Goal: Task Accomplishment & Management: Complete application form

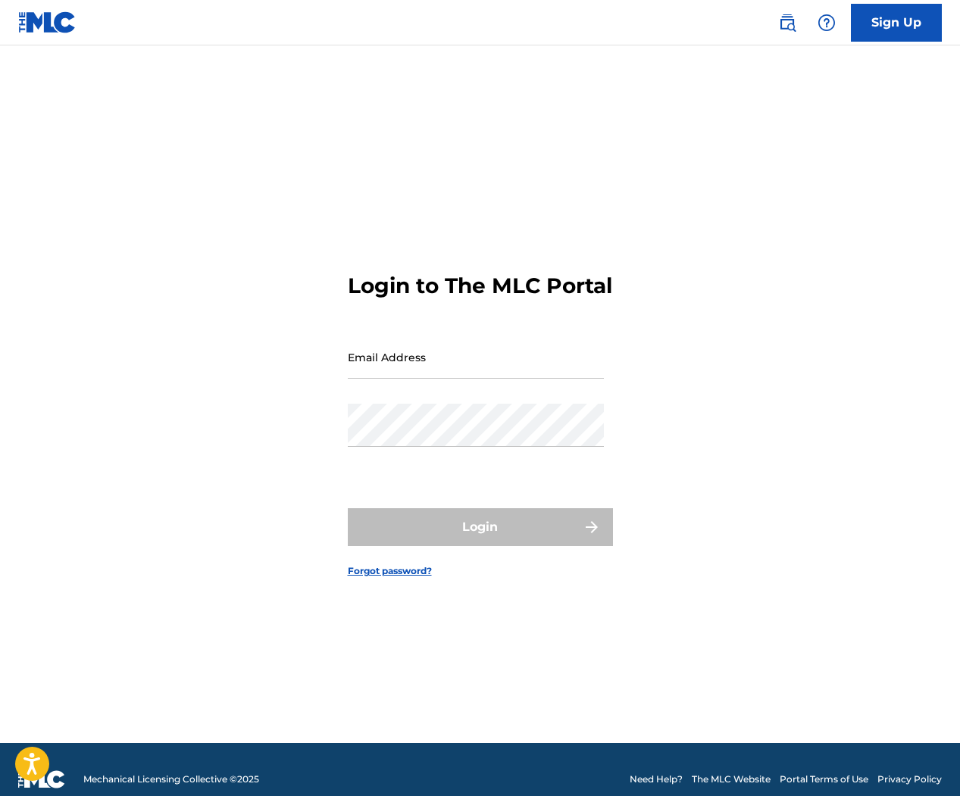
click at [479, 379] on input "Email Address" at bounding box center [476, 357] width 256 height 43
type input "[EMAIL_ADDRESS][DOMAIN_NAME]"
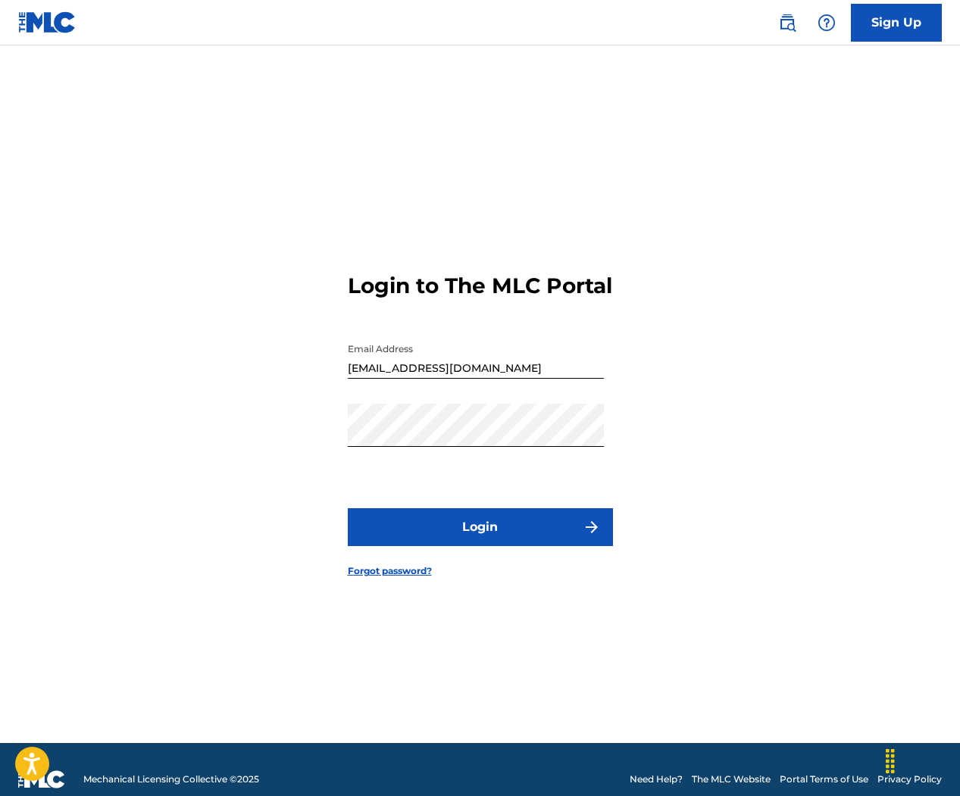
click at [474, 526] on button "Login" at bounding box center [480, 527] width 265 height 38
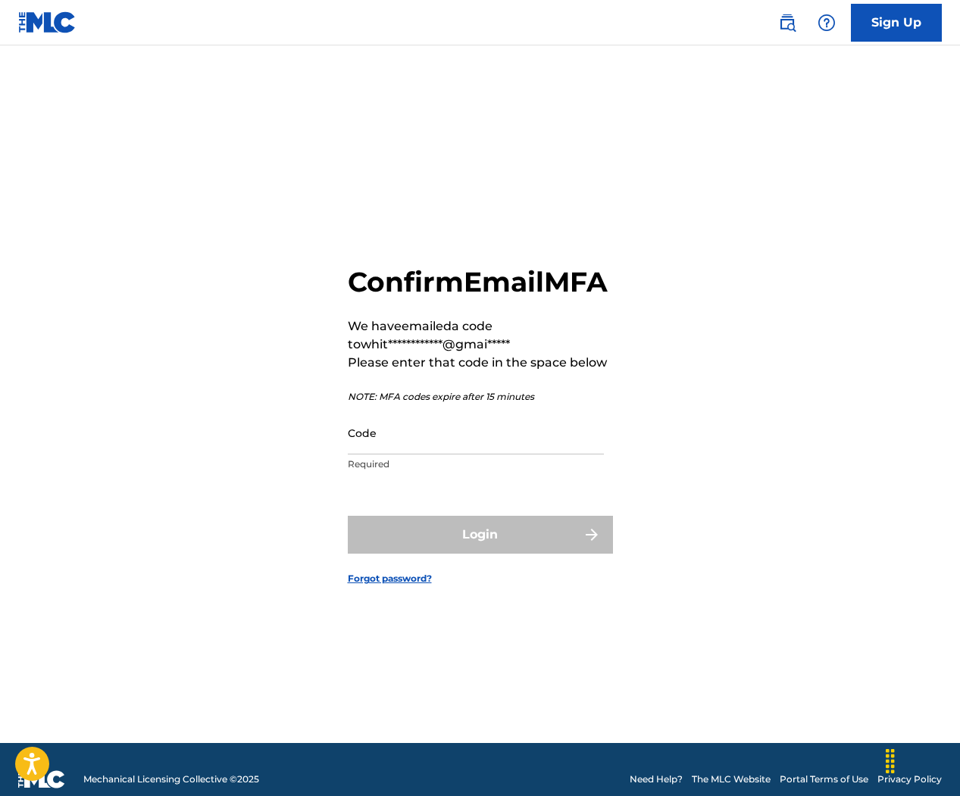
click at [478, 454] on input "Code" at bounding box center [476, 432] width 256 height 43
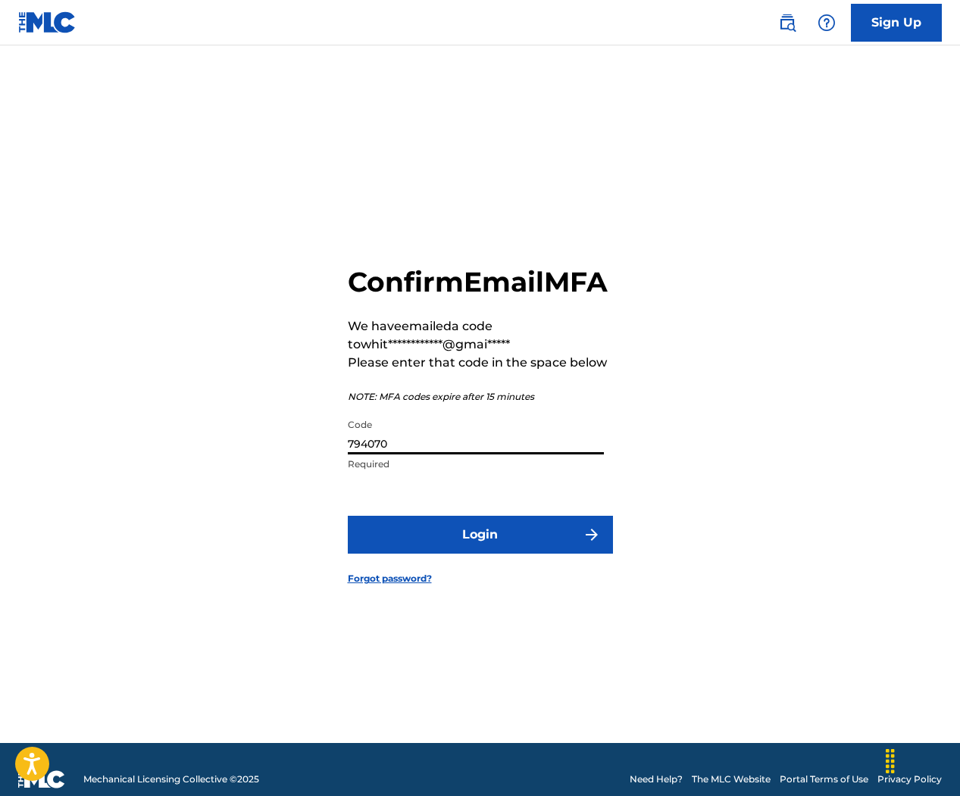
type input "794070"
click at [510, 542] on button "Login" at bounding box center [480, 535] width 265 height 38
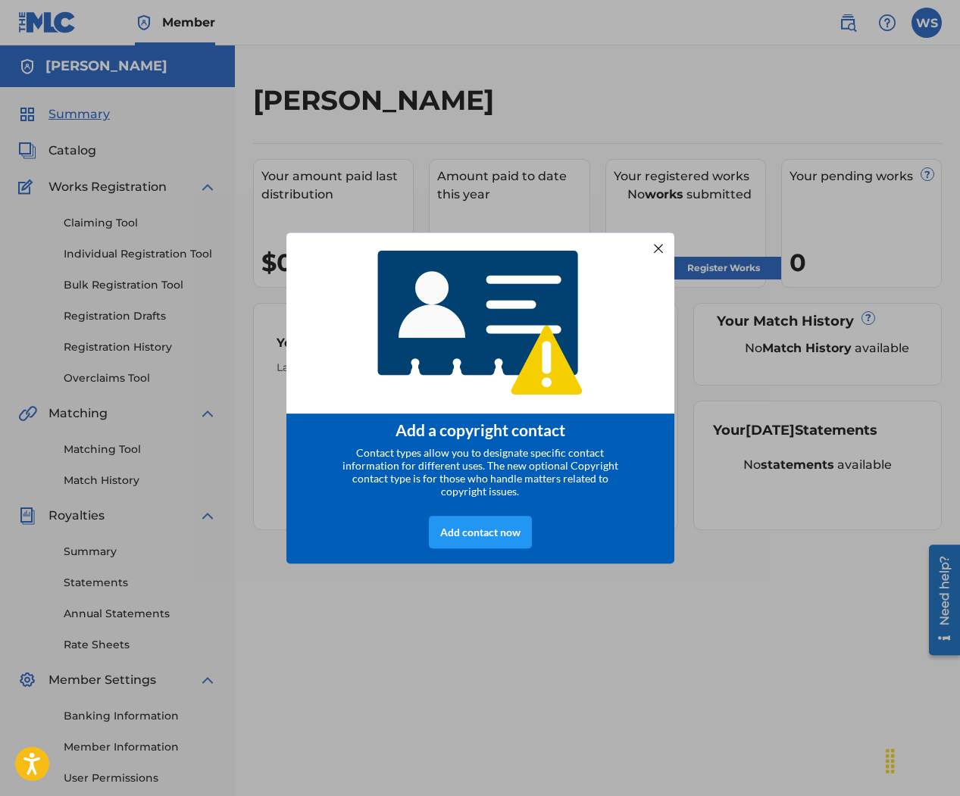
click at [549, 637] on div "Add a copyright contact Contact types allow you to designate specific contact i…" at bounding box center [480, 398] width 960 height 796
click at [659, 247] on div at bounding box center [658, 248] width 20 height 20
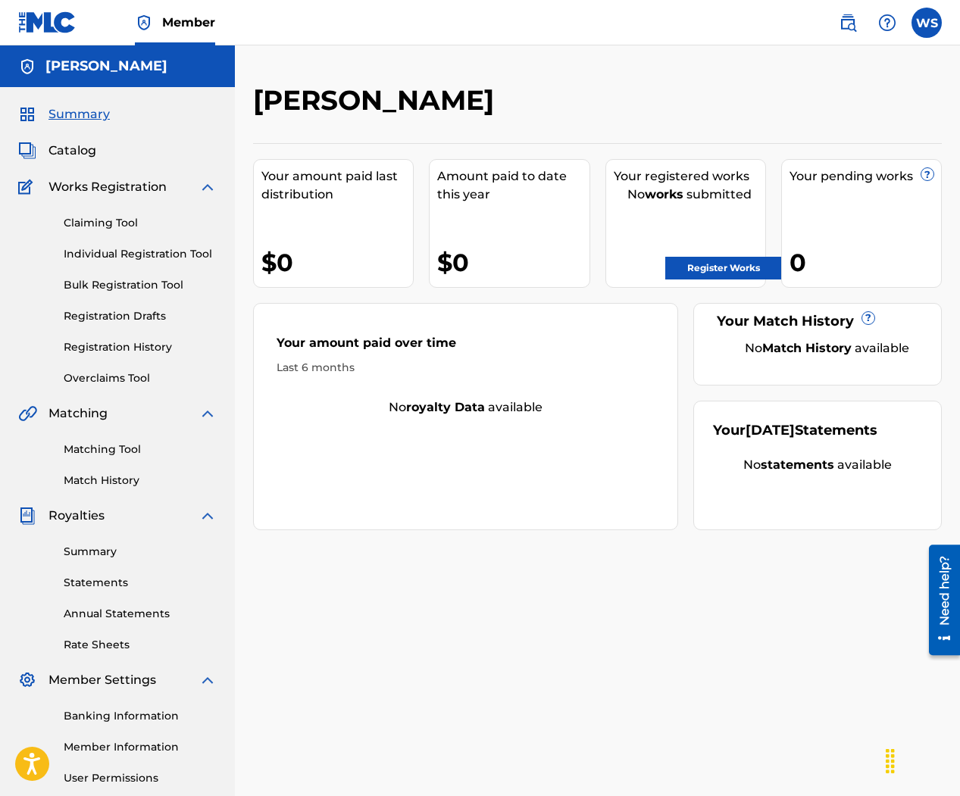
click at [698, 264] on link "Register Works" at bounding box center [723, 268] width 117 height 23
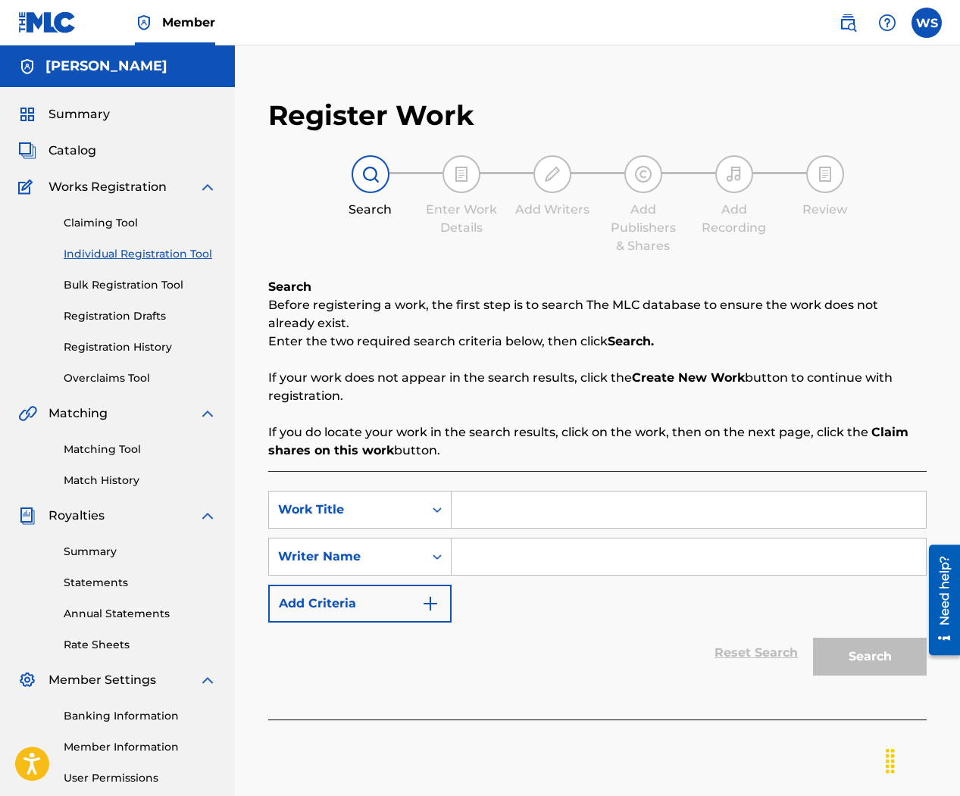
click at [488, 510] on input "Search Form" at bounding box center [688, 510] width 474 height 36
type input "Life's right here"
click at [505, 552] on input "Search Form" at bounding box center [688, 557] width 474 height 36
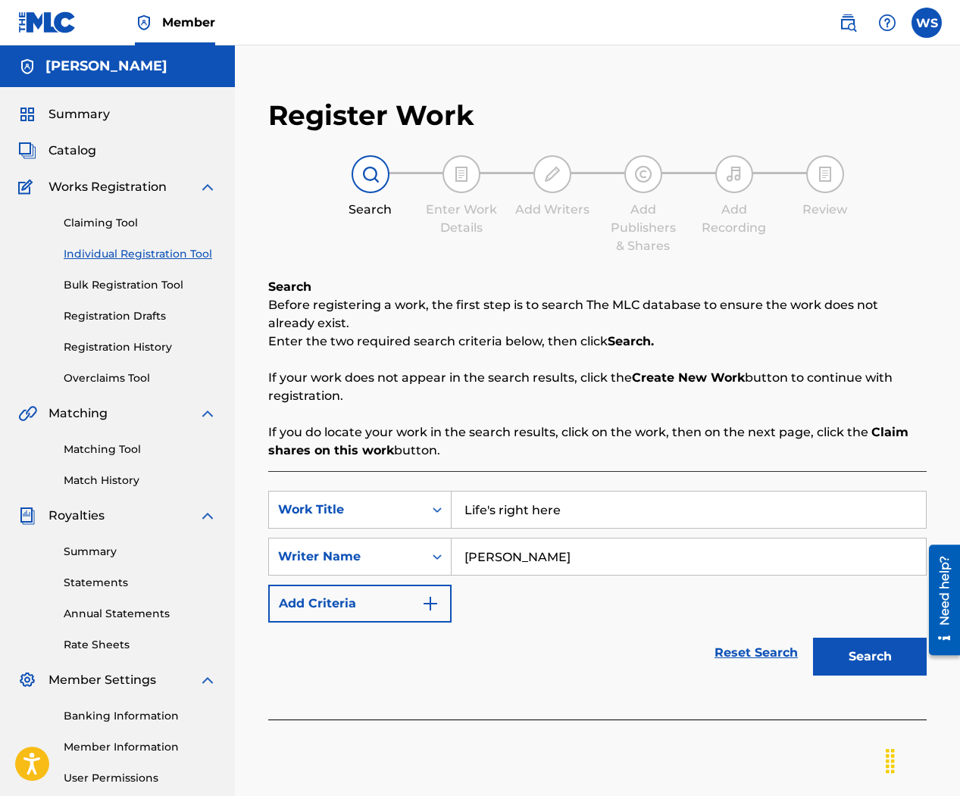
type input "[PERSON_NAME]"
click at [813, 638] on button "Search" at bounding box center [870, 657] width 114 height 38
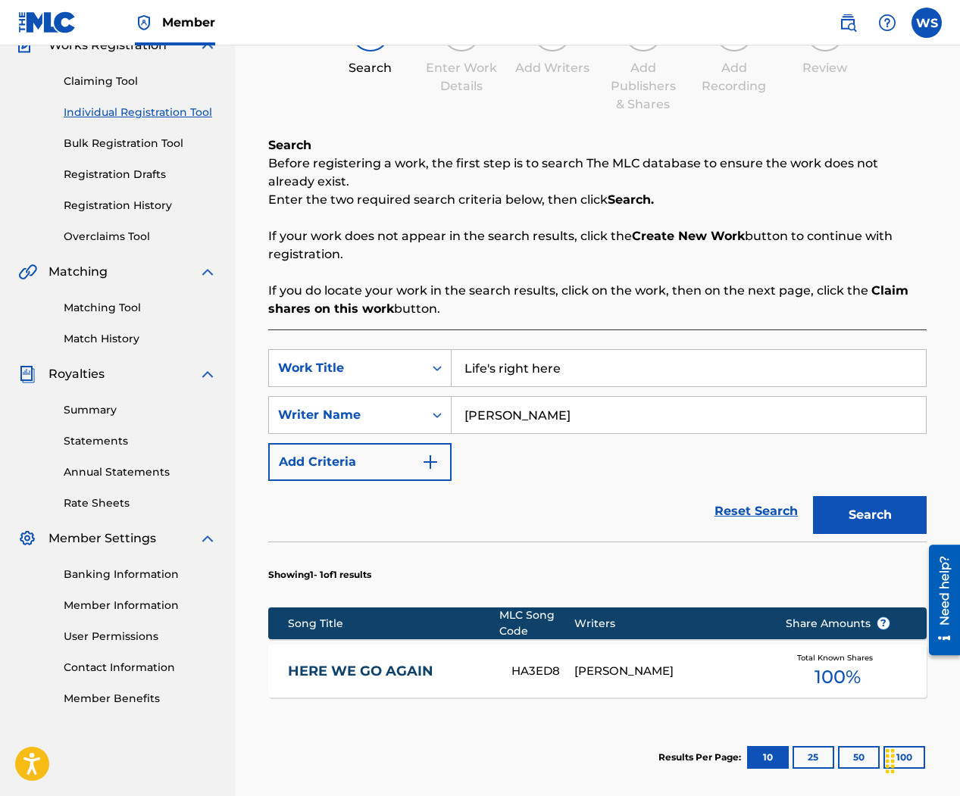
scroll to position [131, 0]
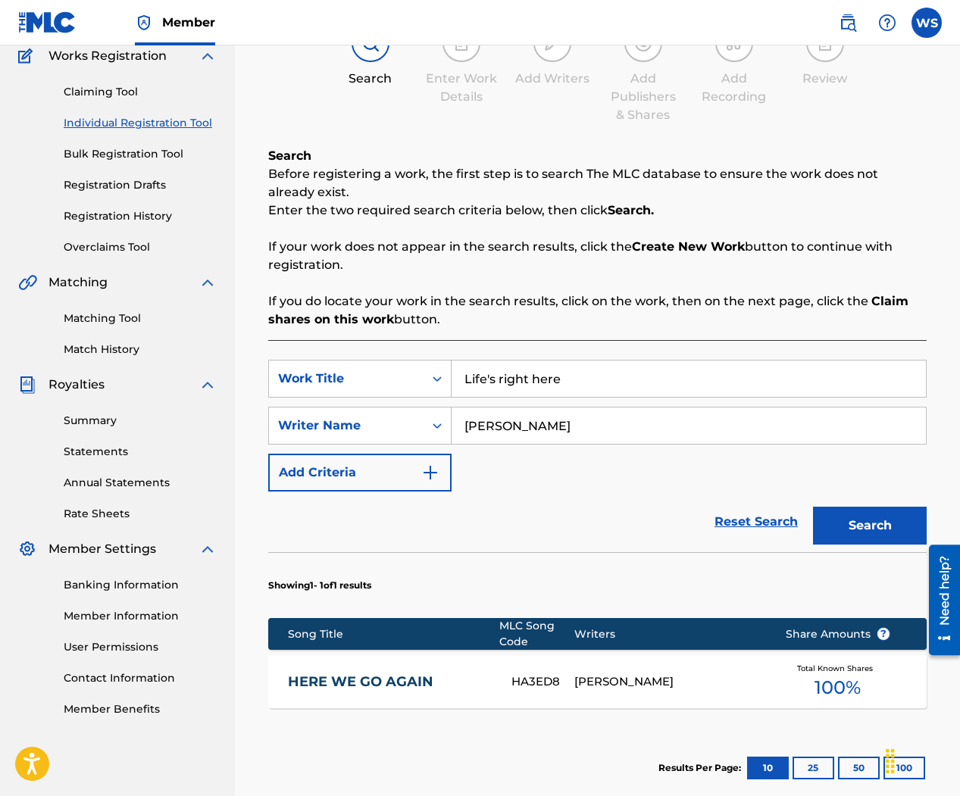
click at [108, 98] on link "Claiming Tool" at bounding box center [140, 92] width 153 height 16
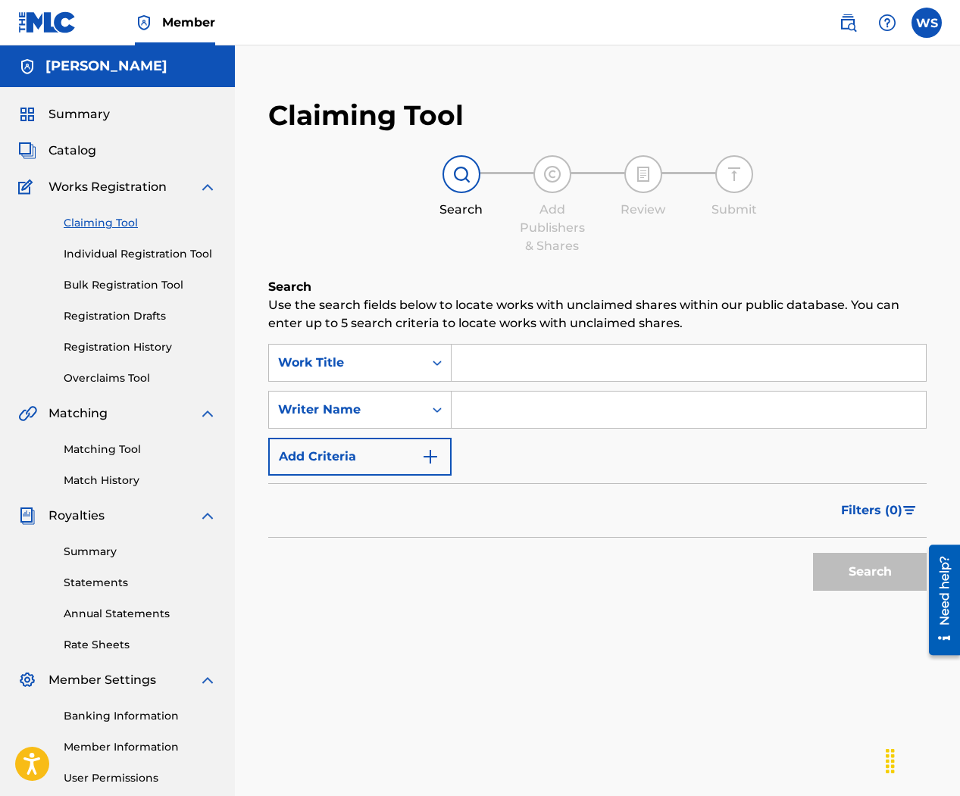
click at [574, 365] on input "Search Form" at bounding box center [688, 363] width 474 height 36
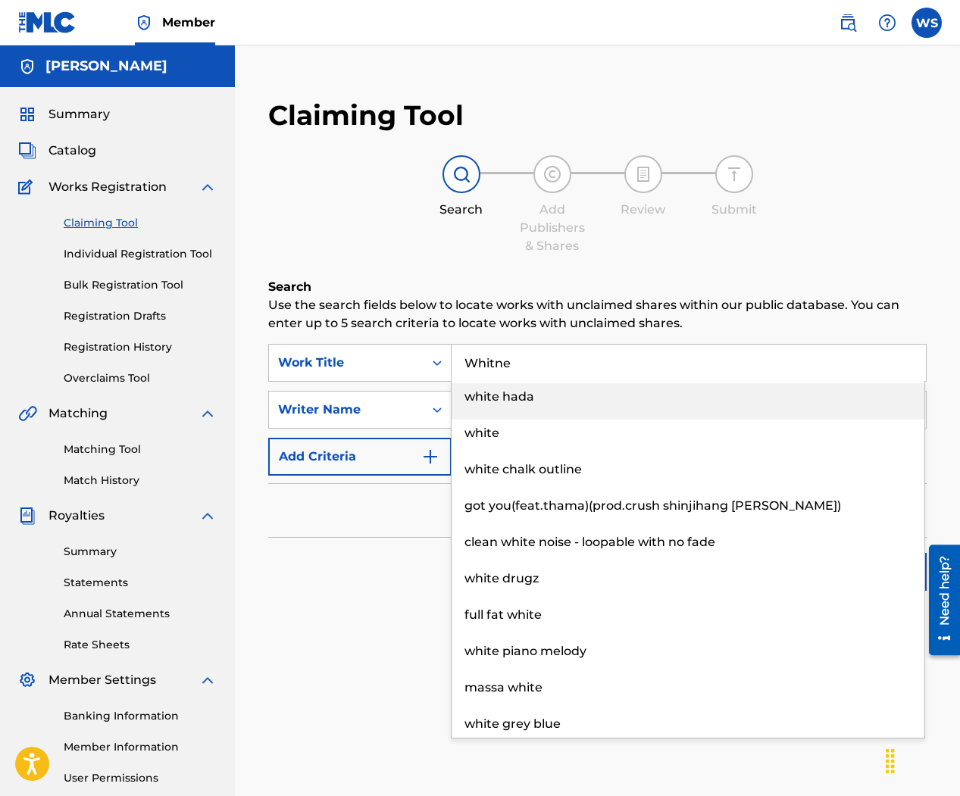
type input "[PERSON_NAME]"
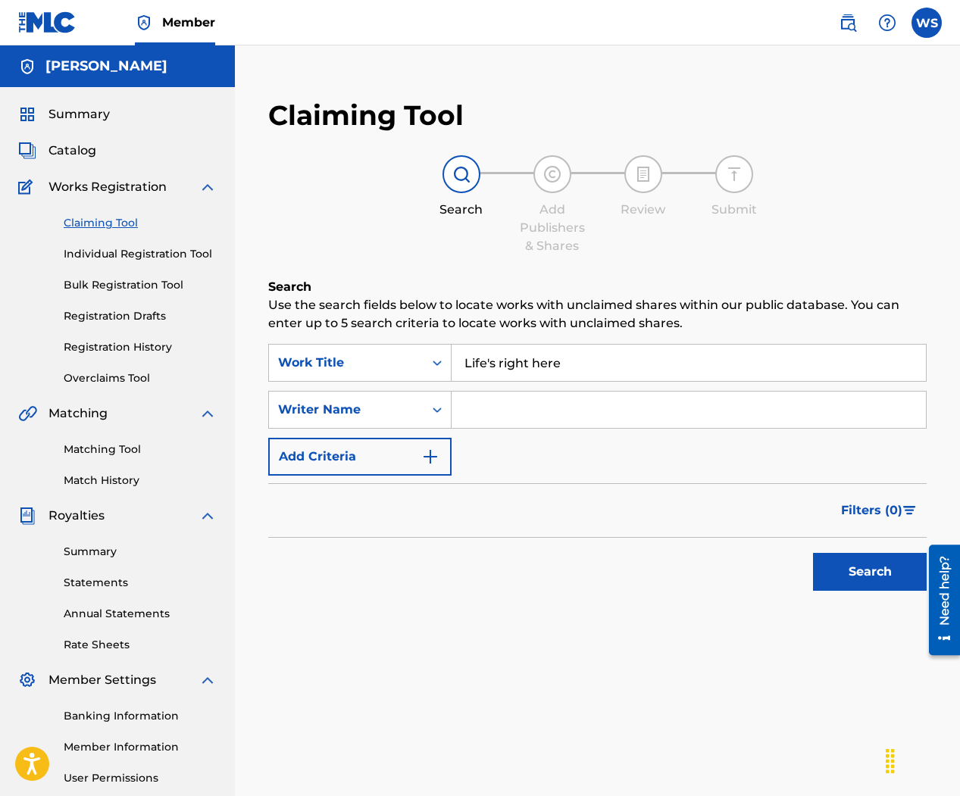
type input "Life's right here"
click at [568, 400] on input "Search Form" at bounding box center [688, 410] width 474 height 36
type input "[PERSON_NAME]"
click at [864, 568] on button "Search" at bounding box center [870, 572] width 114 height 38
click at [175, 250] on link "Individual Registration Tool" at bounding box center [140, 254] width 153 height 16
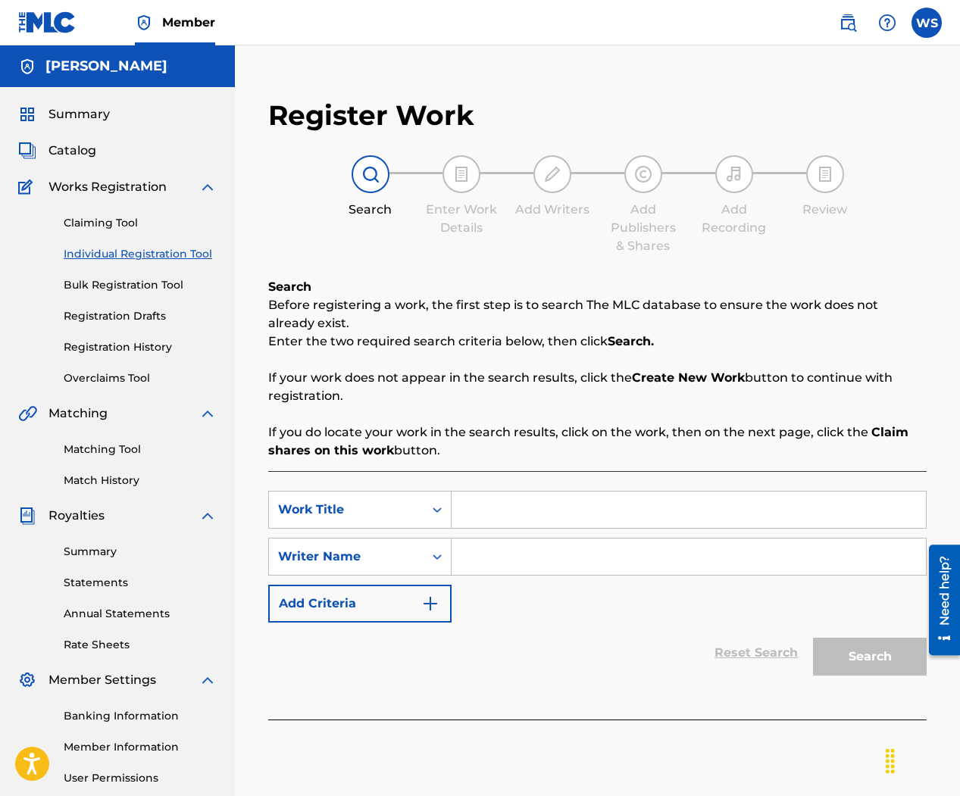
click at [492, 519] on input "Search Form" at bounding box center [688, 510] width 474 height 36
type input "Life's right here"
click at [531, 557] on input "Search Form" at bounding box center [688, 557] width 474 height 36
type input "[PERSON_NAME]"
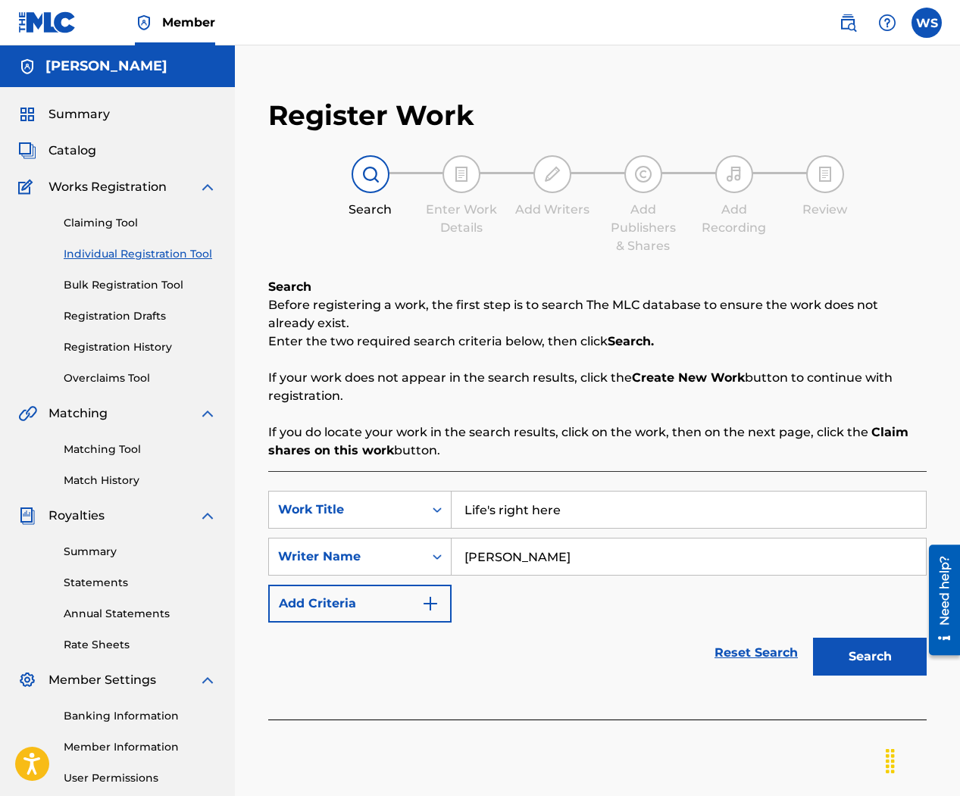
click at [859, 651] on button "Search" at bounding box center [870, 657] width 114 height 38
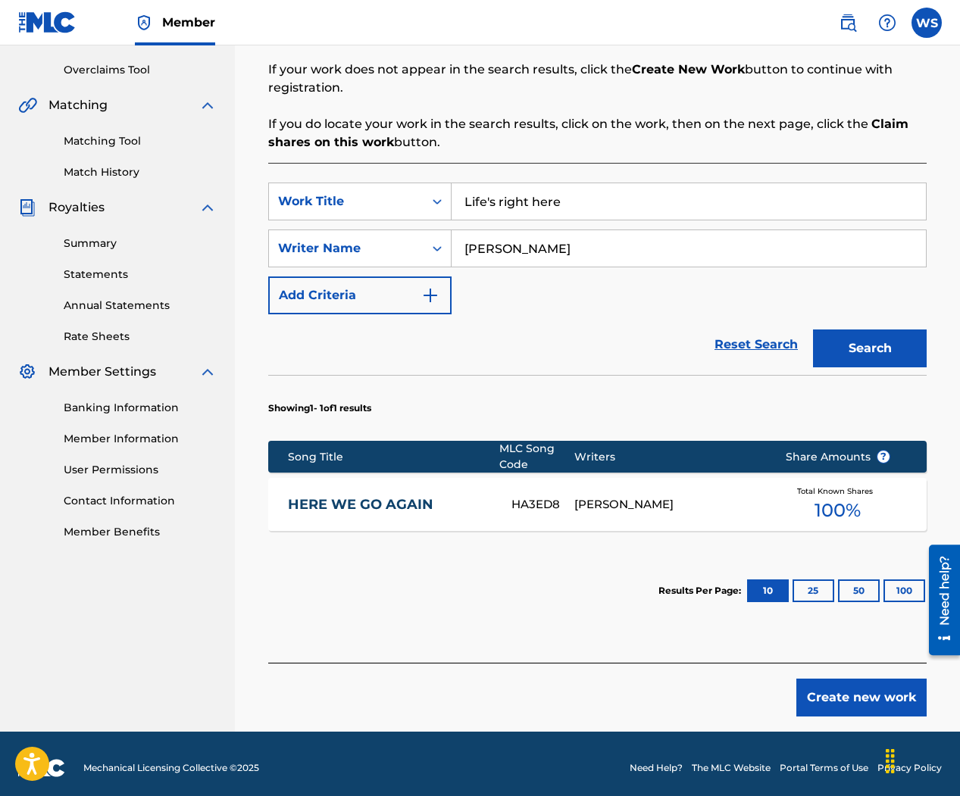
click at [844, 697] on button "Create new work" at bounding box center [861, 698] width 130 height 38
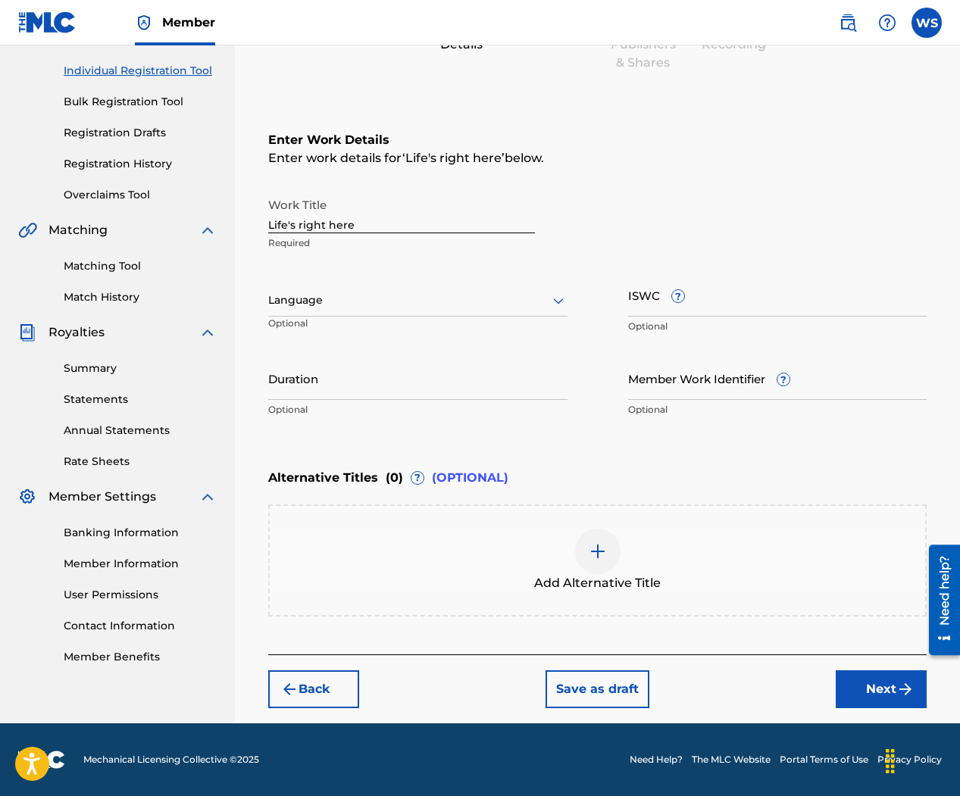
scroll to position [183, 0]
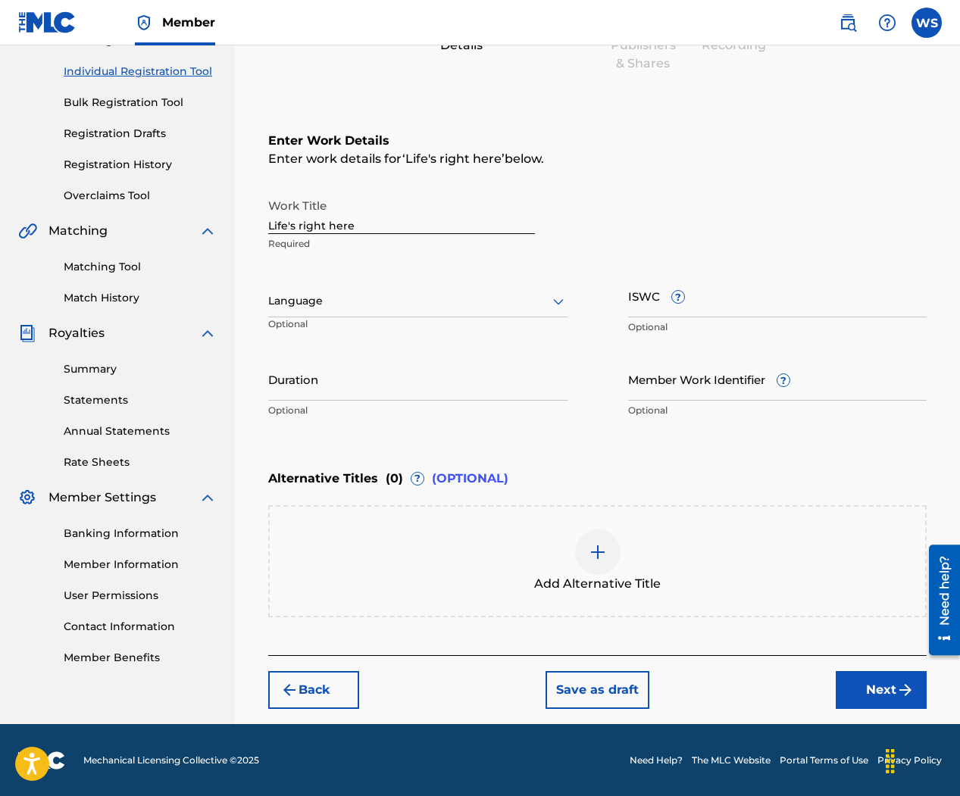
click at [367, 307] on div at bounding box center [417, 301] width 299 height 19
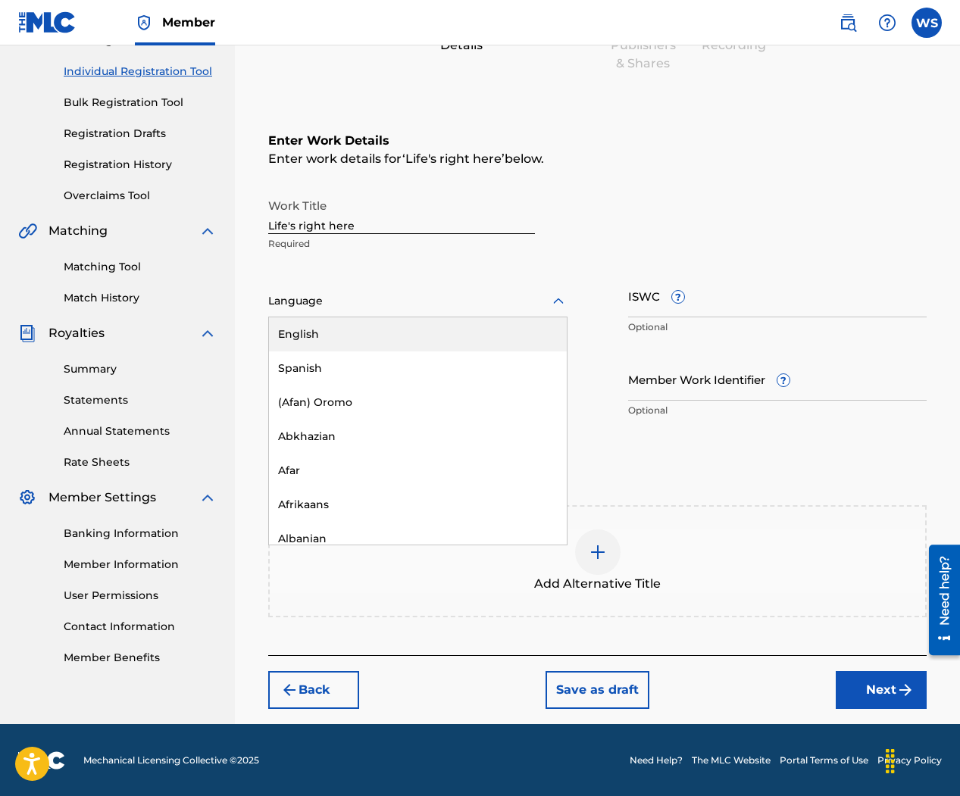
click at [351, 338] on div "English" at bounding box center [418, 334] width 298 height 34
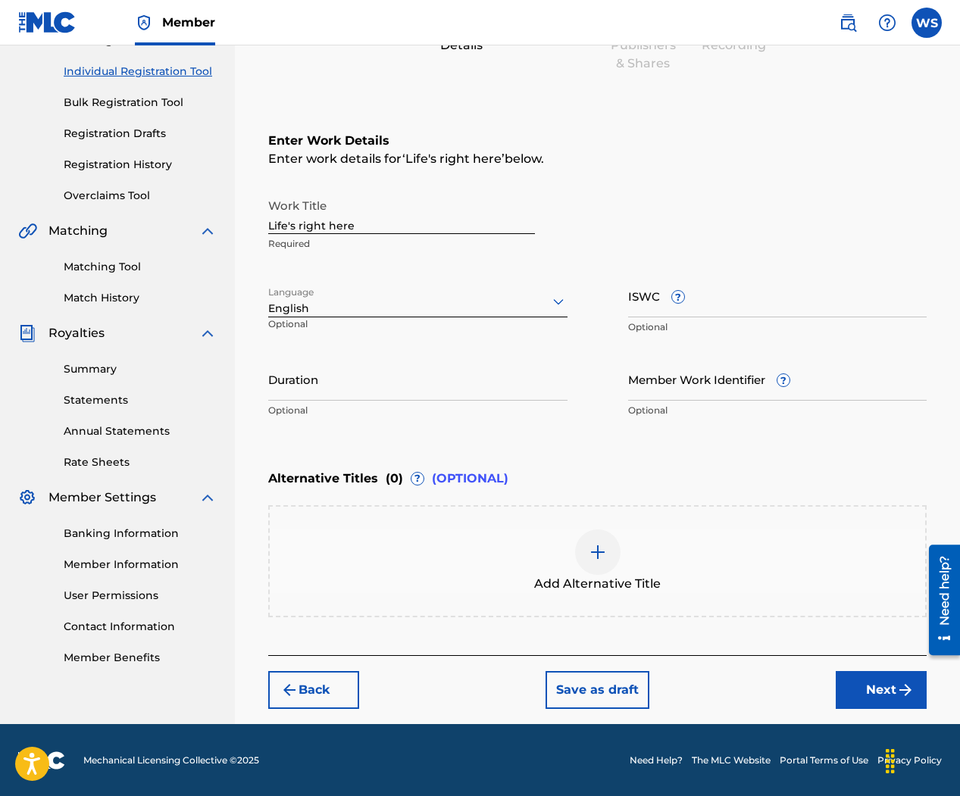
click at [644, 297] on input "ISWC ?" at bounding box center [777, 295] width 299 height 43
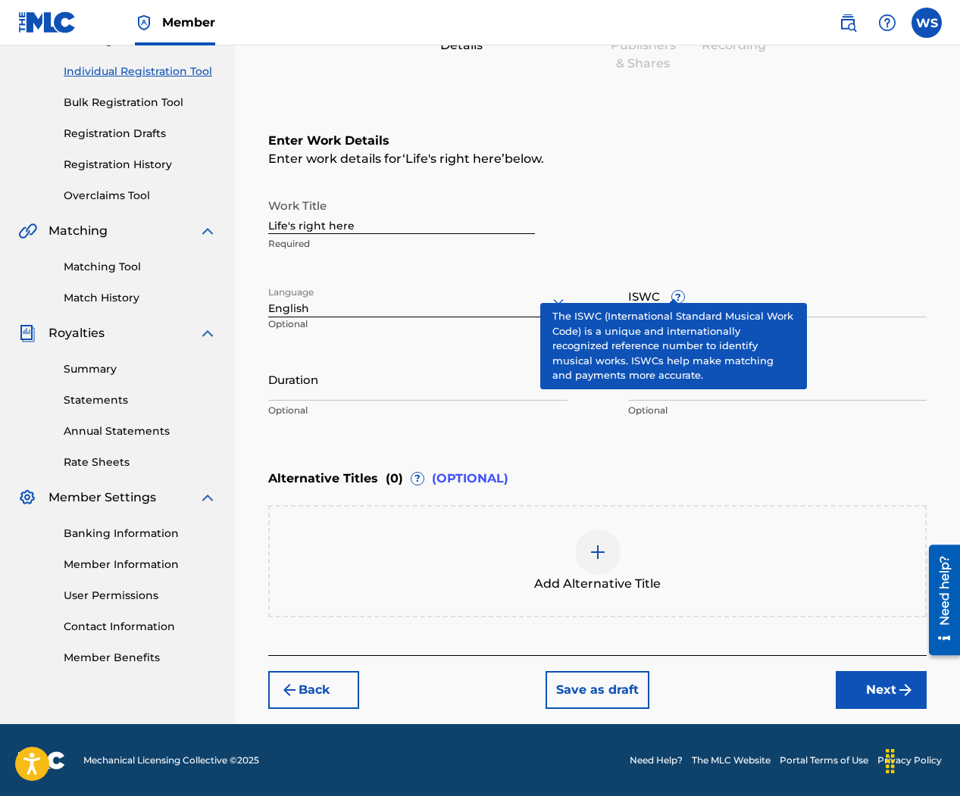
click at [676, 291] on span "?" at bounding box center [678, 297] width 12 height 12
click at [676, 289] on input "ISWC ?" at bounding box center [777, 295] width 299 height 43
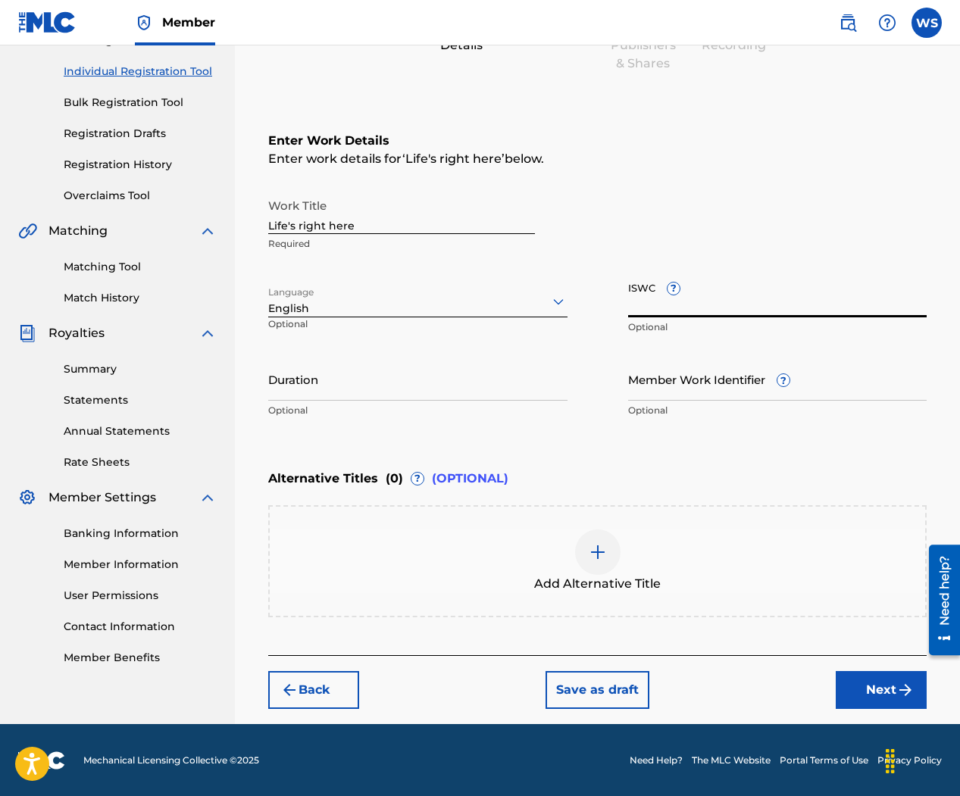
click at [682, 229] on div "Work Title Life's right here Required" at bounding box center [597, 225] width 658 height 68
click at [370, 389] on input "Duration" at bounding box center [417, 378] width 299 height 43
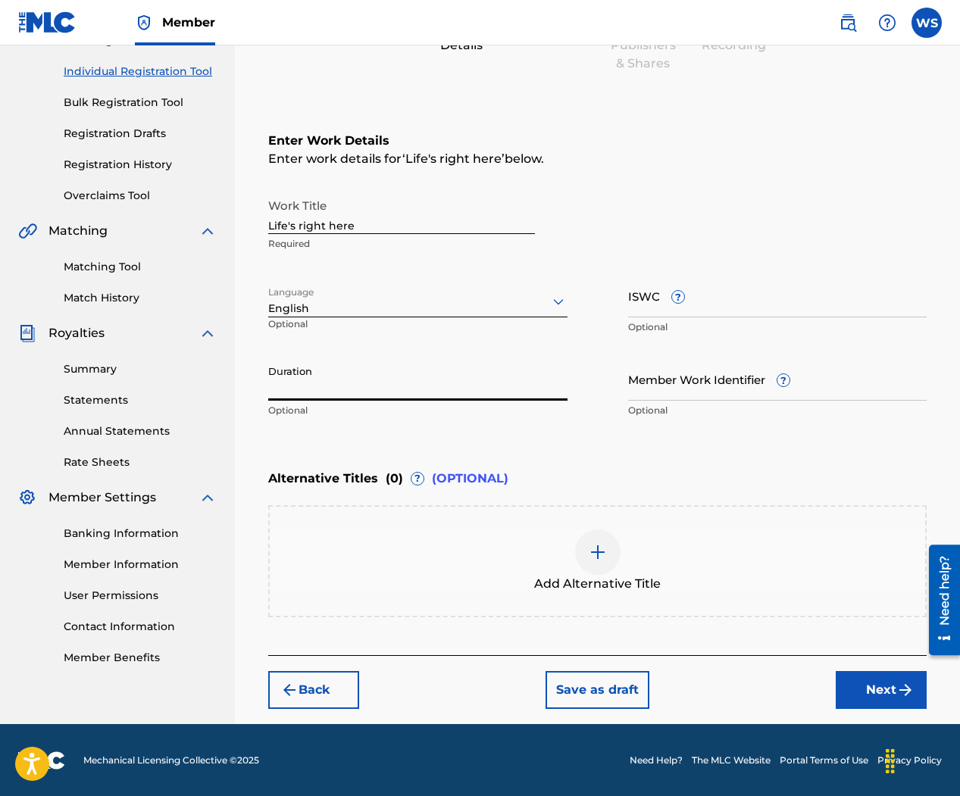
click at [683, 381] on input "Member Work Identifier ?" at bounding box center [777, 378] width 299 height 43
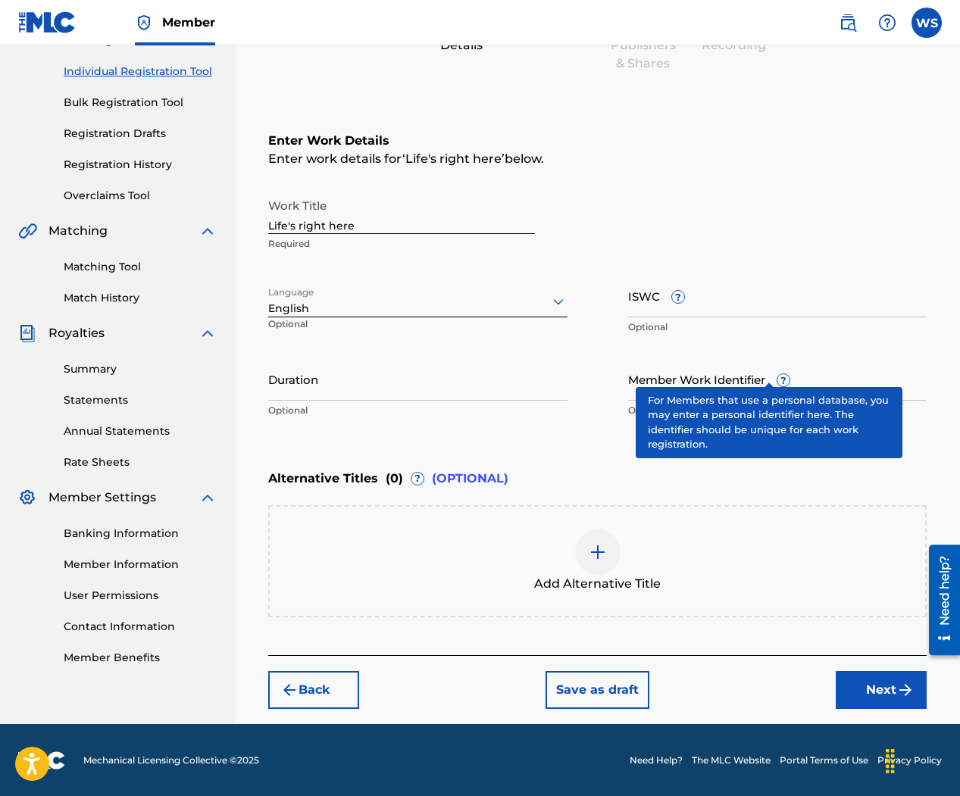
click at [776, 374] on span "?" at bounding box center [783, 380] width 14 height 14
click at [765, 374] on input "Member Work Identifier ?" at bounding box center [777, 378] width 299 height 43
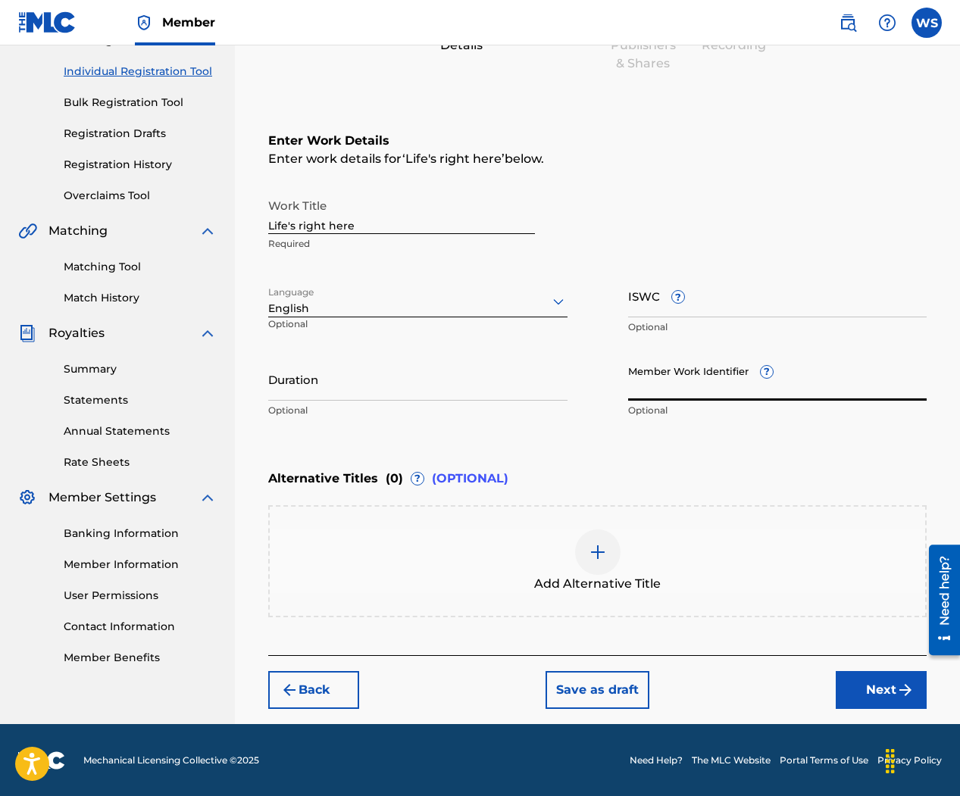
click at [517, 382] on input "Duration" at bounding box center [417, 378] width 299 height 43
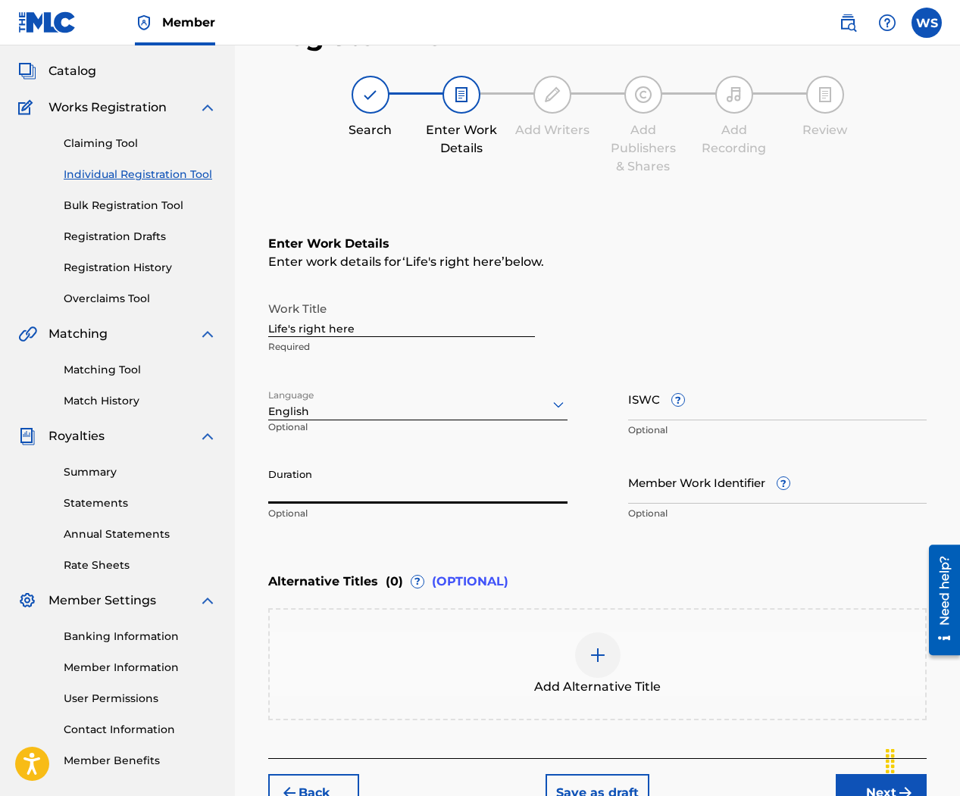
scroll to position [79, 0]
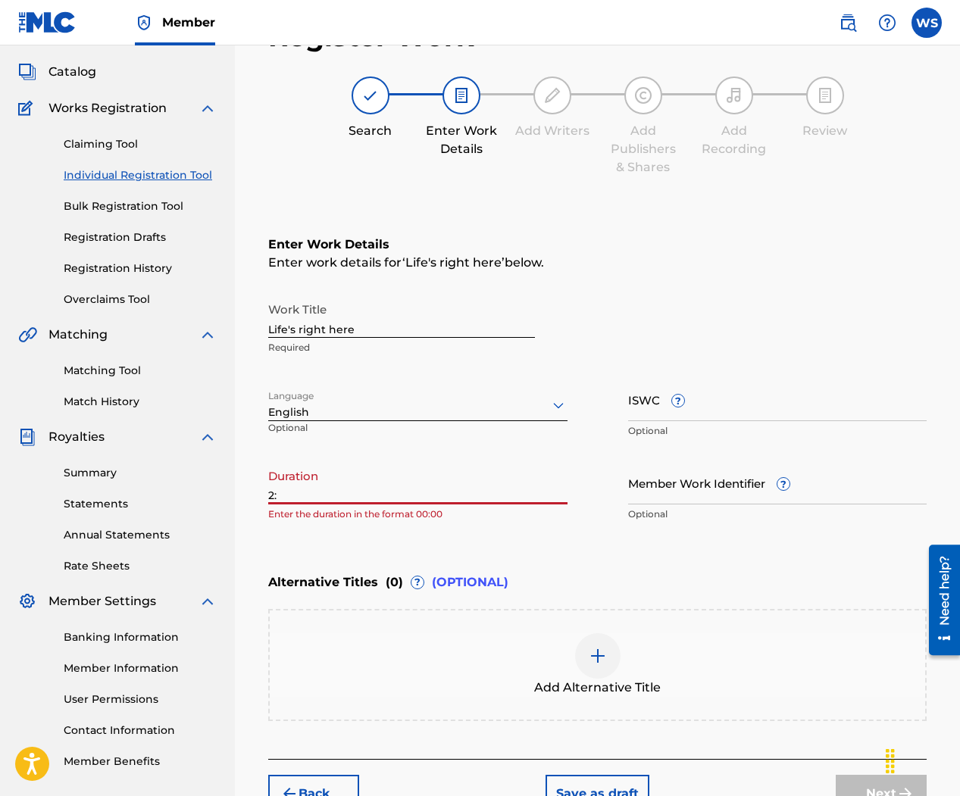
type input "2"
type input "02:41"
click at [378, 535] on div "Enter Work Details Enter work details for ‘ Life's right here ’ below. Work Tit…" at bounding box center [597, 382] width 658 height 367
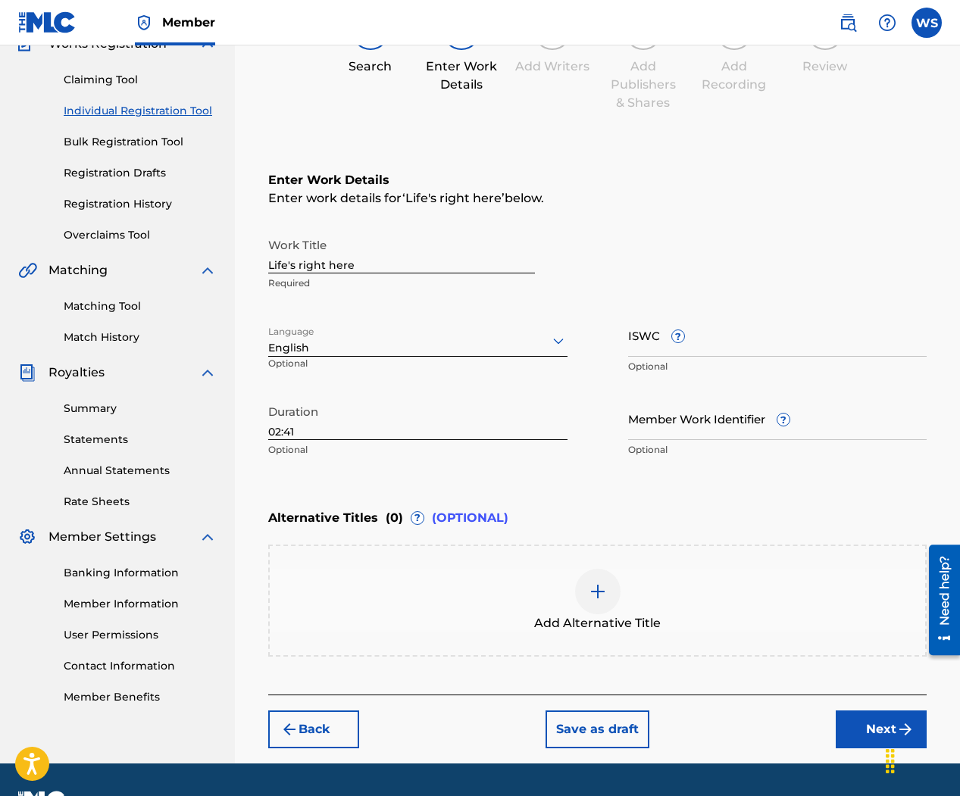
scroll to position [183, 0]
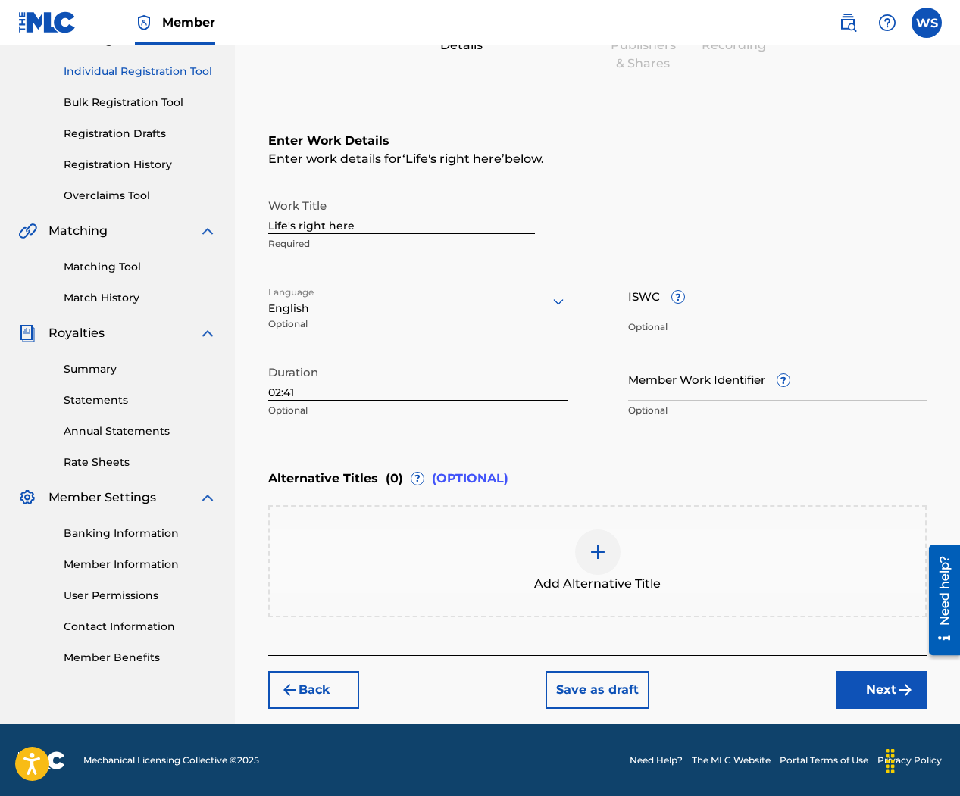
click at [871, 686] on button "Next" at bounding box center [880, 690] width 91 height 38
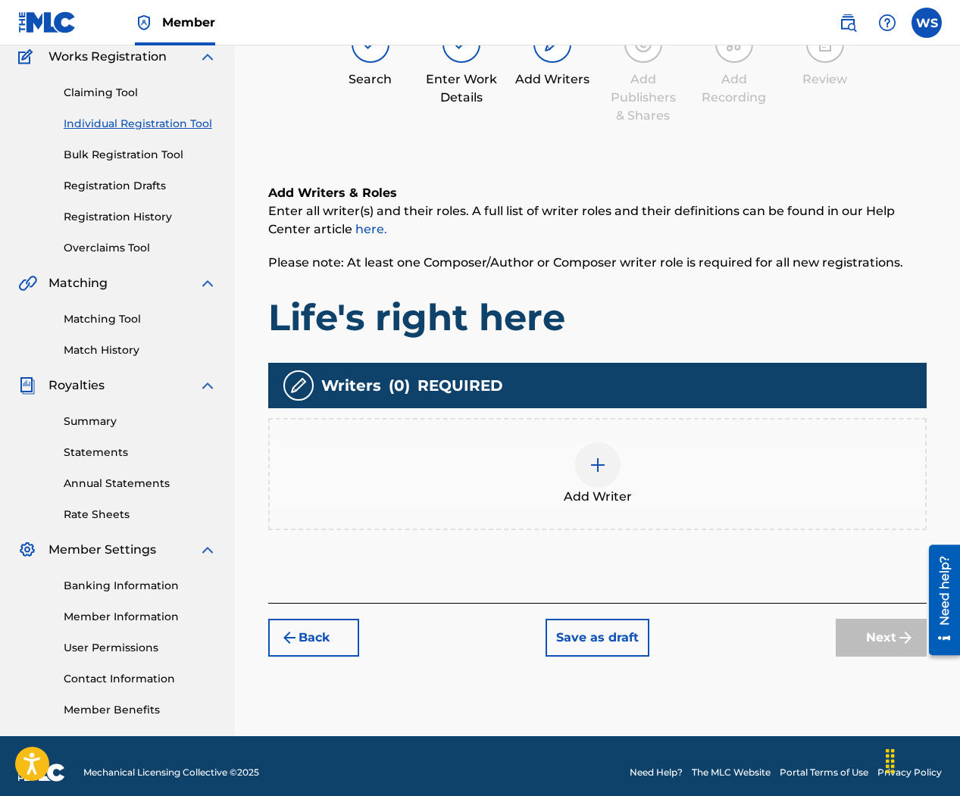
scroll to position [68, 0]
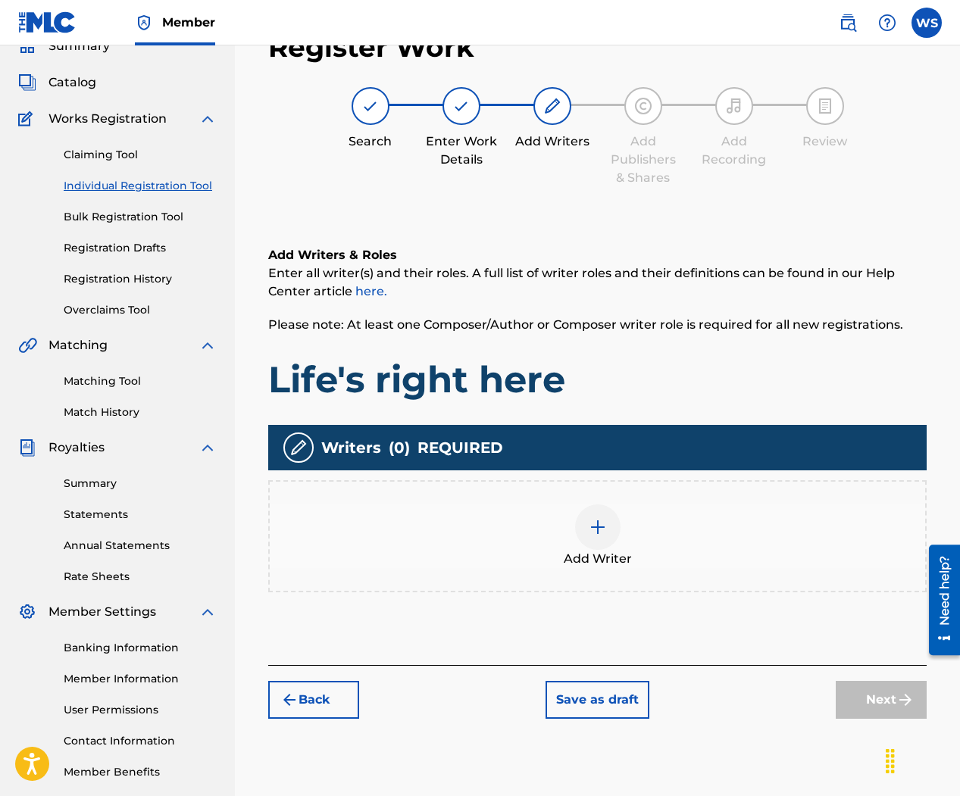
click at [596, 525] on img at bounding box center [597, 527] width 18 height 18
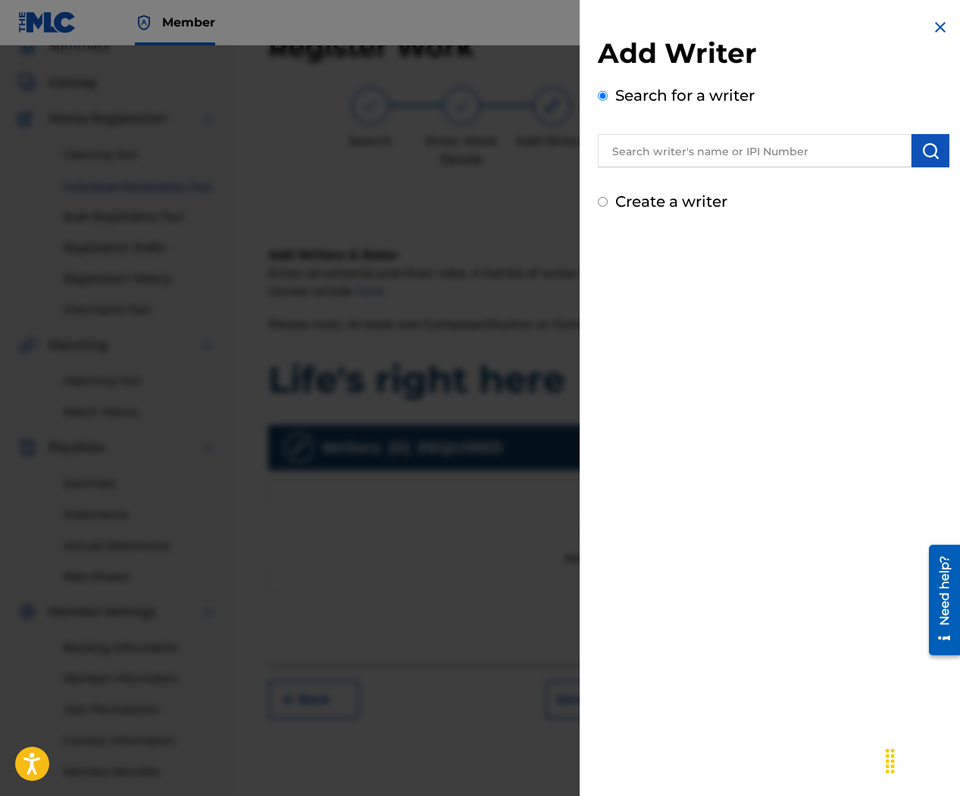
click at [698, 151] on input "text" at bounding box center [755, 150] width 314 height 33
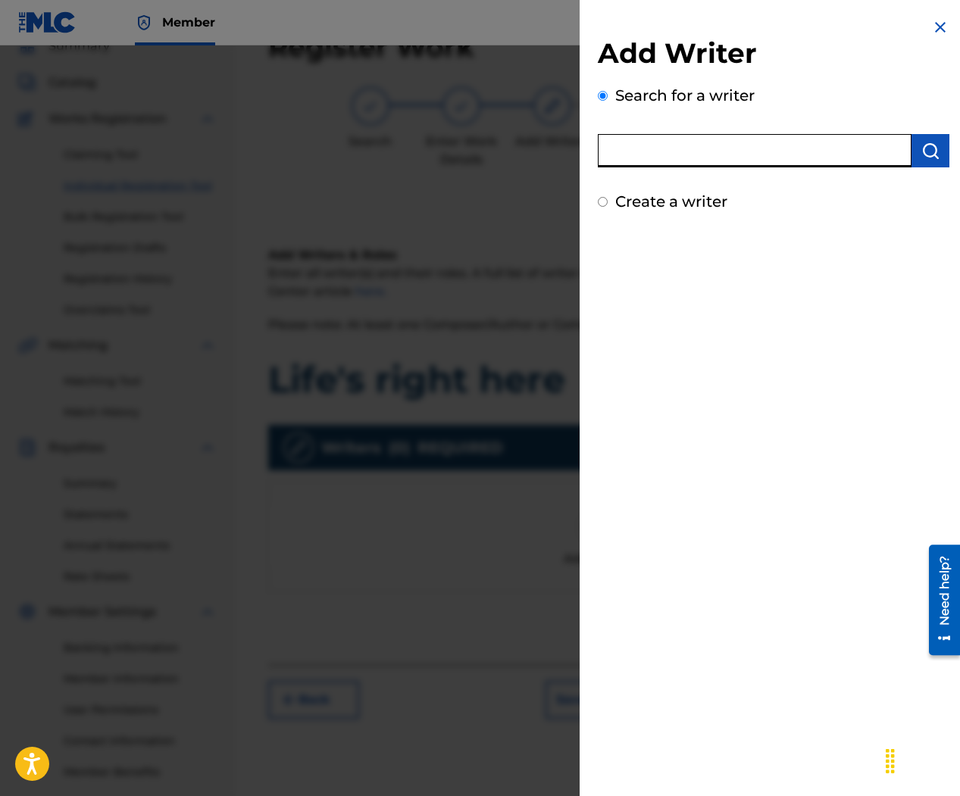
paste input "01110389594"
type input "01110389594"
drag, startPoint x: 735, startPoint y: 157, endPoint x: 582, endPoint y: 157, distance: 153.0
click at [582, 157] on div "Add Writer Search for a writer 01110389594 Not found Can't find what you're loo…" at bounding box center [773, 150] width 388 height 300
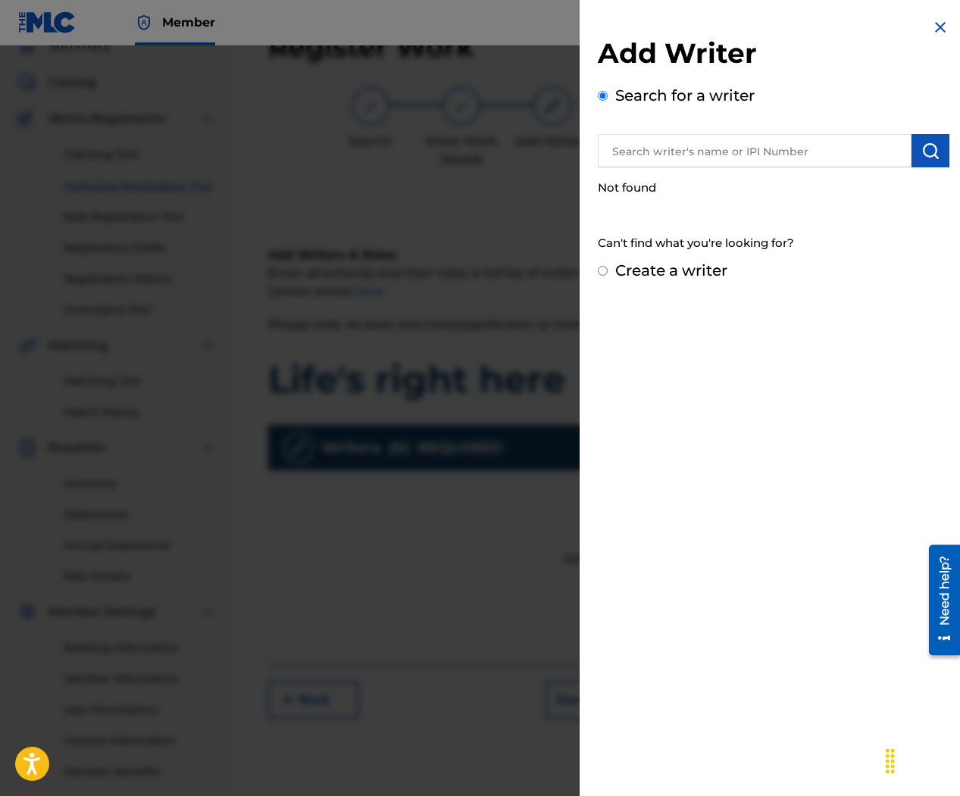
click at [642, 244] on div "Can't find what you're looking for?" at bounding box center [773, 243] width 351 height 33
click at [618, 244] on div "Can't find what you're looking for?" at bounding box center [773, 243] width 351 height 33
click at [607, 271] on input "Create a writer" at bounding box center [603, 271] width 10 height 10
radio input "false"
radio input "true"
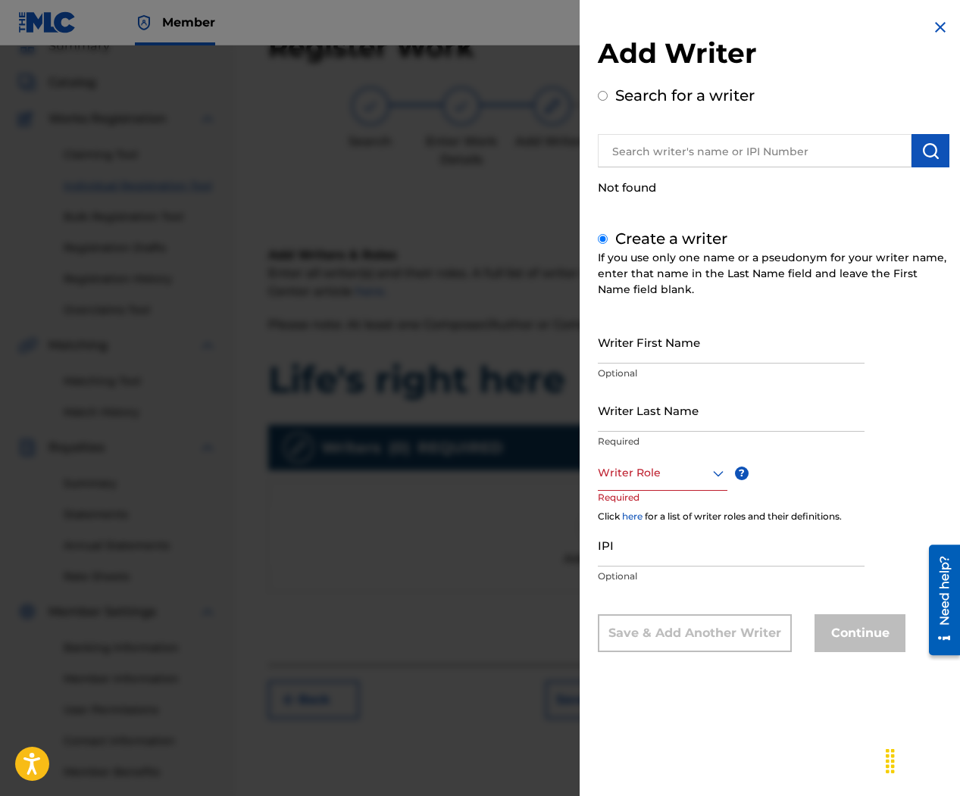
click at [634, 546] on input "IPI" at bounding box center [731, 544] width 267 height 43
paste input "01110389594"
type input "01110389594"
click at [659, 345] on input "Writer First Name" at bounding box center [731, 341] width 267 height 43
type input "[PERSON_NAME]"
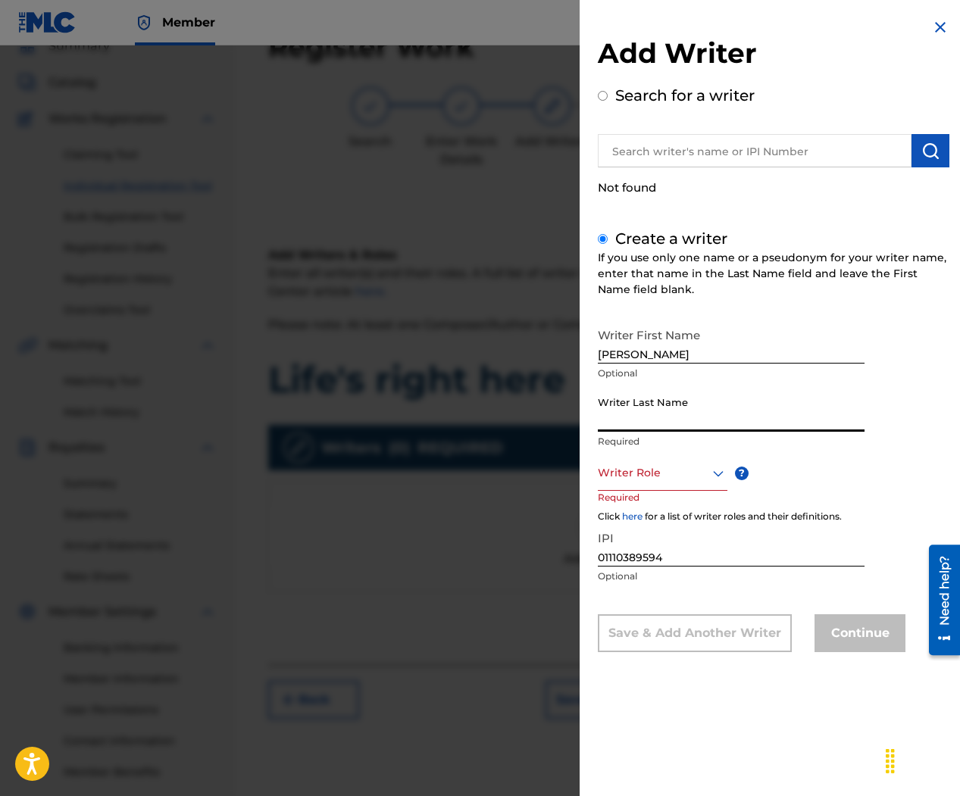
click at [662, 411] on input "Writer Last Name" at bounding box center [731, 410] width 267 height 43
type input "Outro"
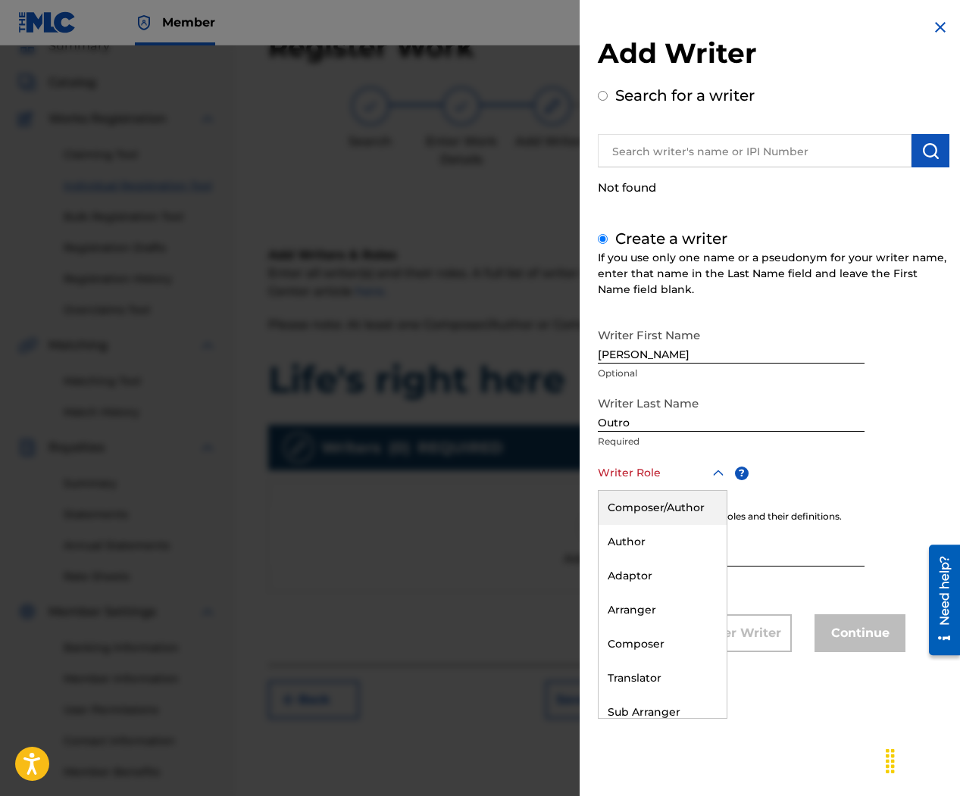
click at [657, 470] on div at bounding box center [663, 473] width 130 height 19
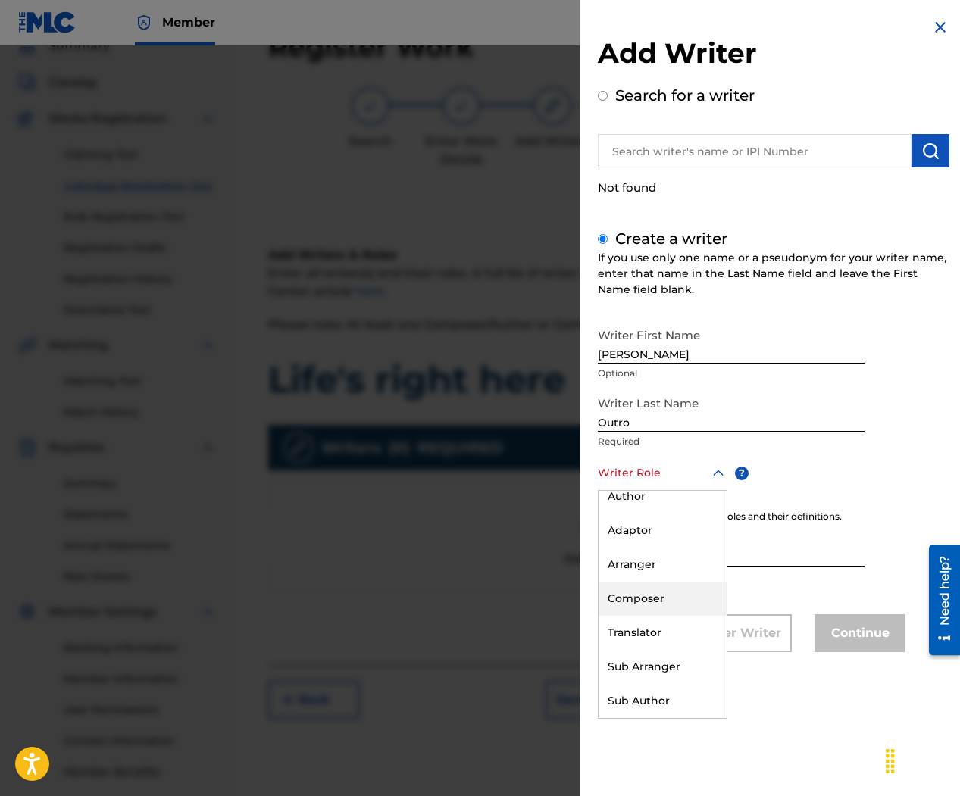
click at [663, 591] on div "Composer" at bounding box center [662, 599] width 128 height 34
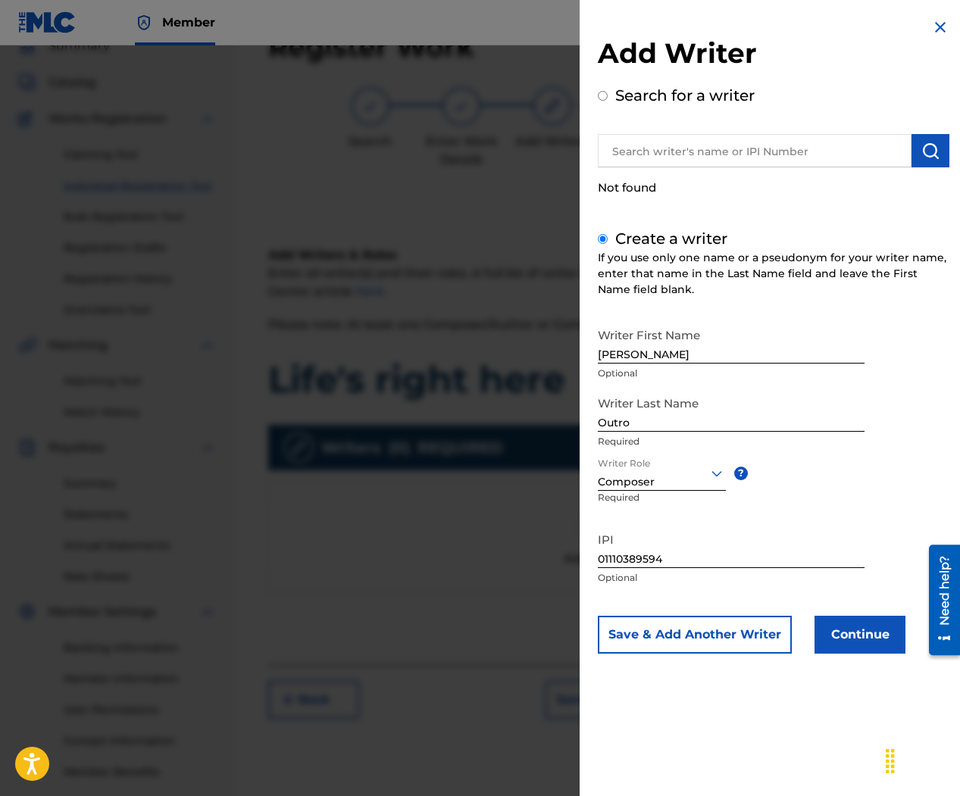
click at [866, 630] on button "Continue" at bounding box center [859, 635] width 91 height 38
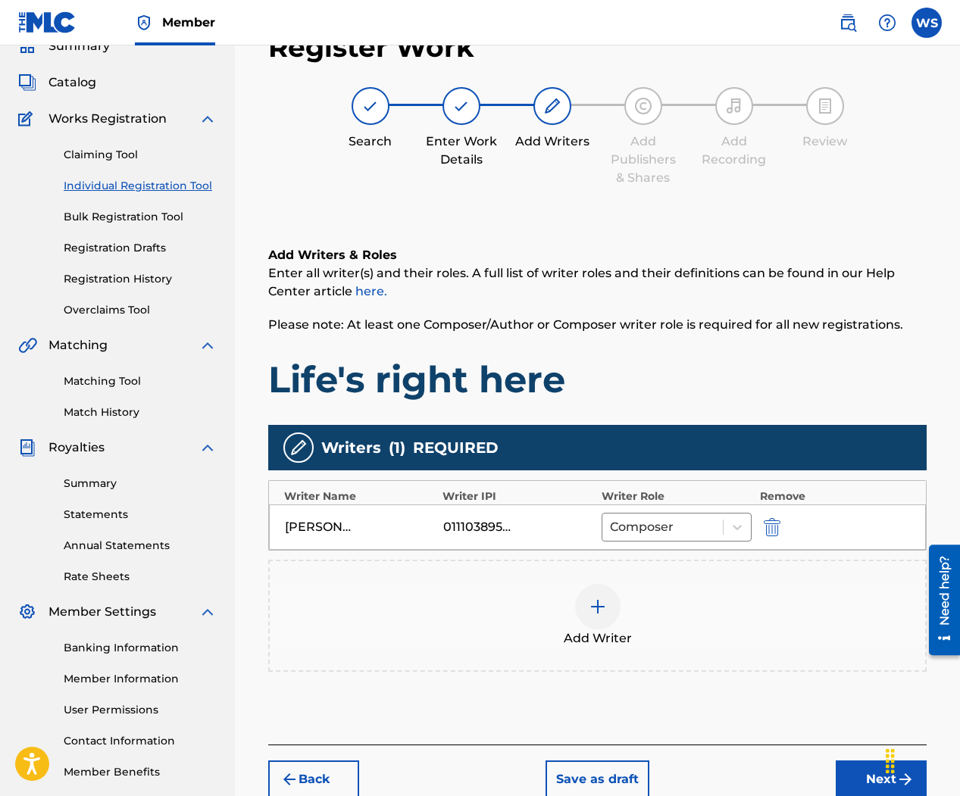
click at [602, 605] on img at bounding box center [597, 607] width 18 height 18
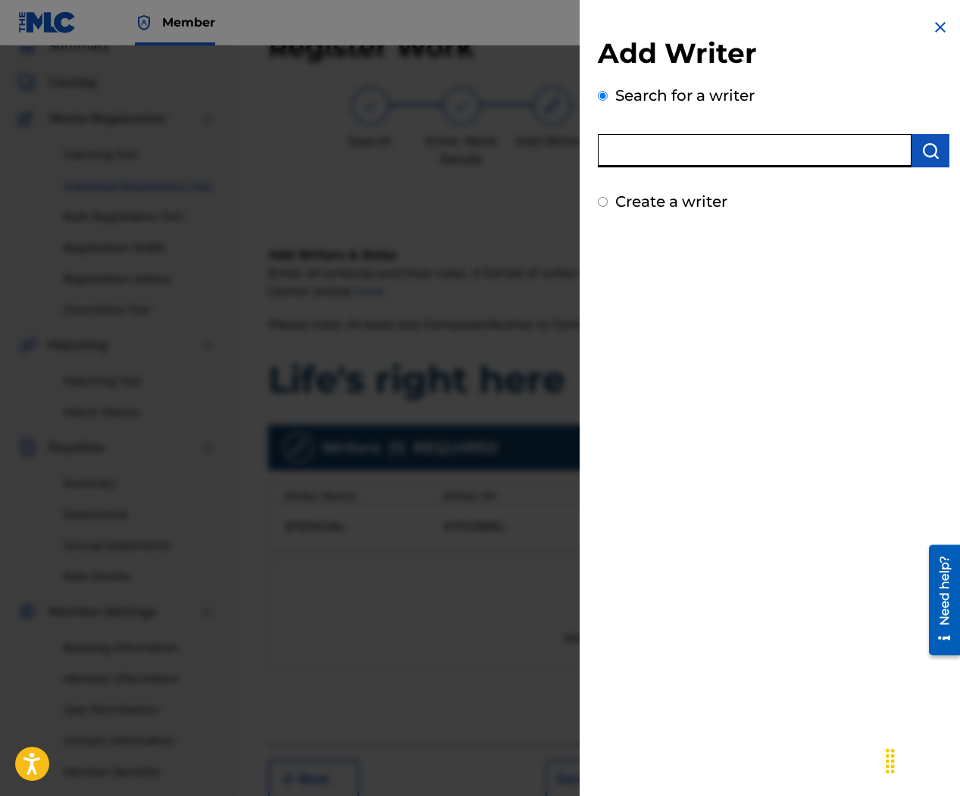
click at [685, 155] on input "text" at bounding box center [755, 150] width 314 height 33
type input "W"
type input "[PERSON_NAME]"
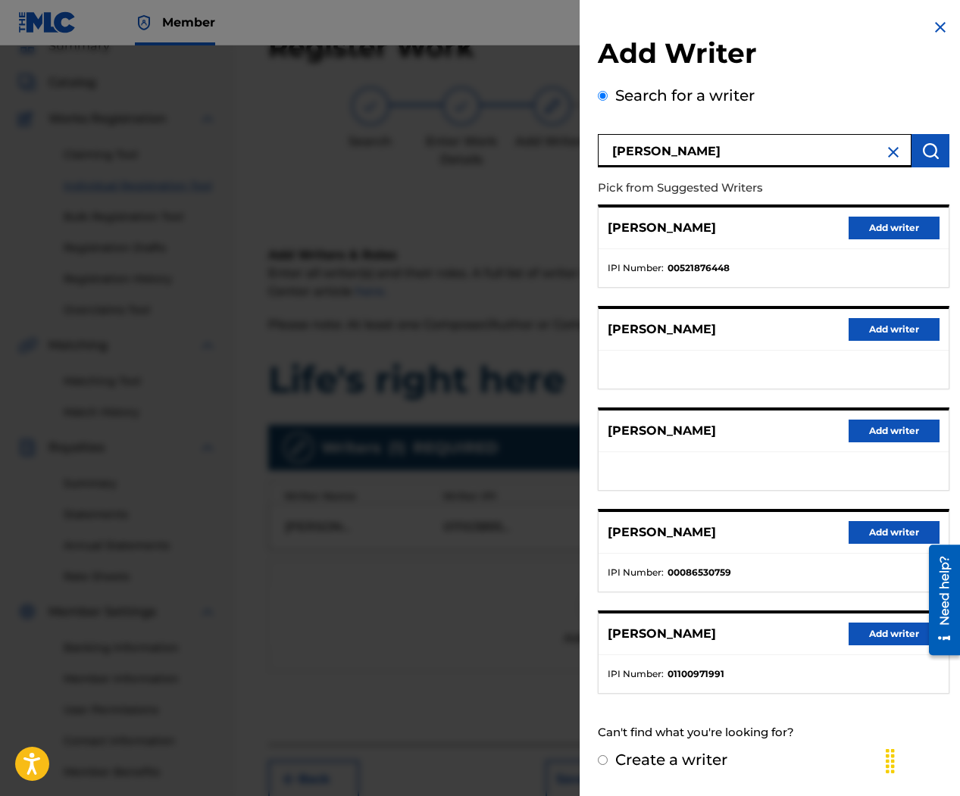
scroll to position [158, 0]
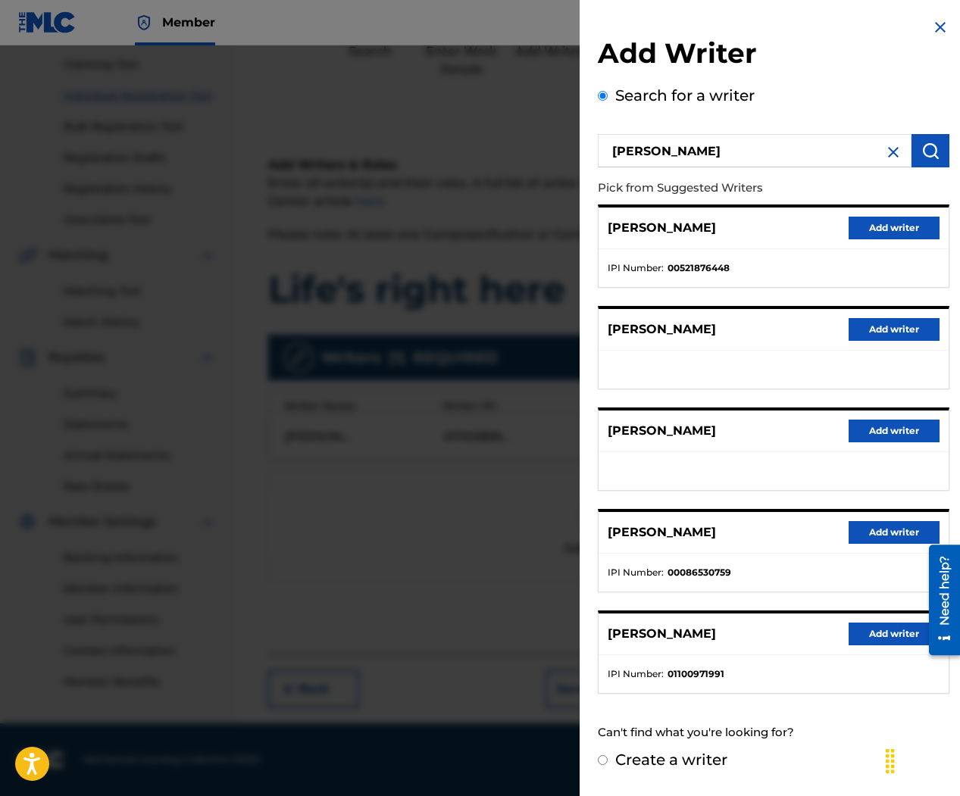
click at [604, 761] on input "Create a writer" at bounding box center [603, 760] width 10 height 10
radio input "false"
radio input "true"
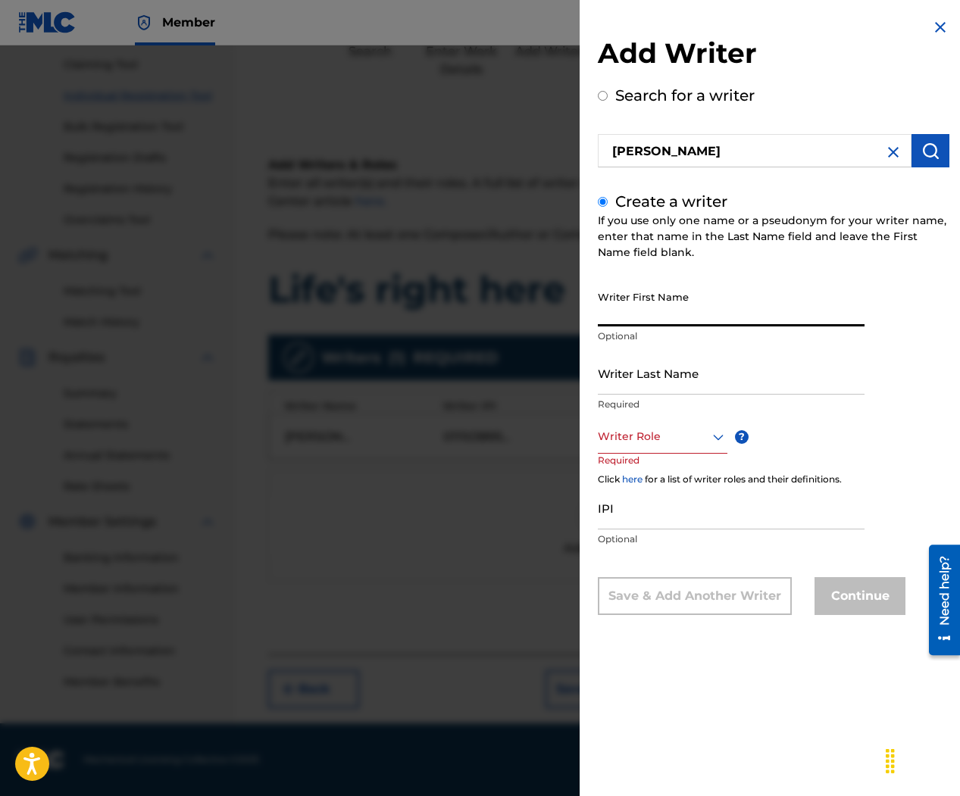
click at [660, 314] on input "Writer First Name" at bounding box center [731, 304] width 267 height 43
type input "[PERSON_NAME]"
click at [672, 363] on input "Writer Last Name" at bounding box center [731, 372] width 267 height 43
type input "[PERSON_NAME]"
click at [666, 445] on div at bounding box center [663, 436] width 130 height 19
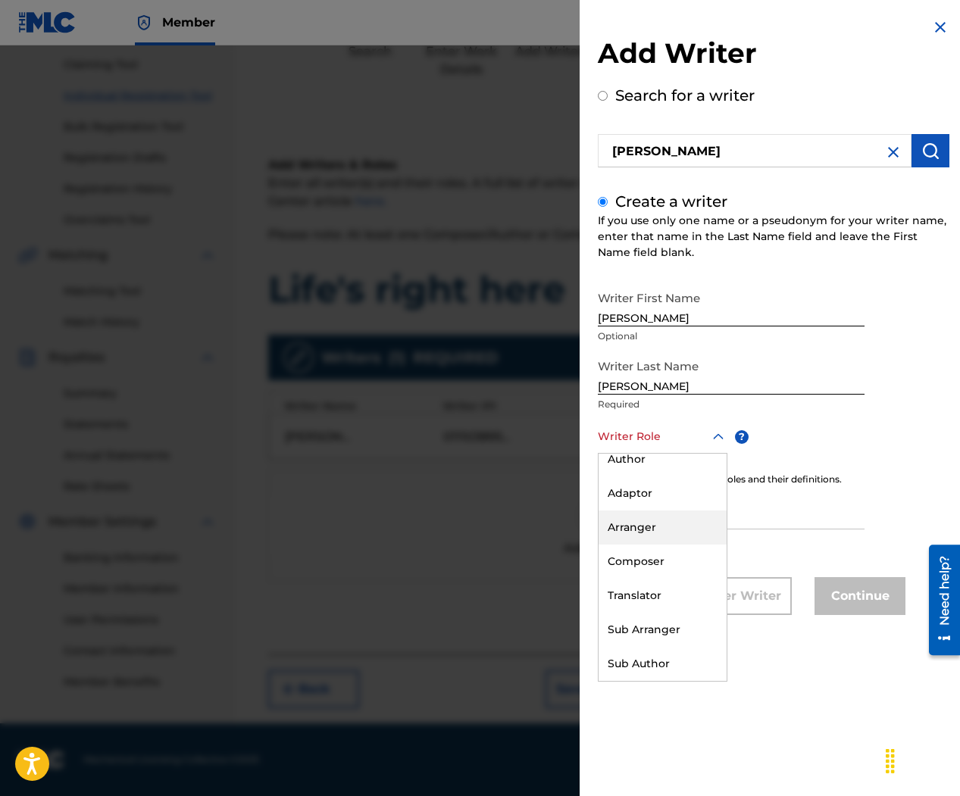
scroll to position [0, 0]
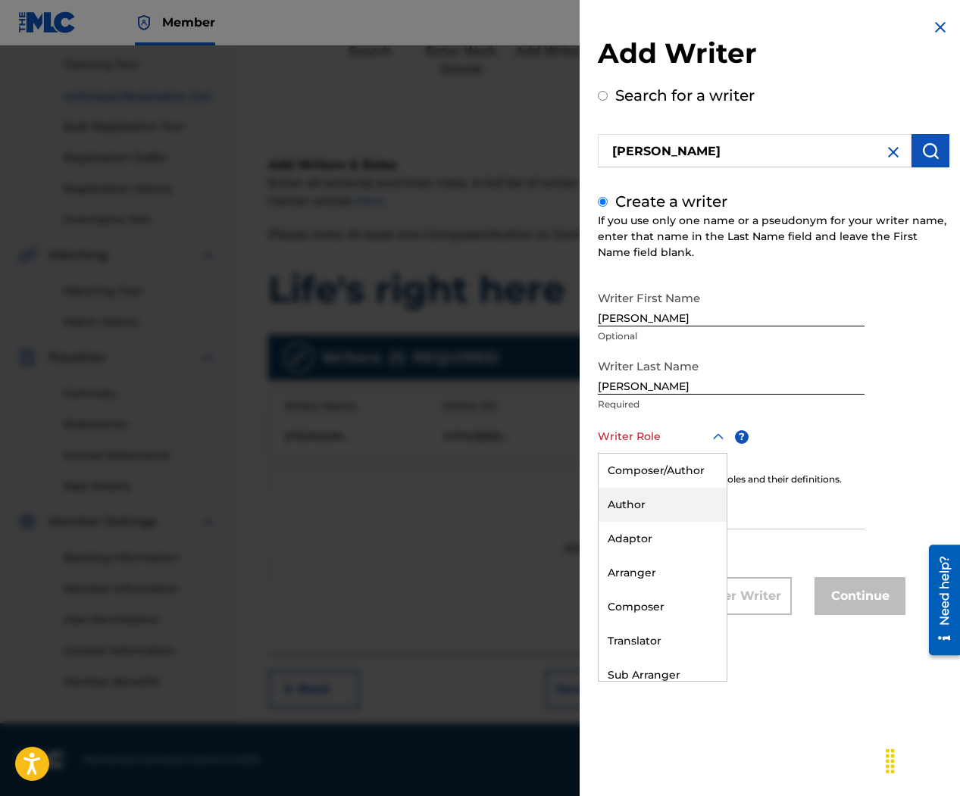
click at [650, 504] on div "Author" at bounding box center [662, 505] width 128 height 34
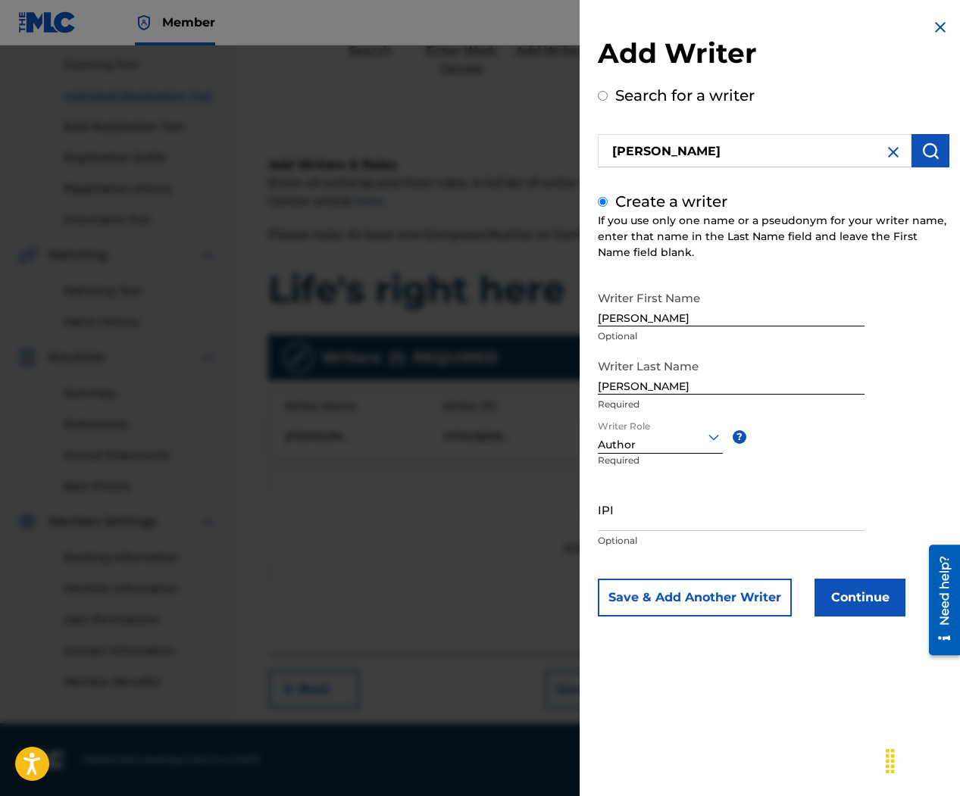
click at [634, 520] on input "IPI" at bounding box center [731, 509] width 267 height 43
paste input "1305532880"
type input "1305532880"
click at [838, 588] on button "Continue" at bounding box center [859, 598] width 91 height 38
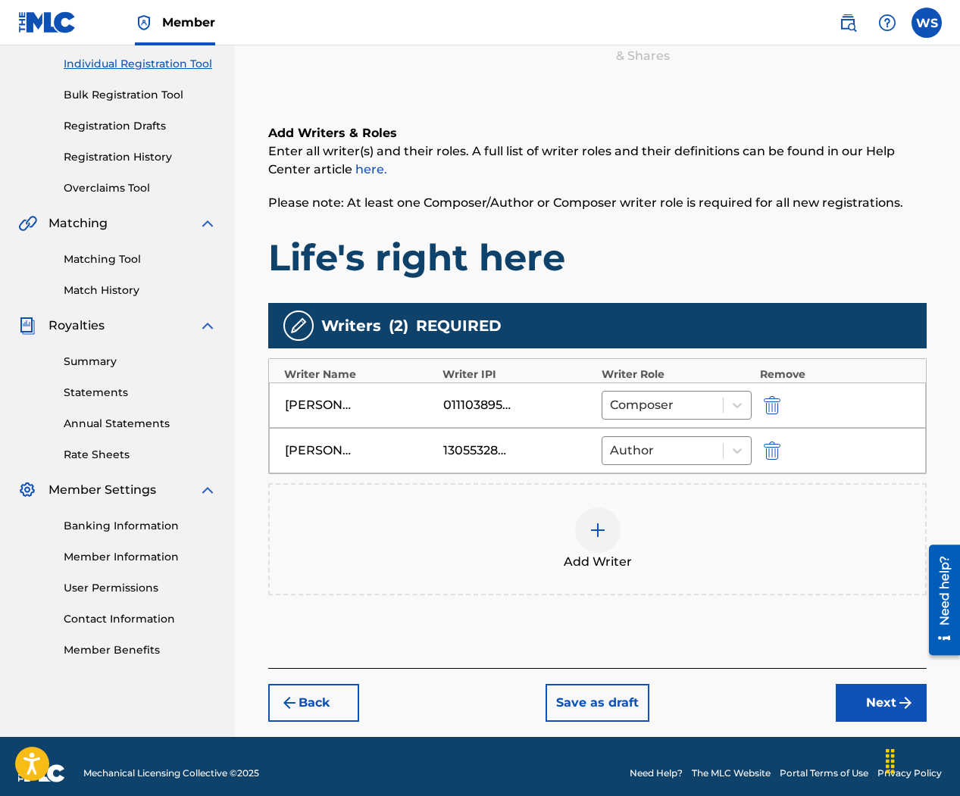
scroll to position [197, 0]
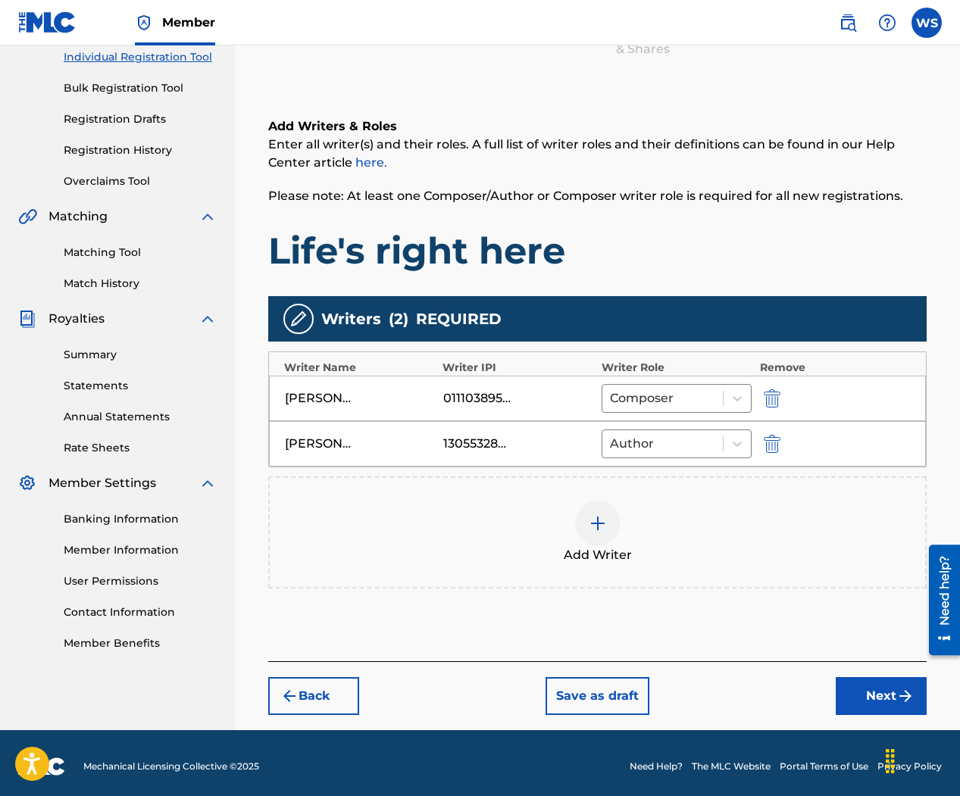
click at [895, 701] on button "Next" at bounding box center [880, 696] width 91 height 38
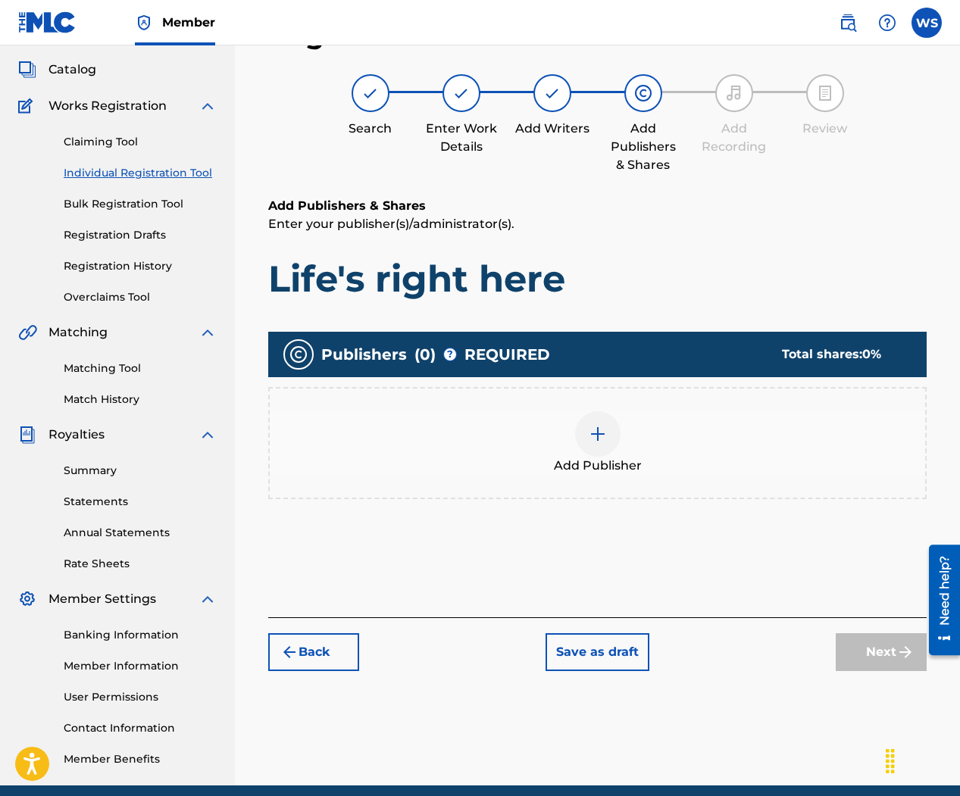
scroll to position [68, 0]
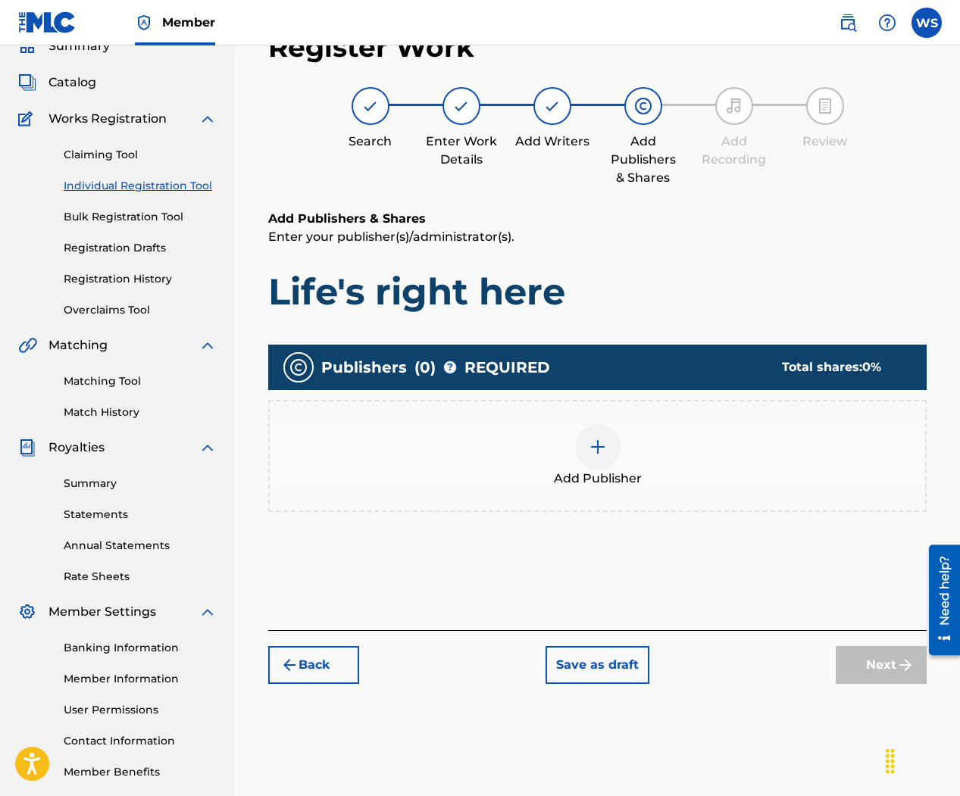
click at [601, 453] on img at bounding box center [597, 447] width 18 height 18
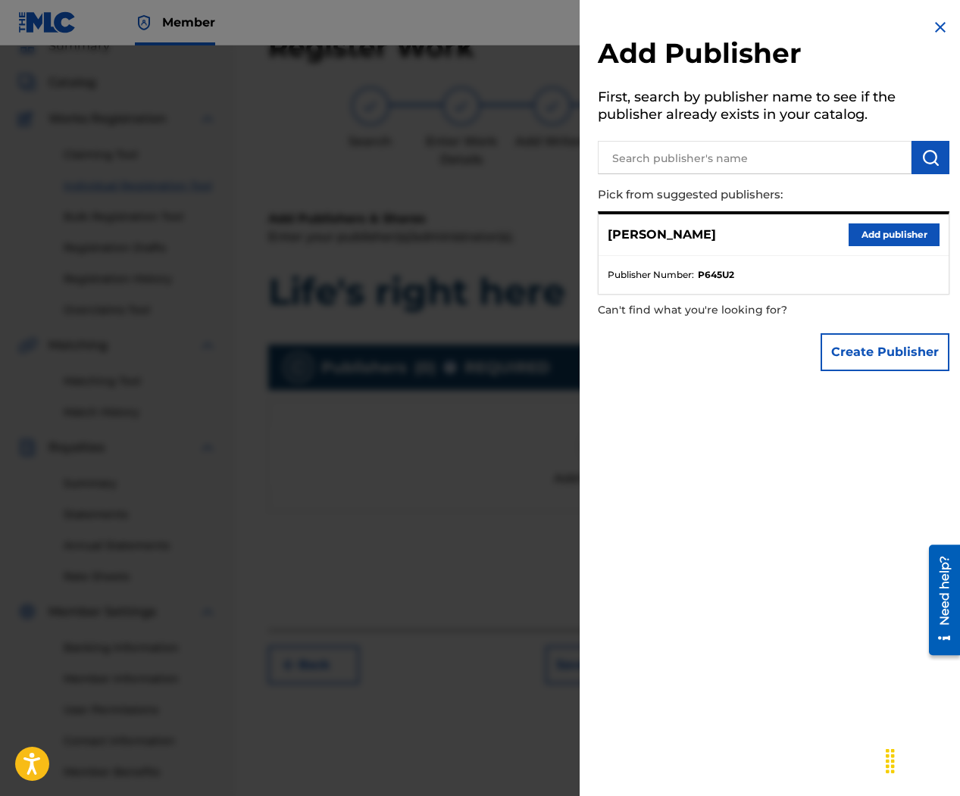
click at [879, 238] on button "Add publisher" at bounding box center [893, 234] width 91 height 23
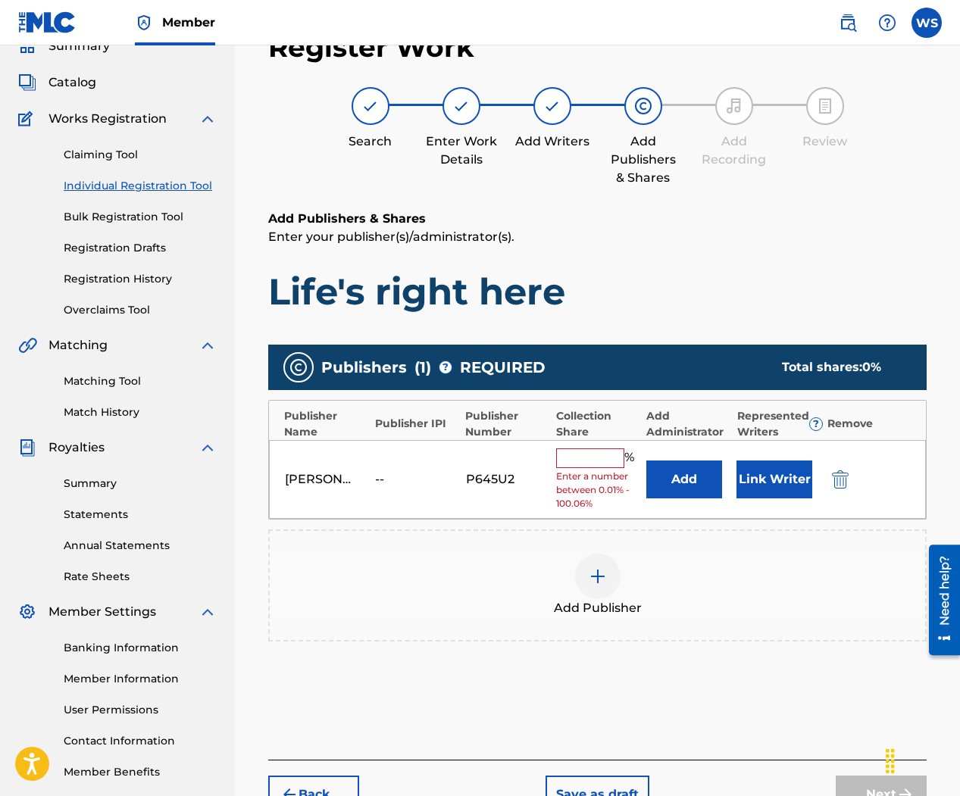
click at [607, 459] on input "text" at bounding box center [590, 458] width 68 height 20
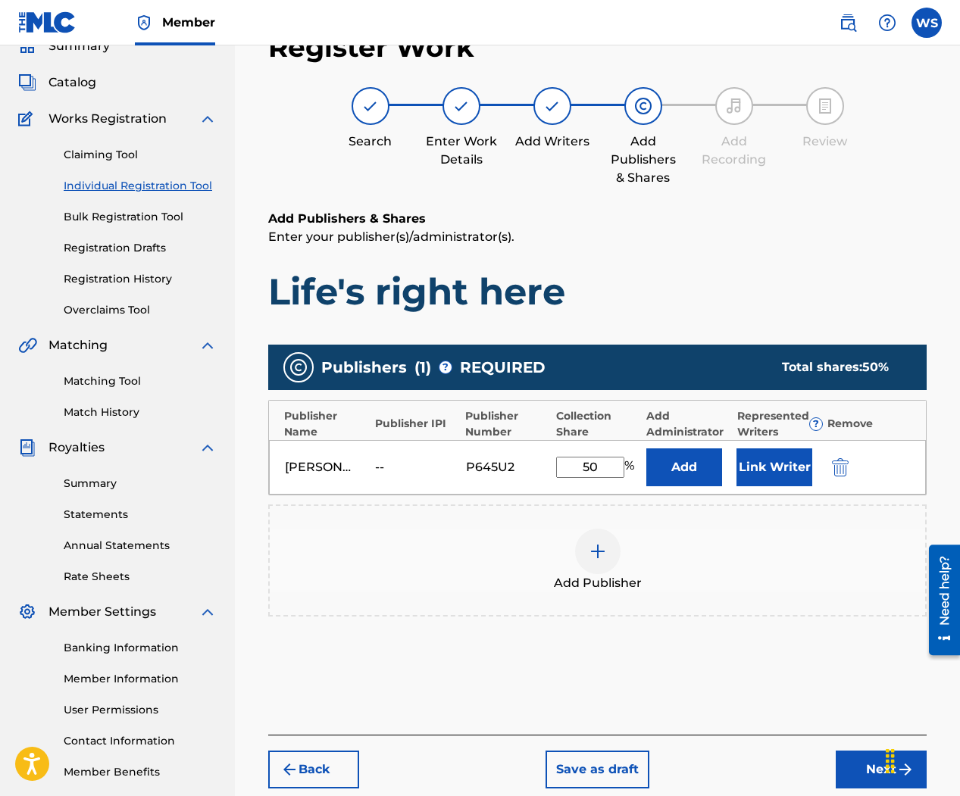
type input "50"
click at [645, 559] on div "Add Publisher" at bounding box center [597, 561] width 655 height 64
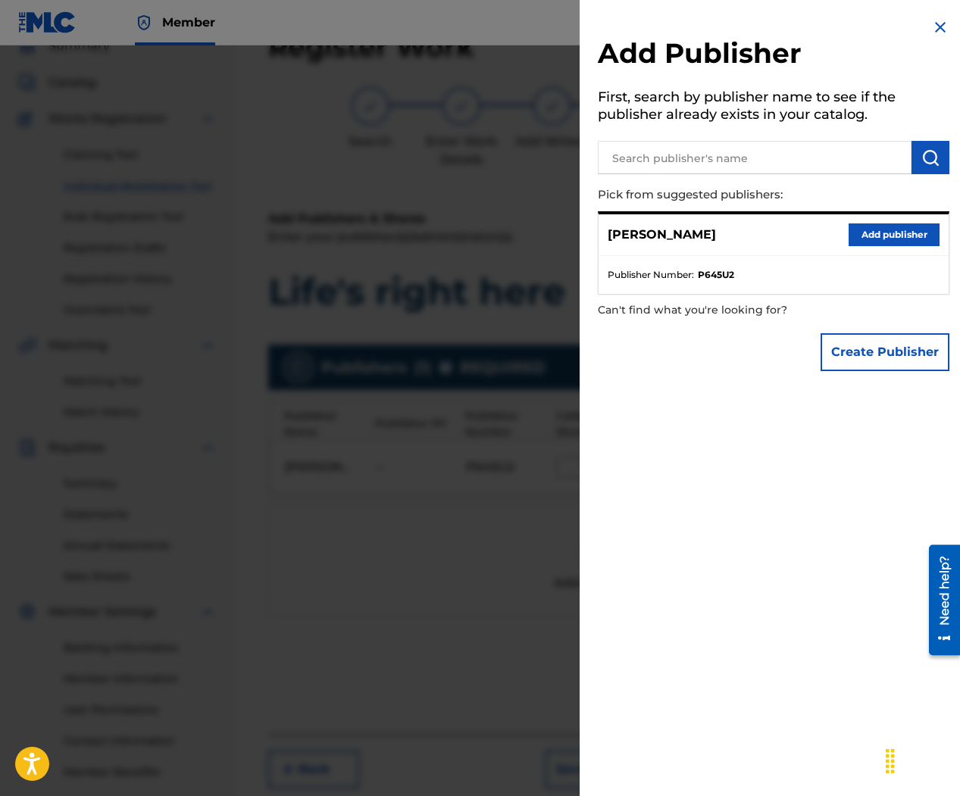
click at [849, 343] on button "Create Publisher" at bounding box center [884, 352] width 129 height 38
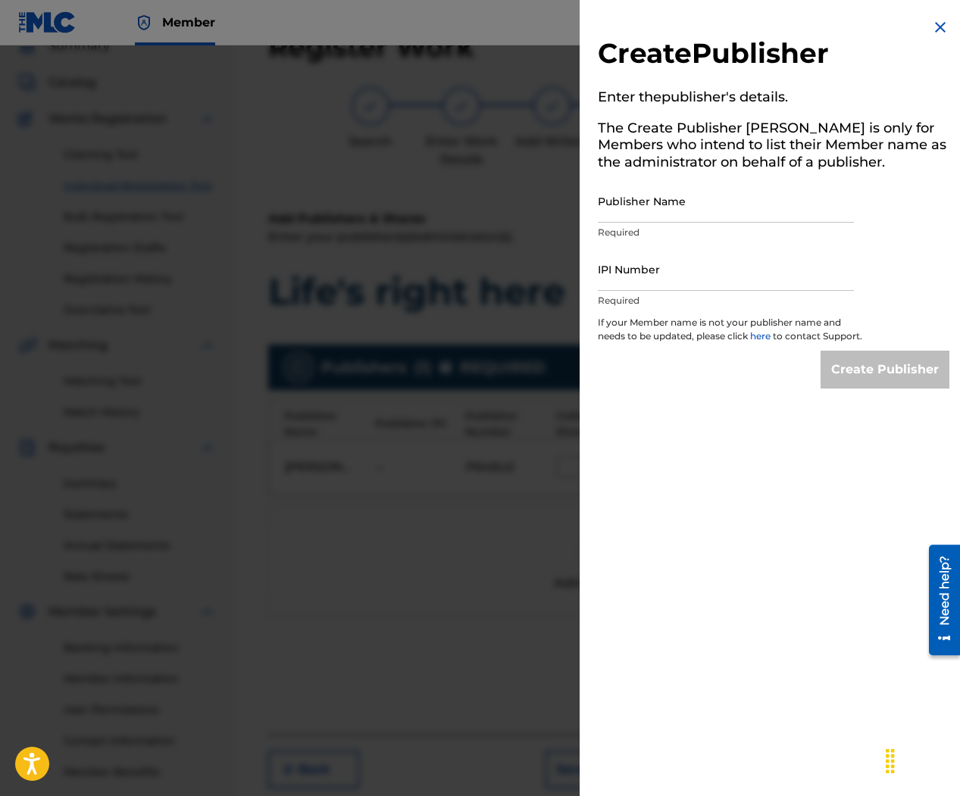
click at [663, 207] on input "Publisher Name" at bounding box center [726, 201] width 256 height 43
type input "[PERSON_NAME]"
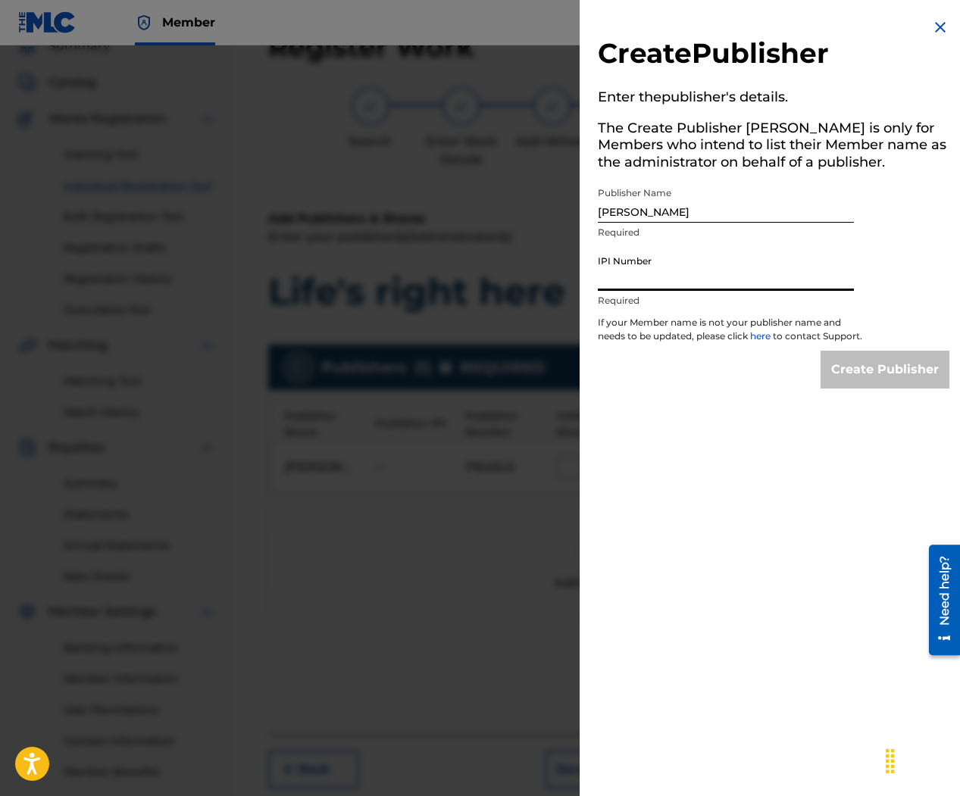
click at [642, 270] on input "IPI Number" at bounding box center [726, 269] width 256 height 43
click at [931, 26] on img at bounding box center [940, 27] width 18 height 18
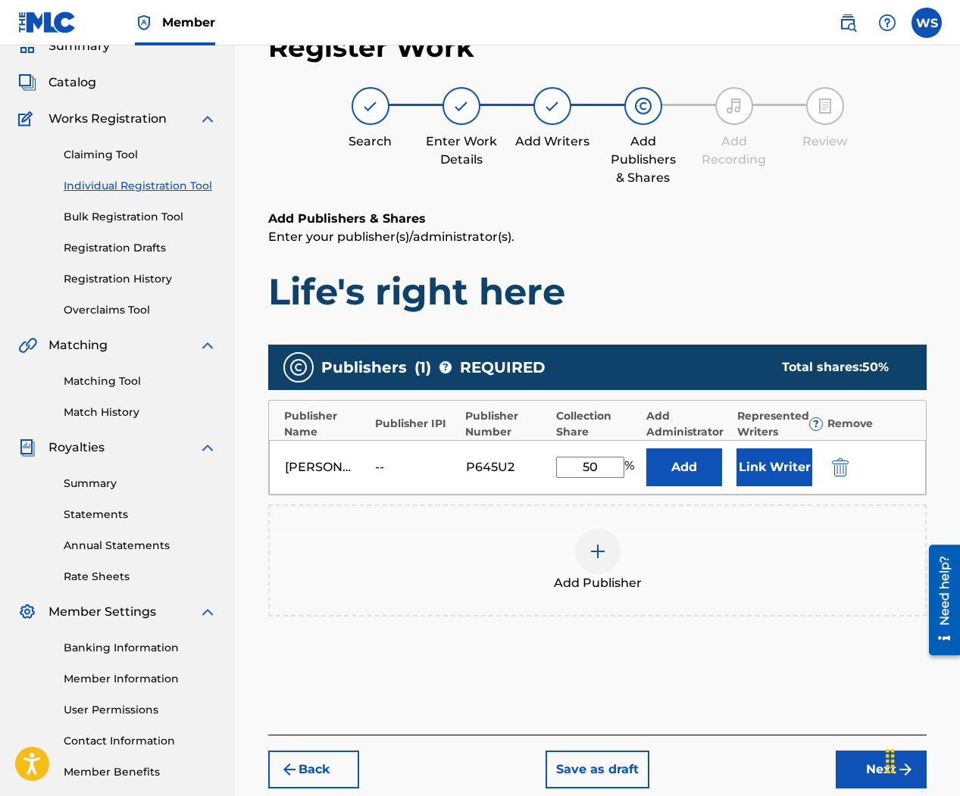
click at [836, 464] on img "submit" at bounding box center [840, 467] width 17 height 18
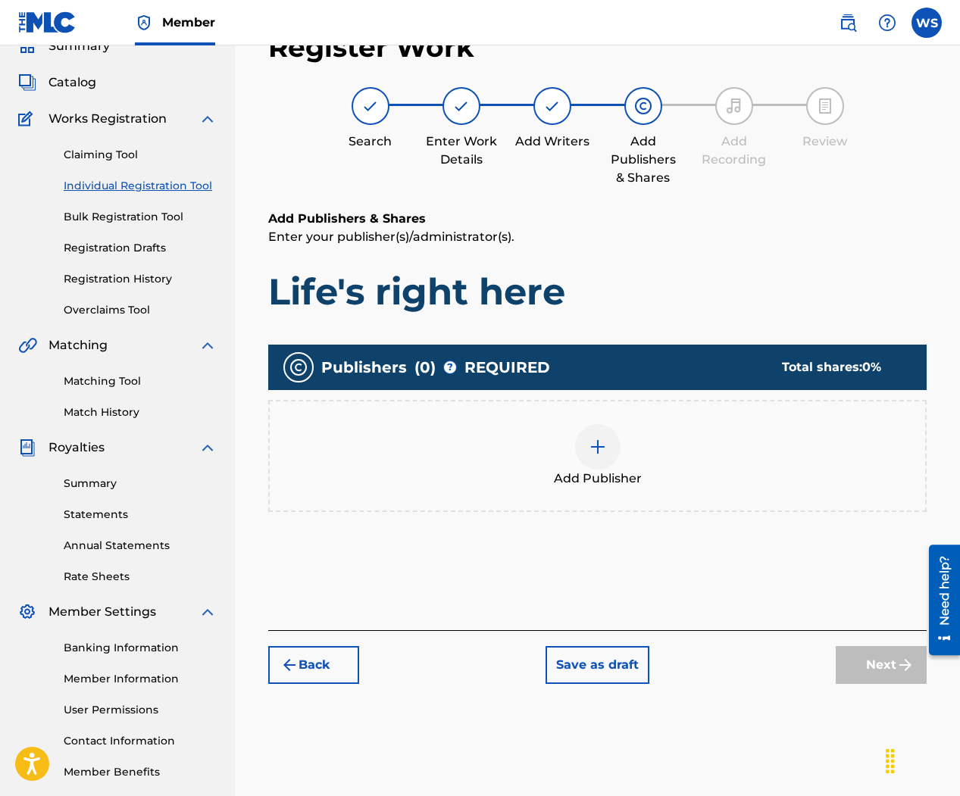
click at [599, 450] on img at bounding box center [597, 447] width 18 height 18
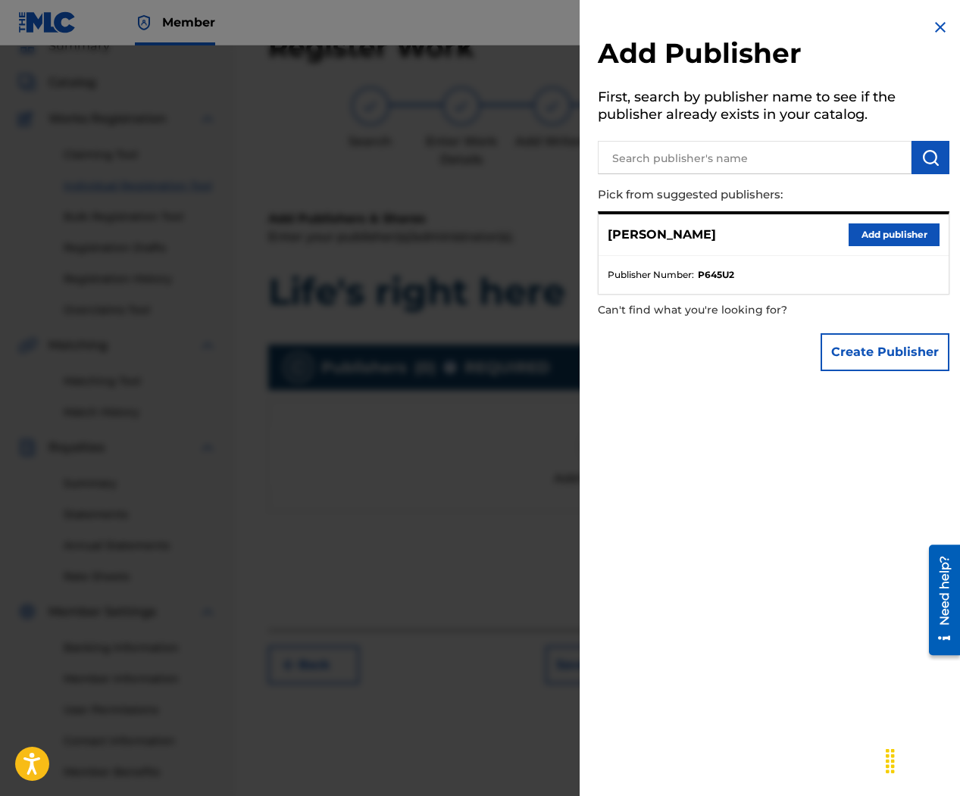
click at [861, 348] on button "Create Publisher" at bounding box center [884, 352] width 129 height 38
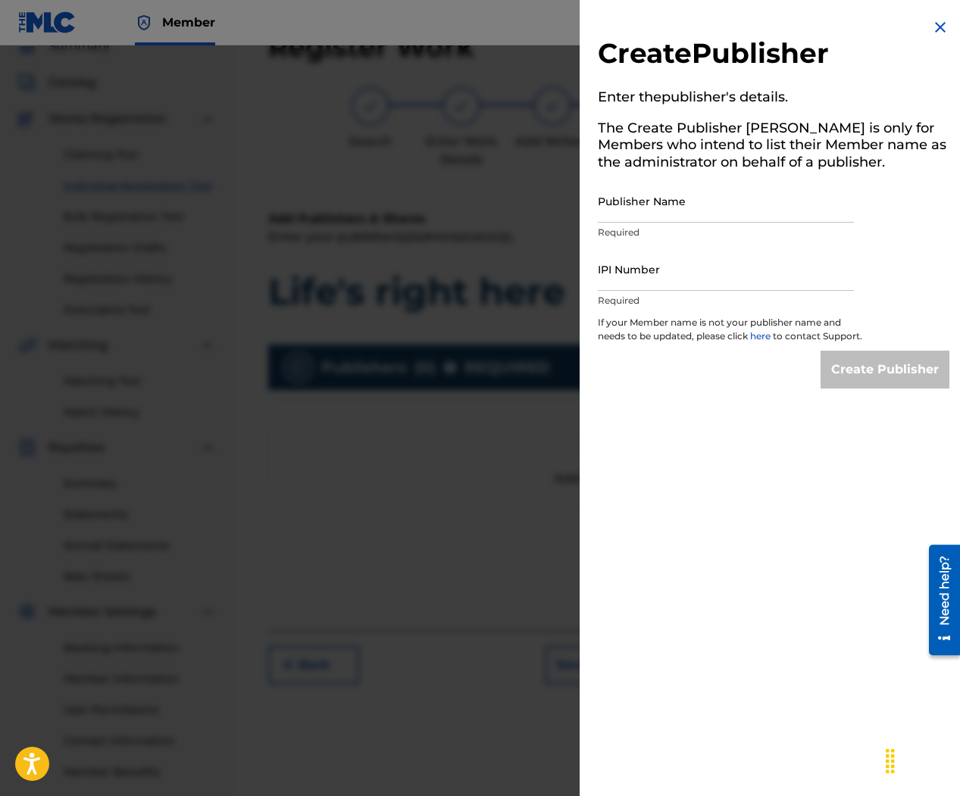
click at [740, 198] on input "Publisher Name" at bounding box center [726, 201] width 256 height 43
type input "[PERSON_NAME]"
click at [657, 267] on input "IPI Number" at bounding box center [726, 269] width 256 height 43
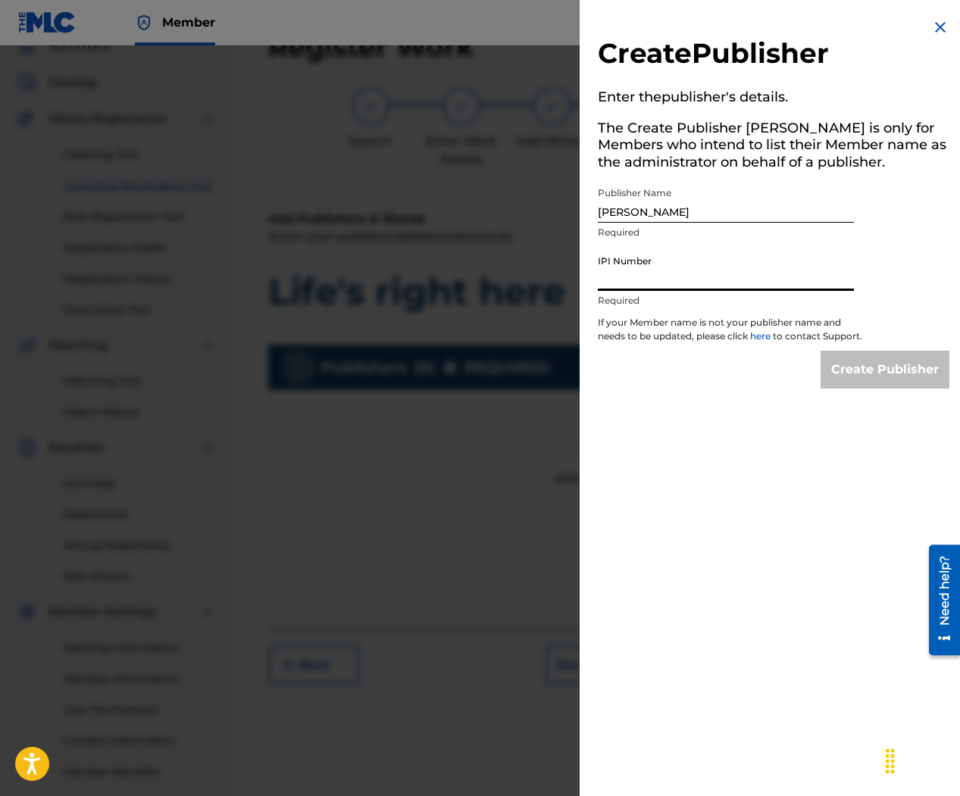
paste input "01110389594"
type input "01110389594"
click at [888, 404] on div "Create Publisher Enter the publisher 's details. The Create Publisher button is…" at bounding box center [773, 203] width 388 height 407
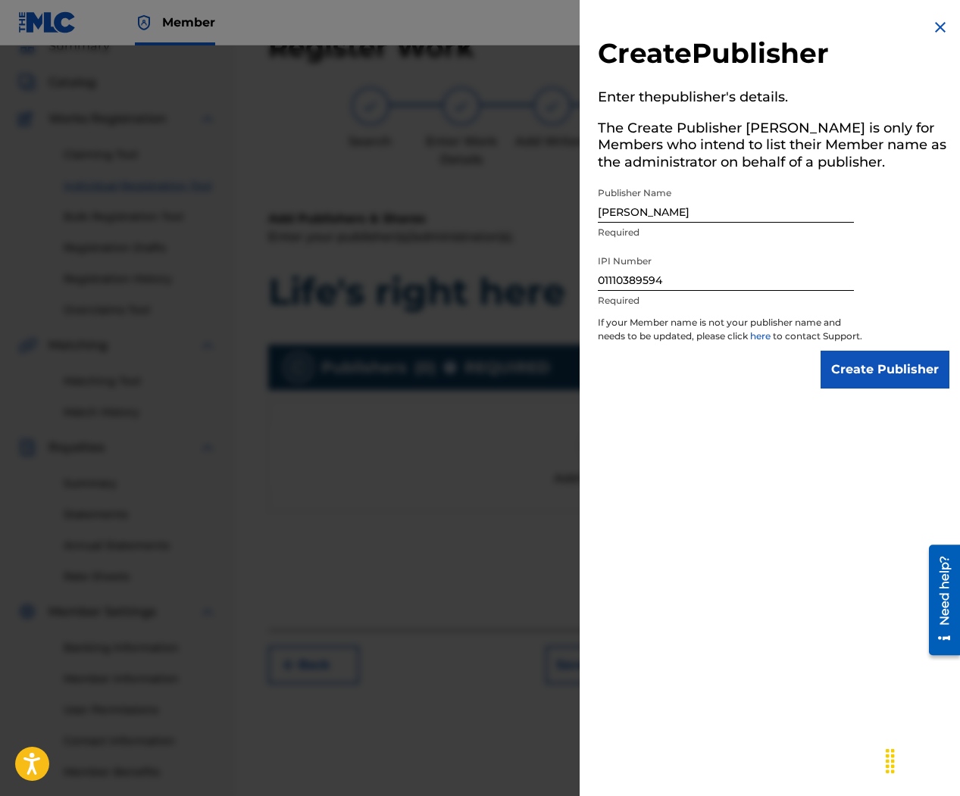
click at [886, 386] on input "Create Publisher" at bounding box center [884, 370] width 129 height 38
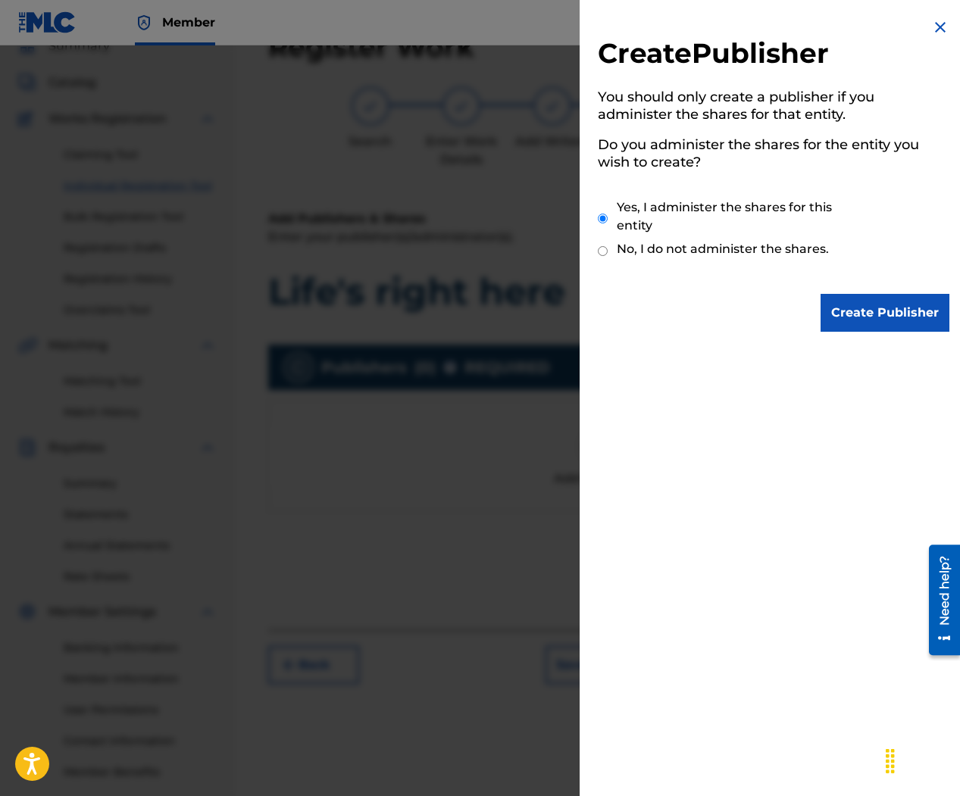
click at [851, 315] on input "Create Publisher" at bounding box center [884, 313] width 129 height 38
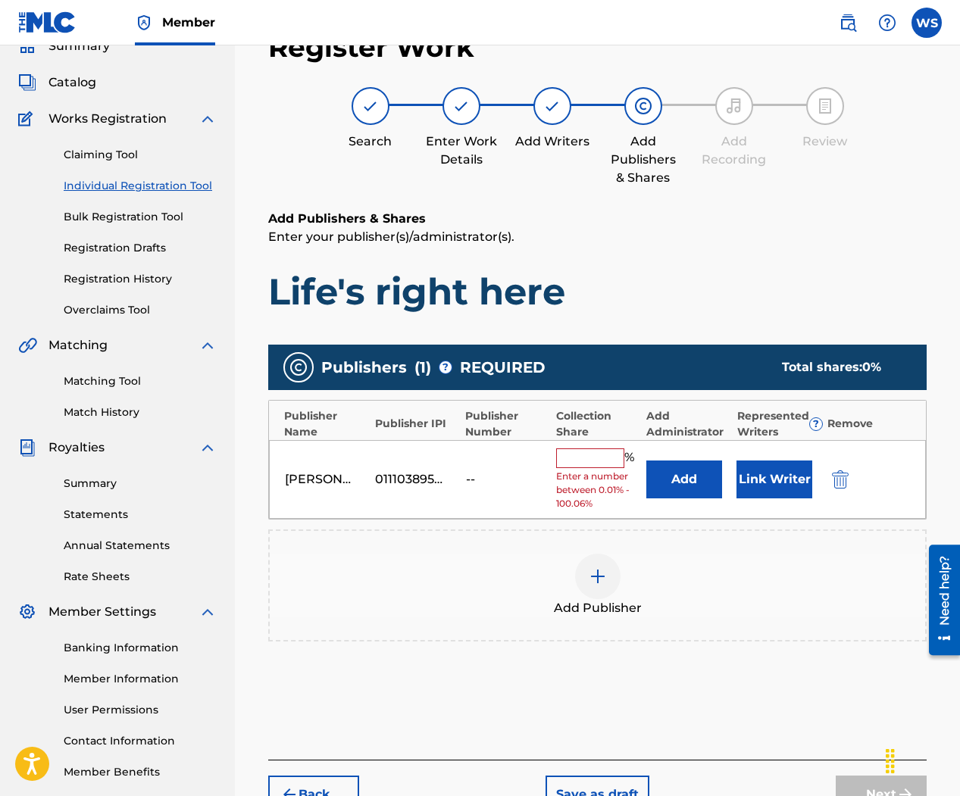
click at [601, 454] on input "text" at bounding box center [590, 458] width 68 height 20
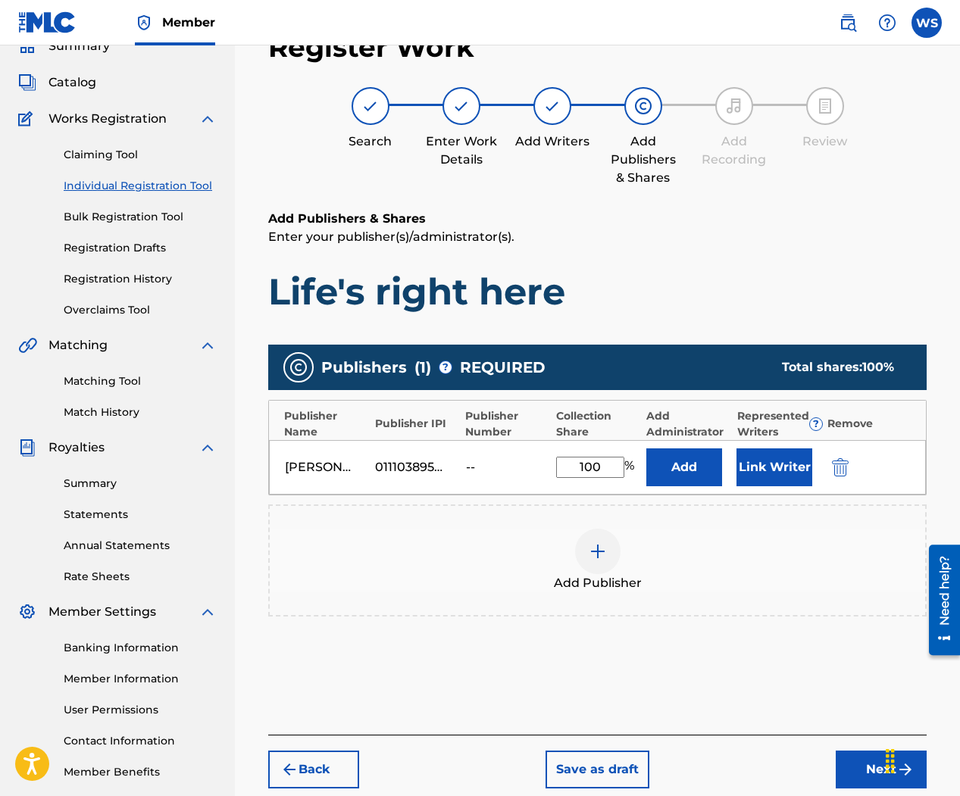
type input "100"
click at [713, 560] on div "Add Publisher" at bounding box center [597, 561] width 655 height 64
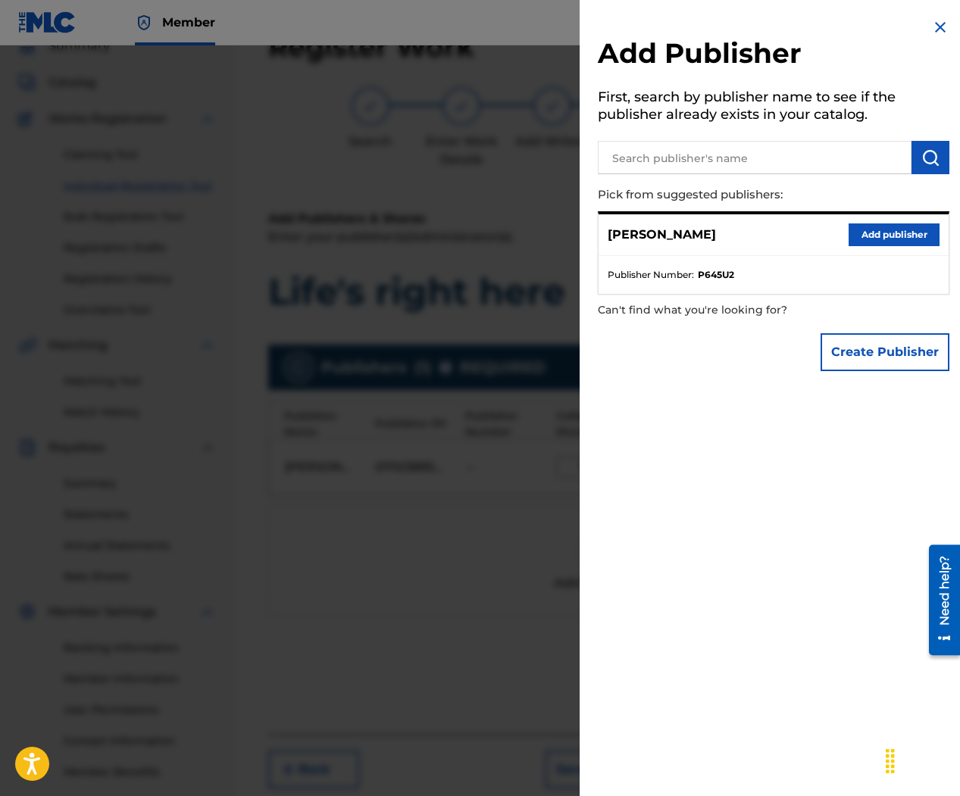
click at [932, 37] on h2 "Add Publisher" at bounding box center [773, 55] width 351 height 39
click at [932, 30] on img at bounding box center [940, 27] width 18 height 18
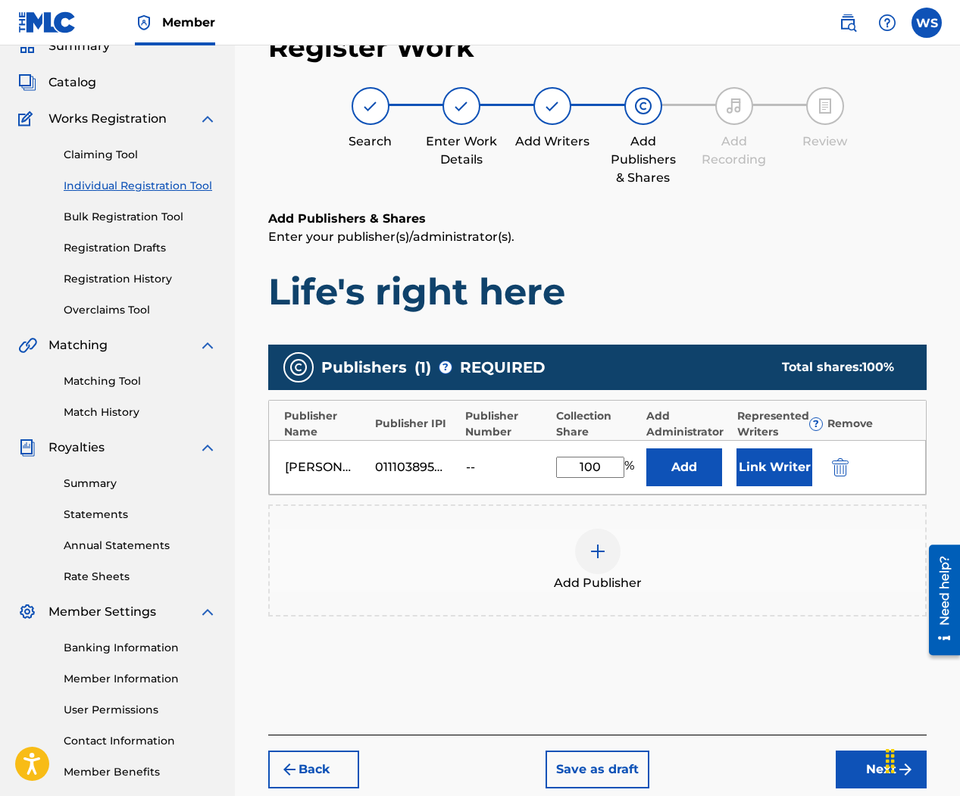
scroll to position [148, 0]
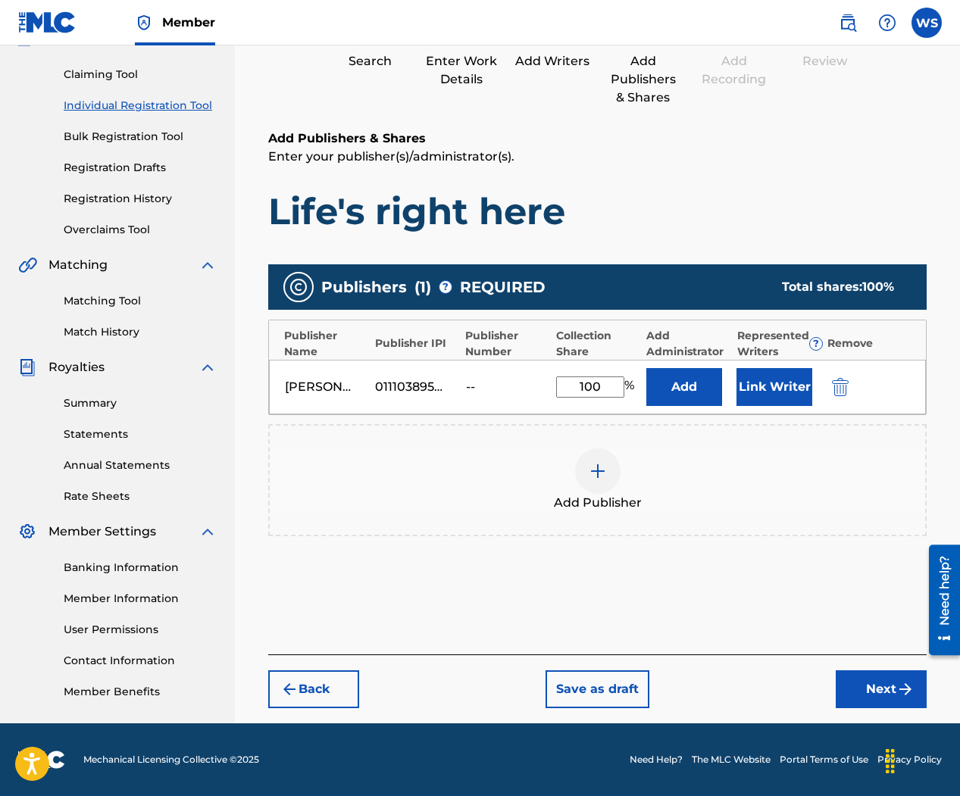
click at [878, 689] on button "Next" at bounding box center [880, 689] width 91 height 38
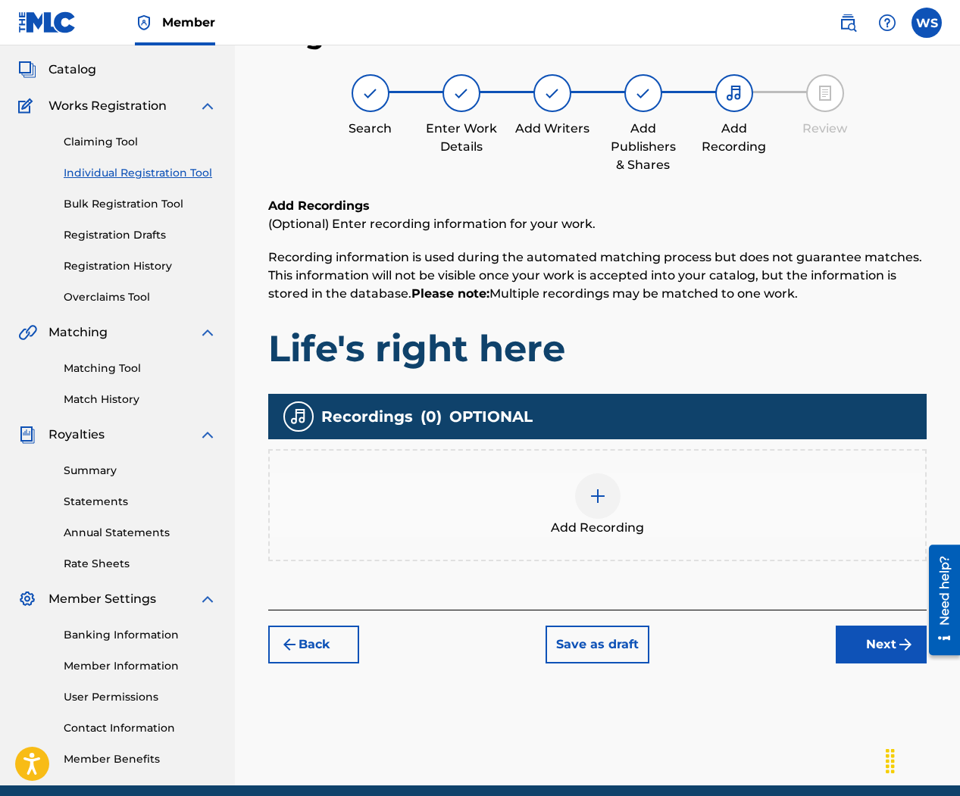
scroll to position [68, 0]
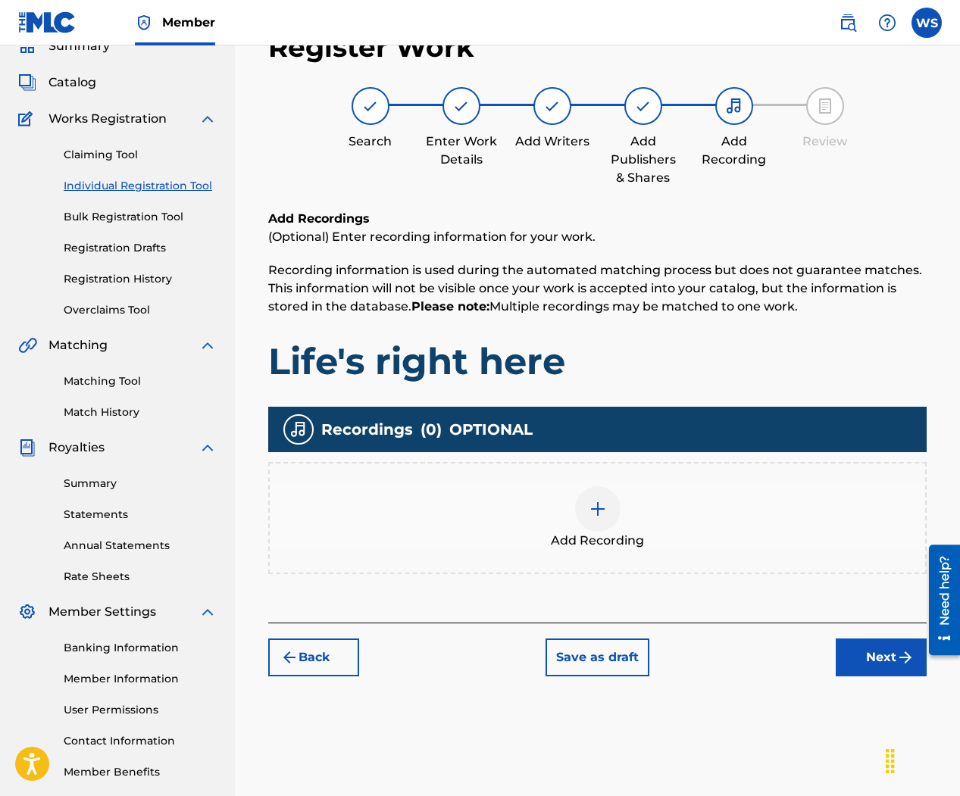
click at [606, 512] on div at bounding box center [597, 508] width 45 height 45
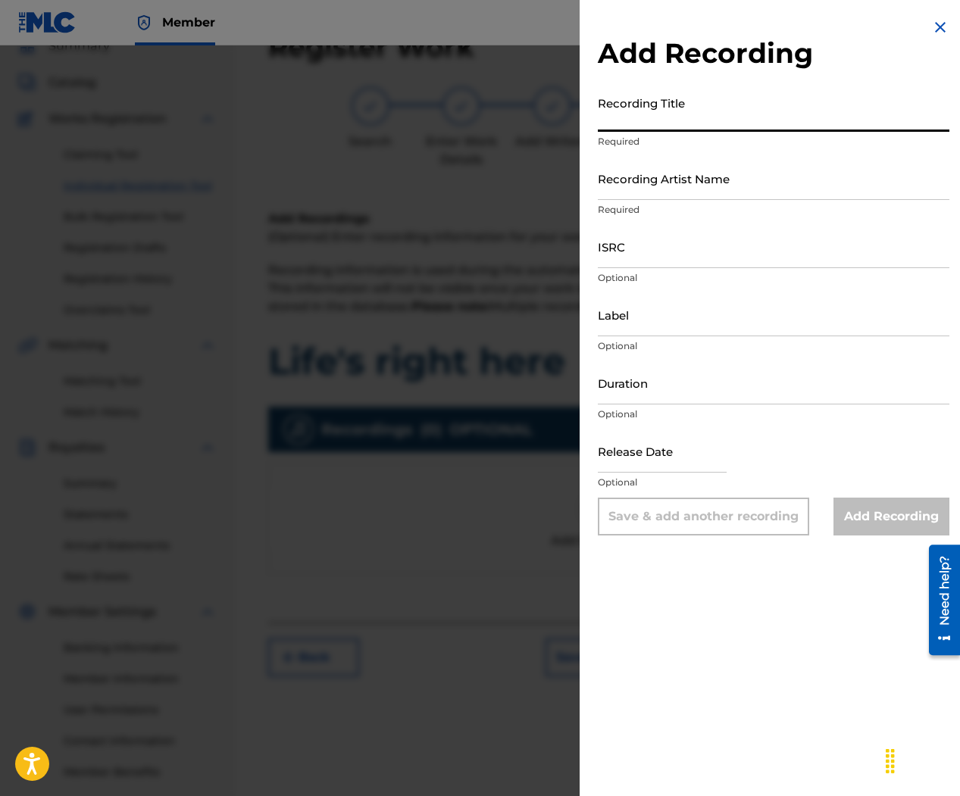
click at [664, 113] on input "Recording Title" at bounding box center [773, 110] width 351 height 43
type input "Life's right here"
click at [671, 184] on input "Recording Artist Name" at bounding box center [773, 178] width 351 height 43
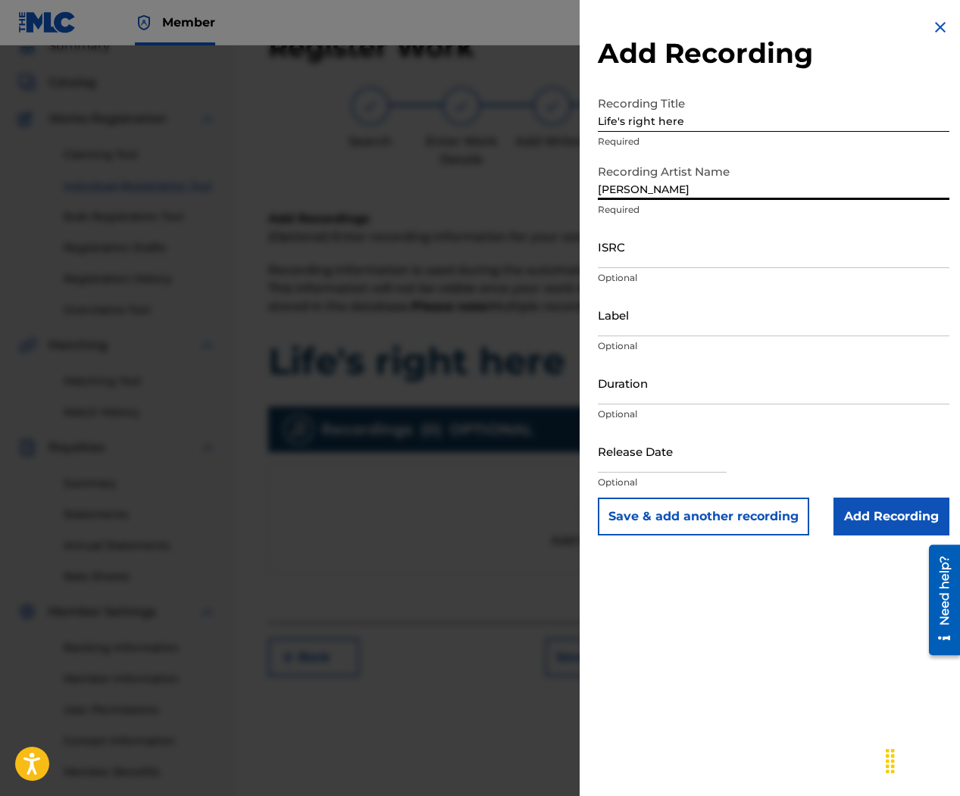
type input "[PERSON_NAME]"
click at [638, 253] on input "ISRC" at bounding box center [773, 246] width 351 height 43
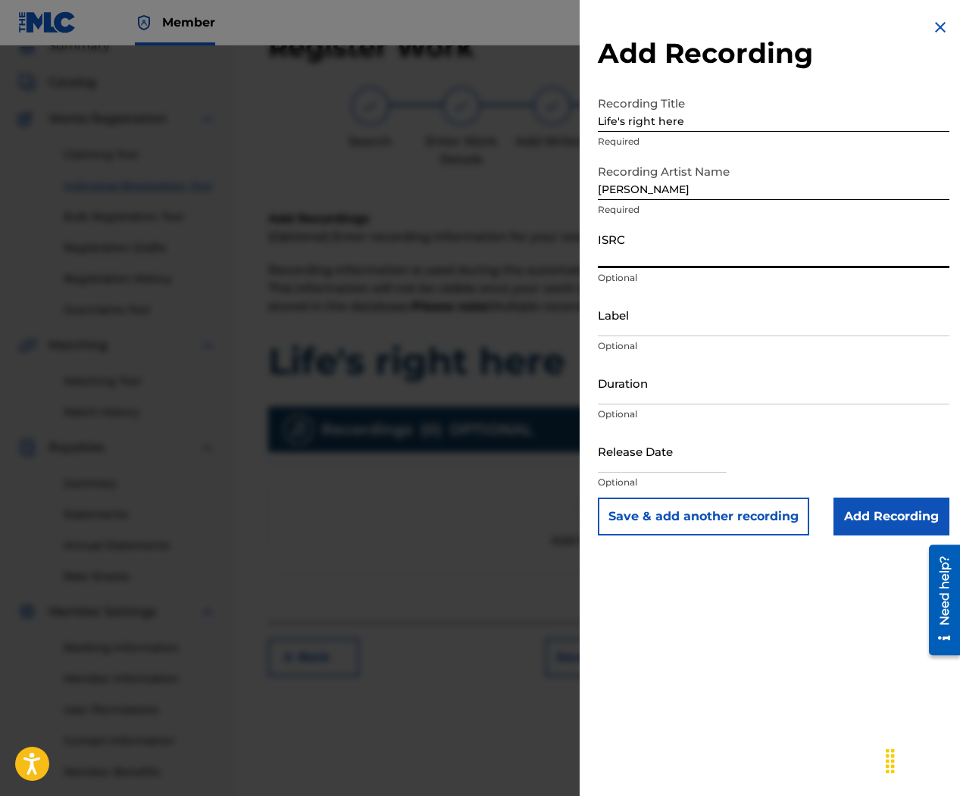
paste input "QZWFV2590846"
type input "QZWFV2590846"
click at [635, 326] on input "Label" at bounding box center [773, 314] width 351 height 43
click at [671, 386] on input "Duration" at bounding box center [773, 382] width 351 height 43
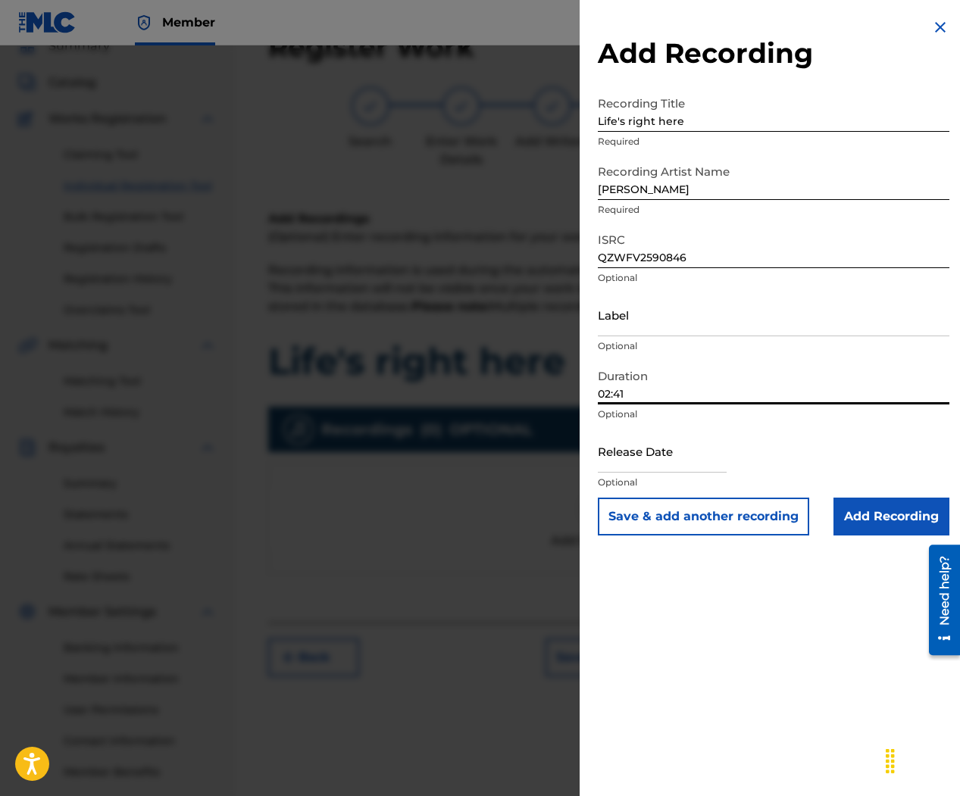
type input "02:41"
click at [645, 448] on input "text" at bounding box center [662, 450] width 129 height 43
select select "7"
select select "2025"
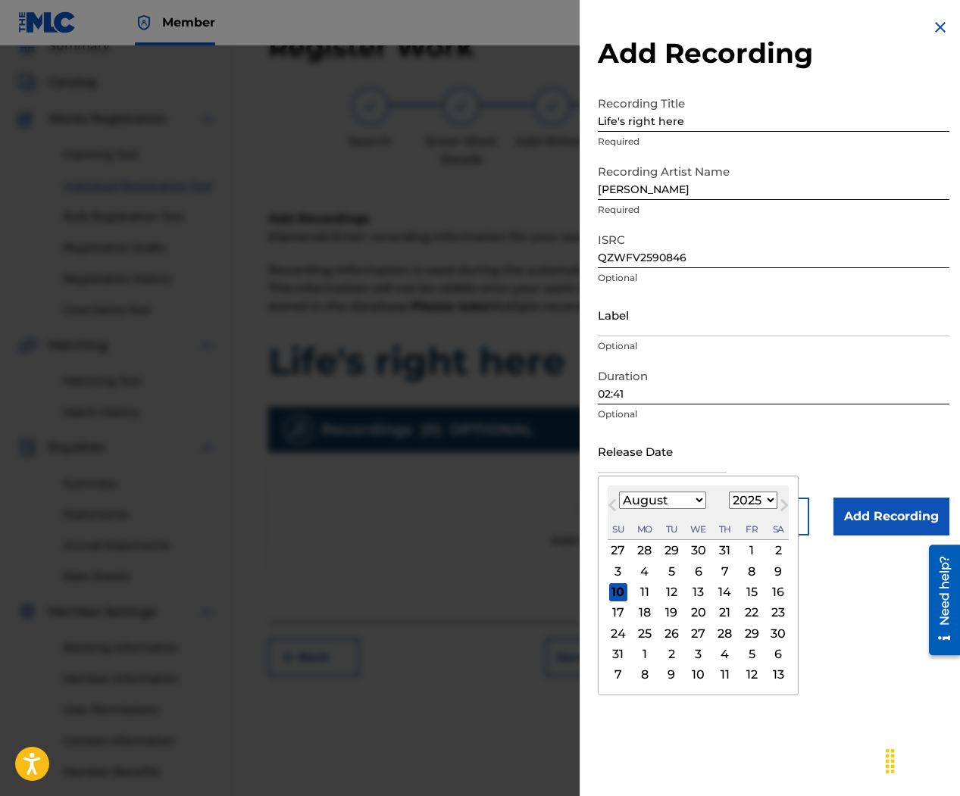
click at [749, 592] on div "15" at bounding box center [751, 592] width 18 height 18
type input "[DATE]"
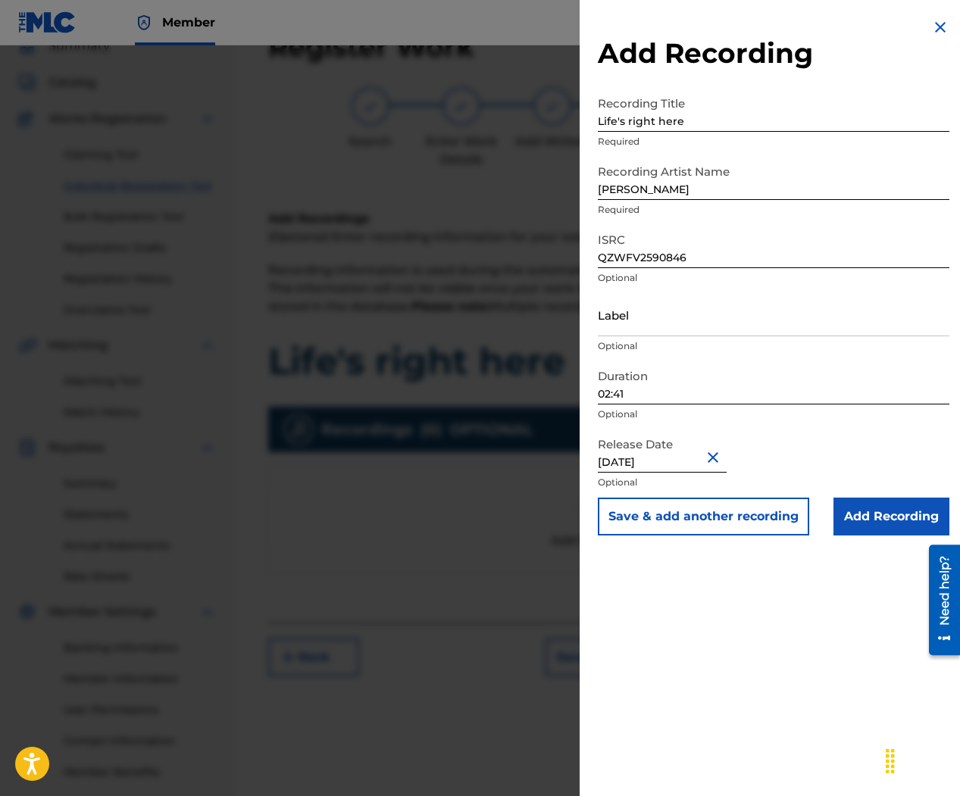
click at [873, 520] on input "Add Recording" at bounding box center [891, 517] width 116 height 38
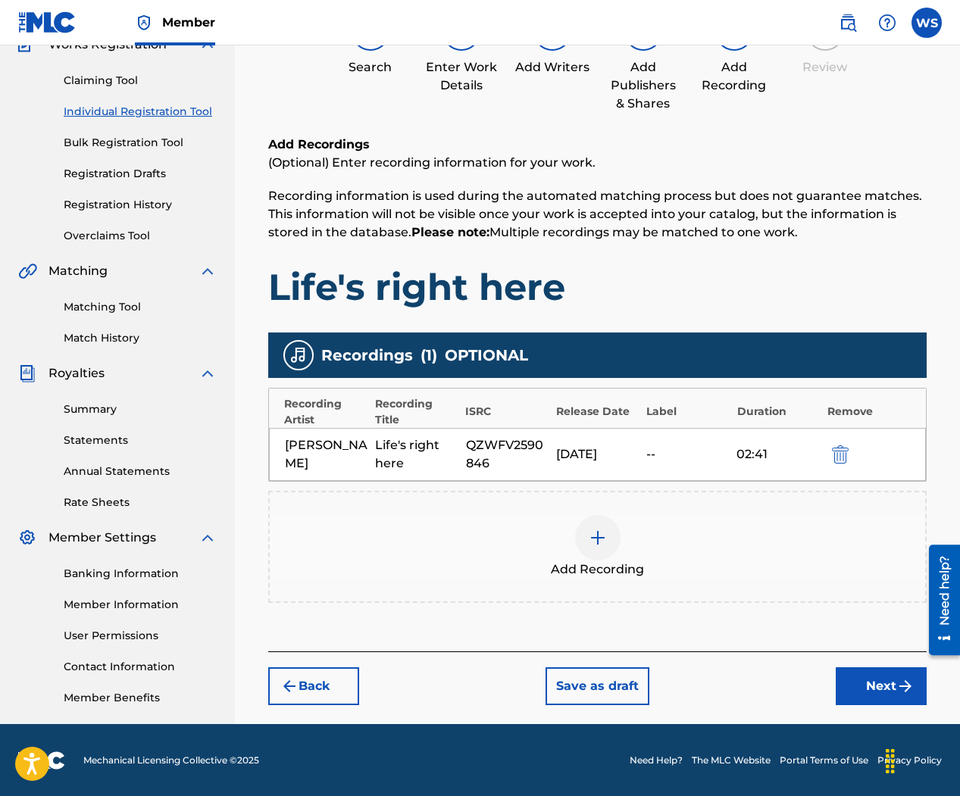
scroll to position [143, 0]
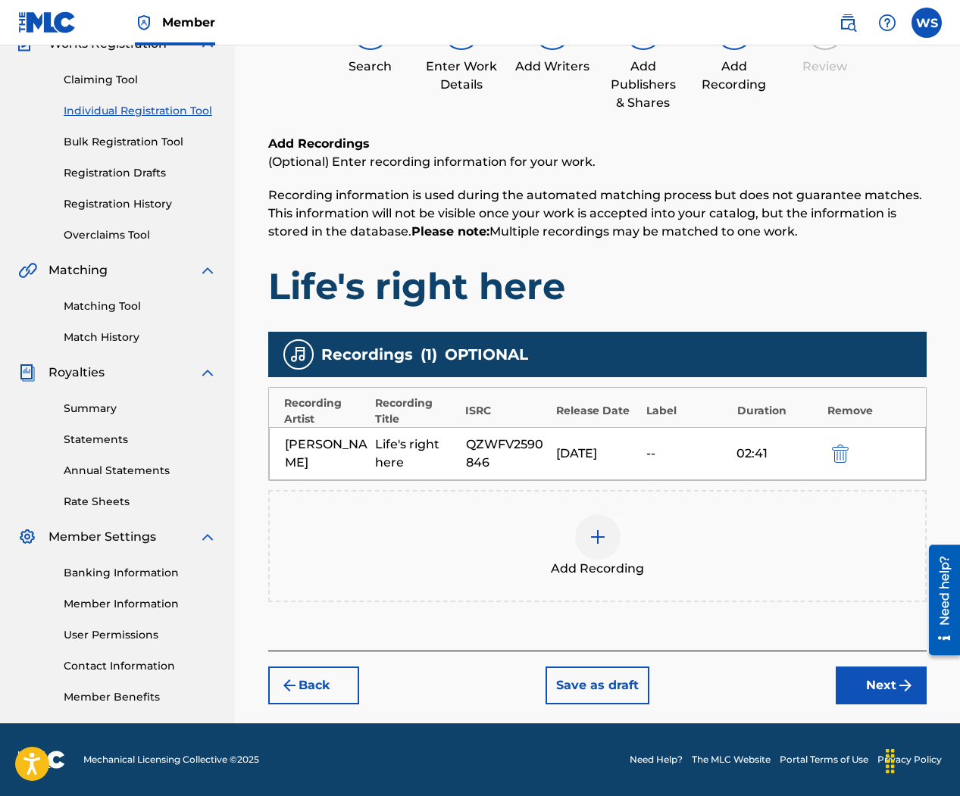
click at [651, 439] on div "[PERSON_NAME] Life's right here QZWFV2590846 [DATE] 02:41" at bounding box center [597, 453] width 657 height 53
click at [837, 451] on img "submit" at bounding box center [840, 454] width 17 height 18
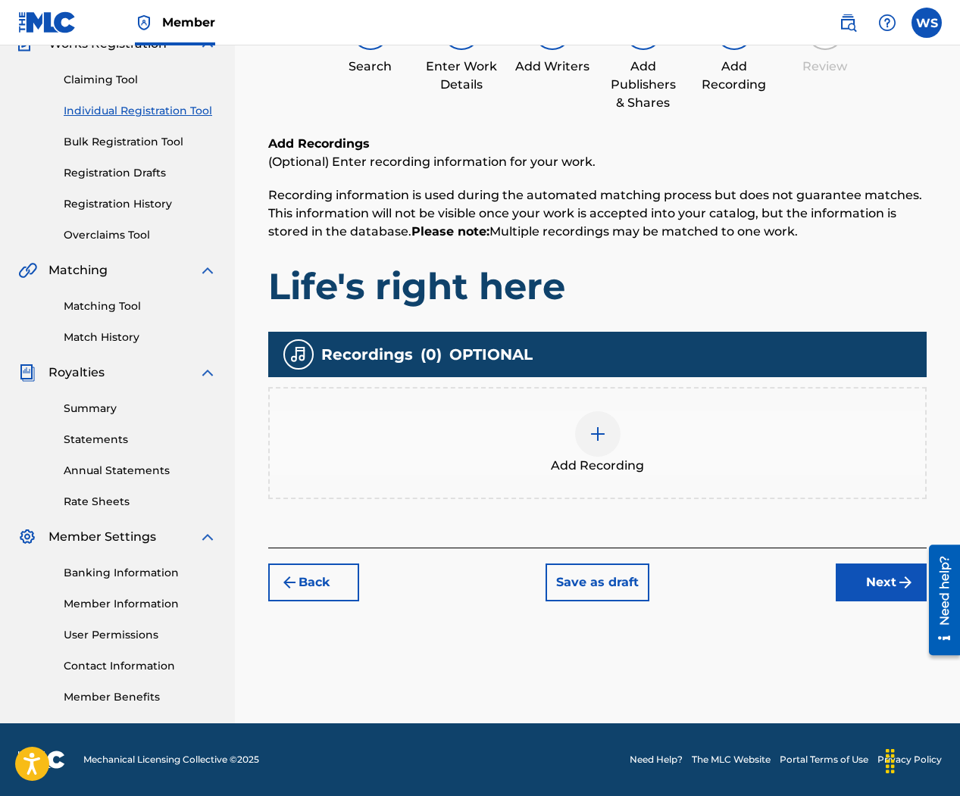
click at [587, 440] on div at bounding box center [597, 433] width 45 height 45
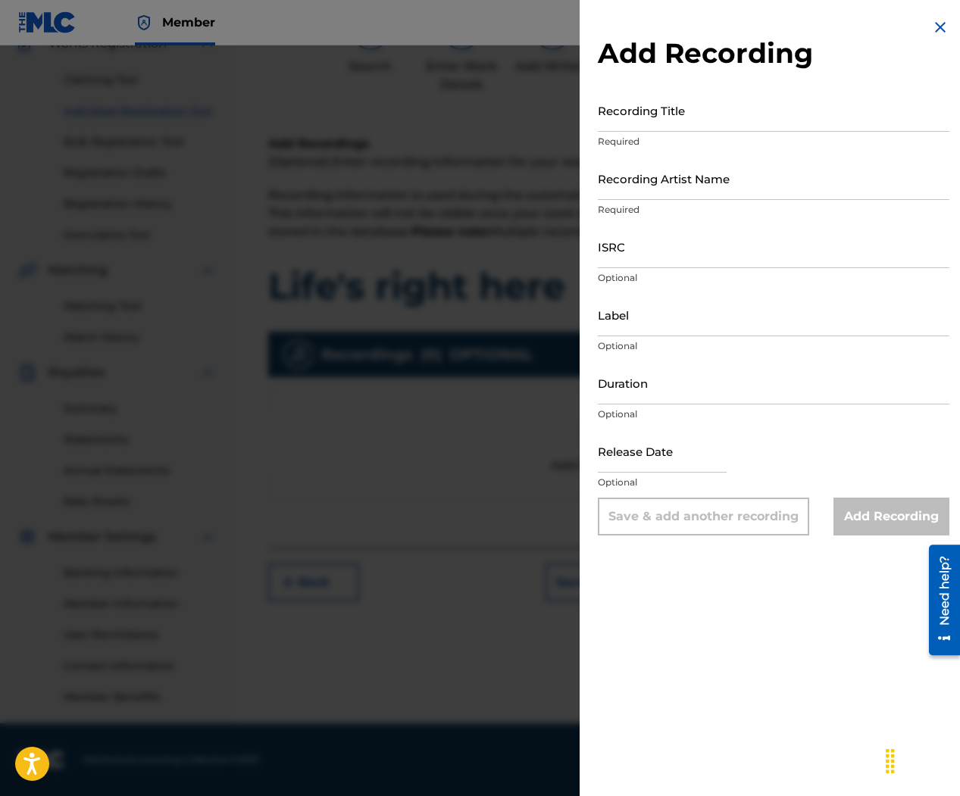
click at [679, 118] on input "Recording Title" at bounding box center [773, 110] width 351 height 43
type input "Life's right here"
click at [693, 172] on input "Recording Artist Name" at bounding box center [773, 178] width 351 height 43
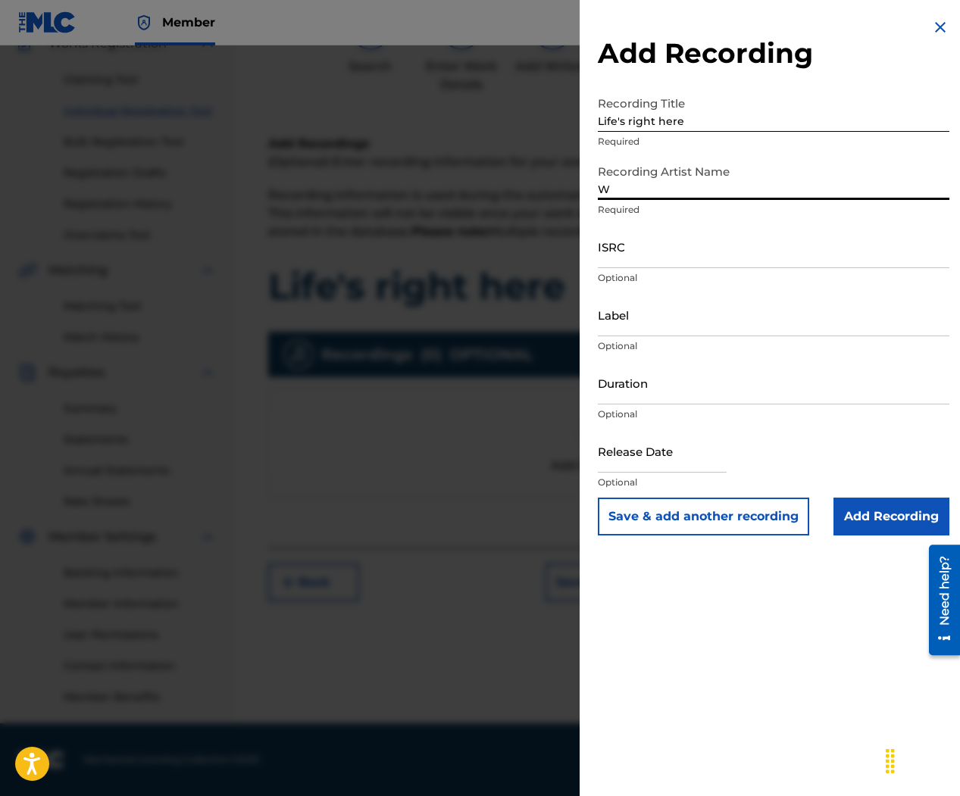
type input "[PERSON_NAME]"
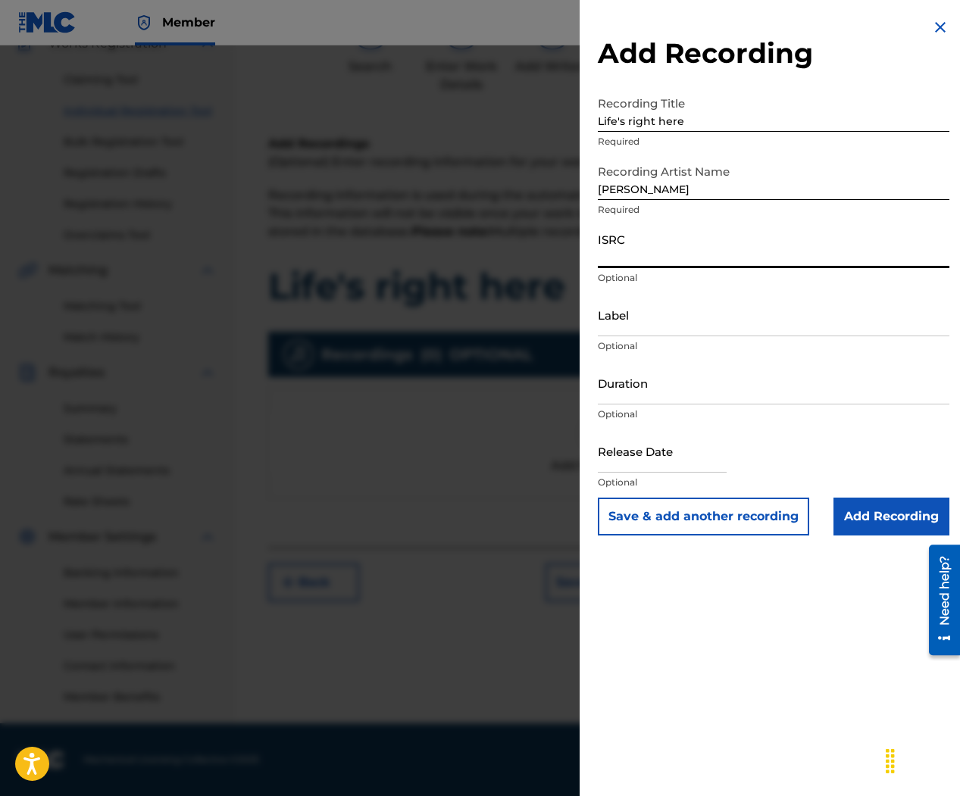
click at [677, 263] on input "ISRC" at bounding box center [773, 246] width 351 height 43
paste input "QZWFV2590846"
type input "QZWFV2590846"
click at [655, 327] on input "Label" at bounding box center [773, 314] width 351 height 43
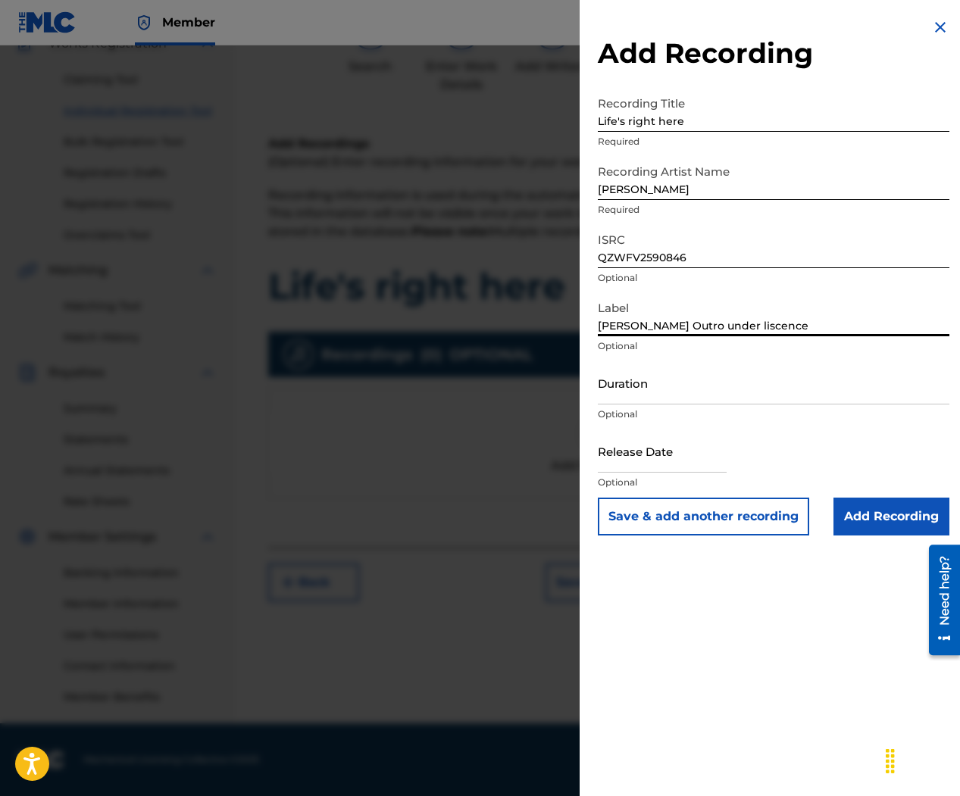
click at [731, 324] on input "[PERSON_NAME] Outro under liscence" at bounding box center [773, 314] width 351 height 43
click at [766, 326] on input "[PERSON_NAME] Outro under license" at bounding box center [773, 314] width 351 height 43
click at [695, 324] on input "[PERSON_NAME] Outro under license" at bounding box center [773, 314] width 351 height 43
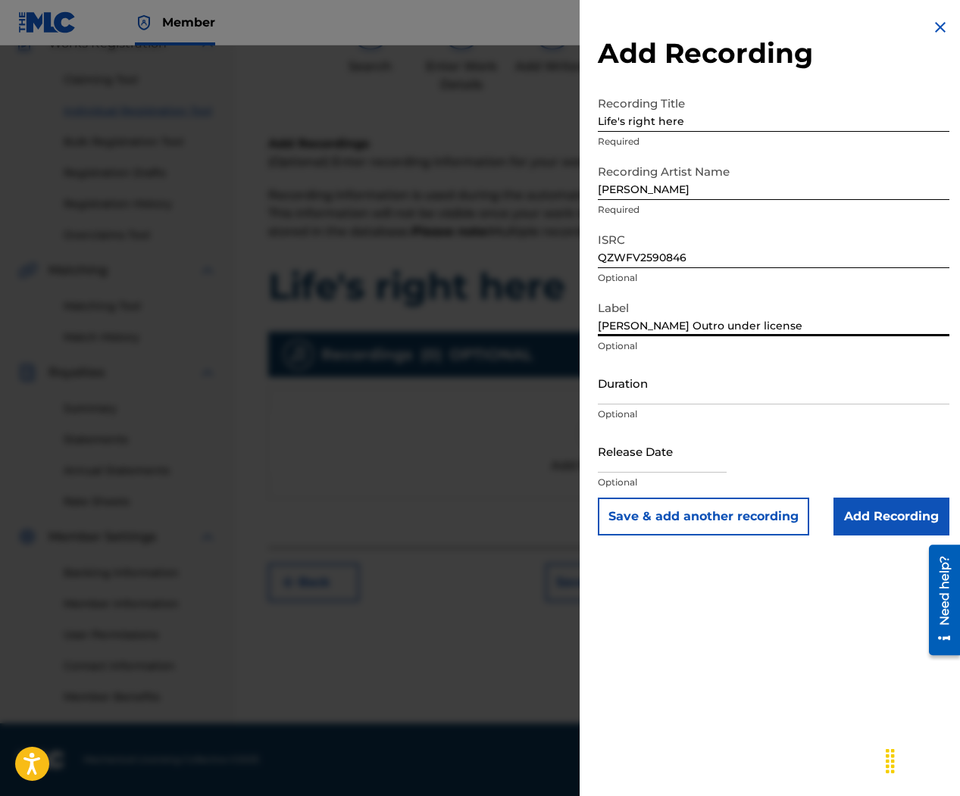
click at [695, 324] on input "[PERSON_NAME] Outro under license" at bounding box center [773, 314] width 351 height 43
paste input "scense to JUNGALOW"
click at [713, 396] on input "Duration" at bounding box center [773, 382] width 351 height 43
click at [716, 329] on input "[PERSON_NAME] Outro under liscense to JUNGALOW" at bounding box center [773, 314] width 351 height 43
type input "[PERSON_NAME] Outro under license to JUNGALOW"
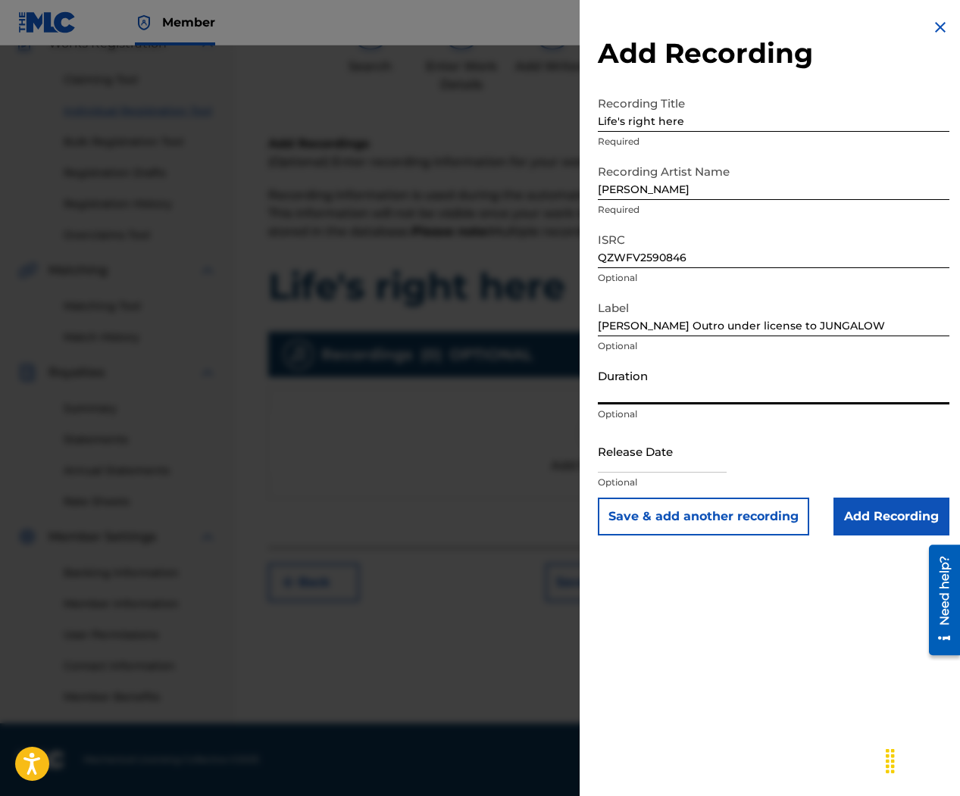
click at [698, 391] on input "Duration" at bounding box center [773, 382] width 351 height 43
type input "02:41"
click at [637, 463] on input "text" at bounding box center [662, 450] width 129 height 43
select select "7"
select select "2025"
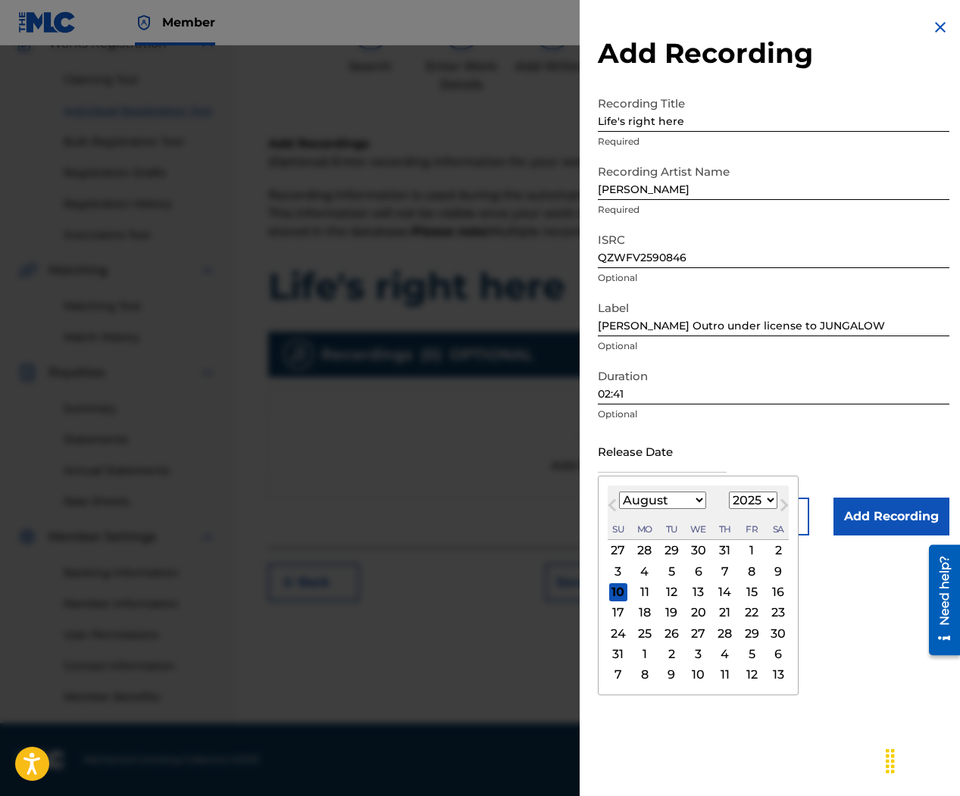
click at [753, 592] on div "15" at bounding box center [751, 592] width 18 height 18
type input "[DATE]"
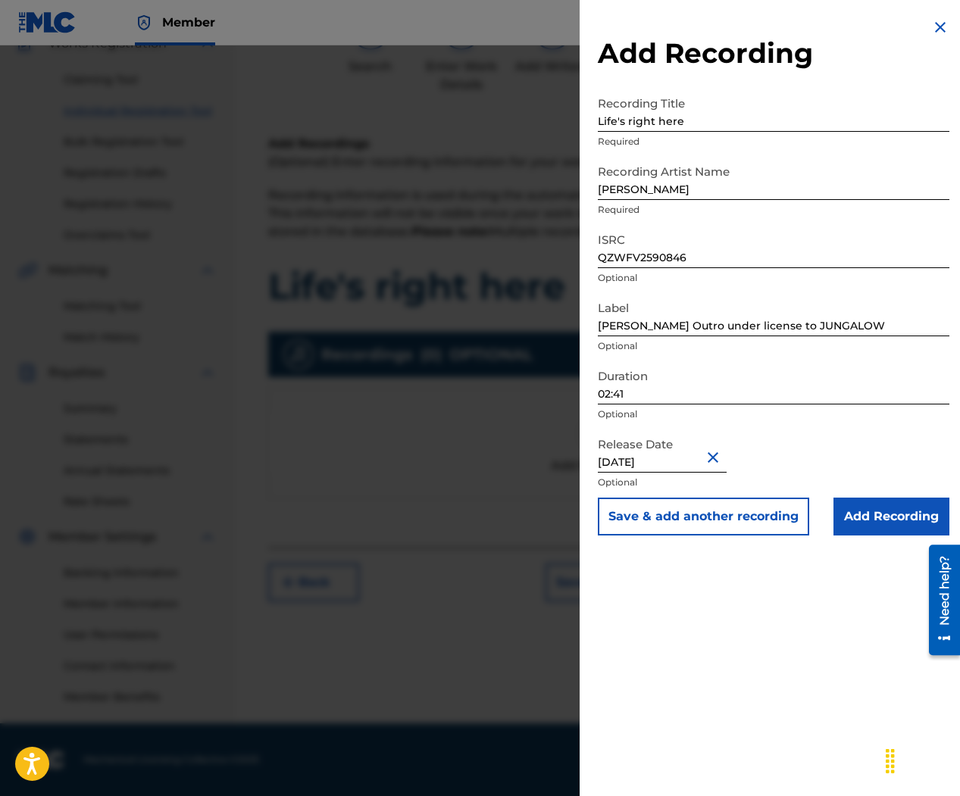
click at [863, 514] on input "Add Recording" at bounding box center [891, 517] width 116 height 38
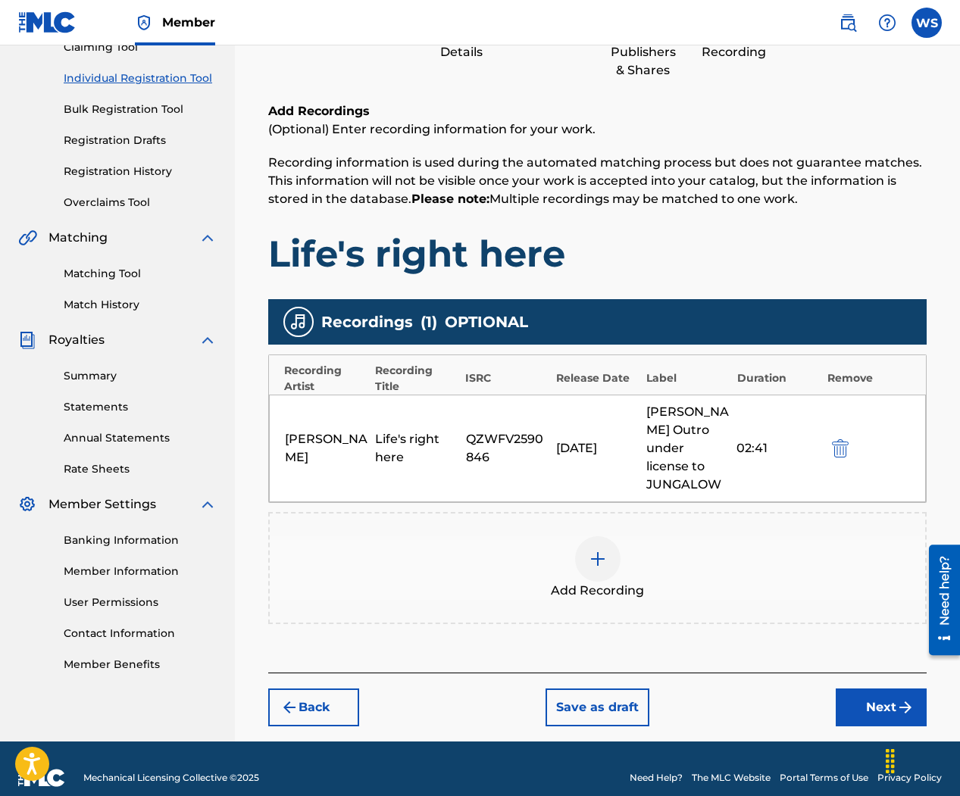
click at [885, 688] on button "Next" at bounding box center [880, 707] width 91 height 38
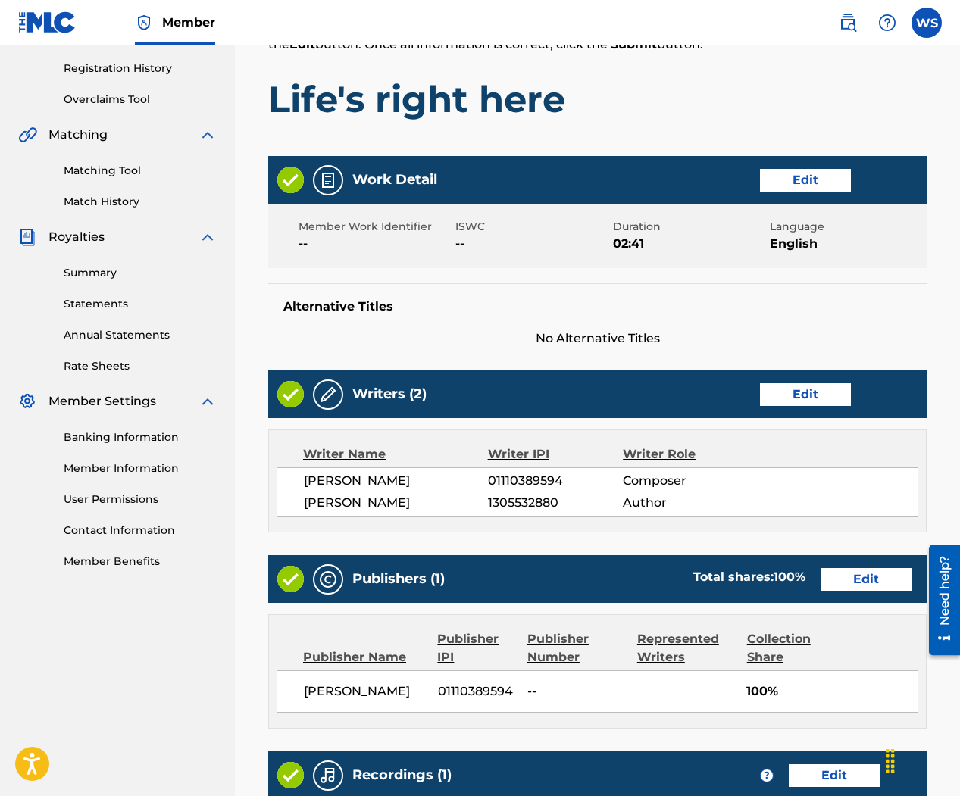
scroll to position [296, 0]
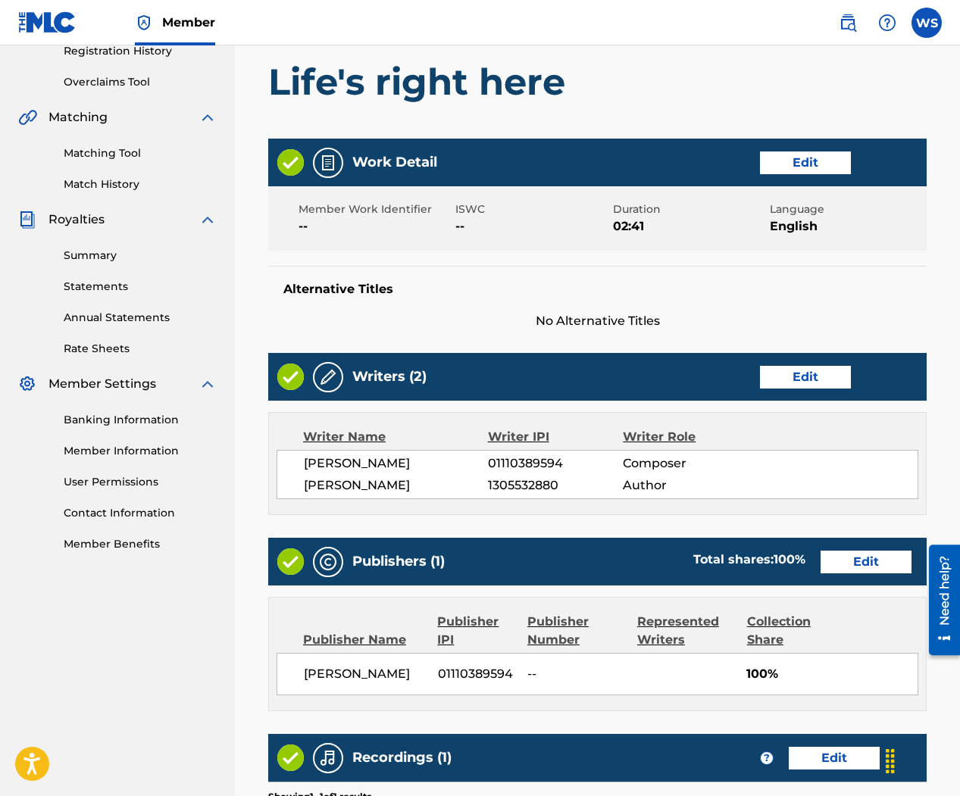
click at [791, 164] on button "Edit" at bounding box center [805, 162] width 91 height 23
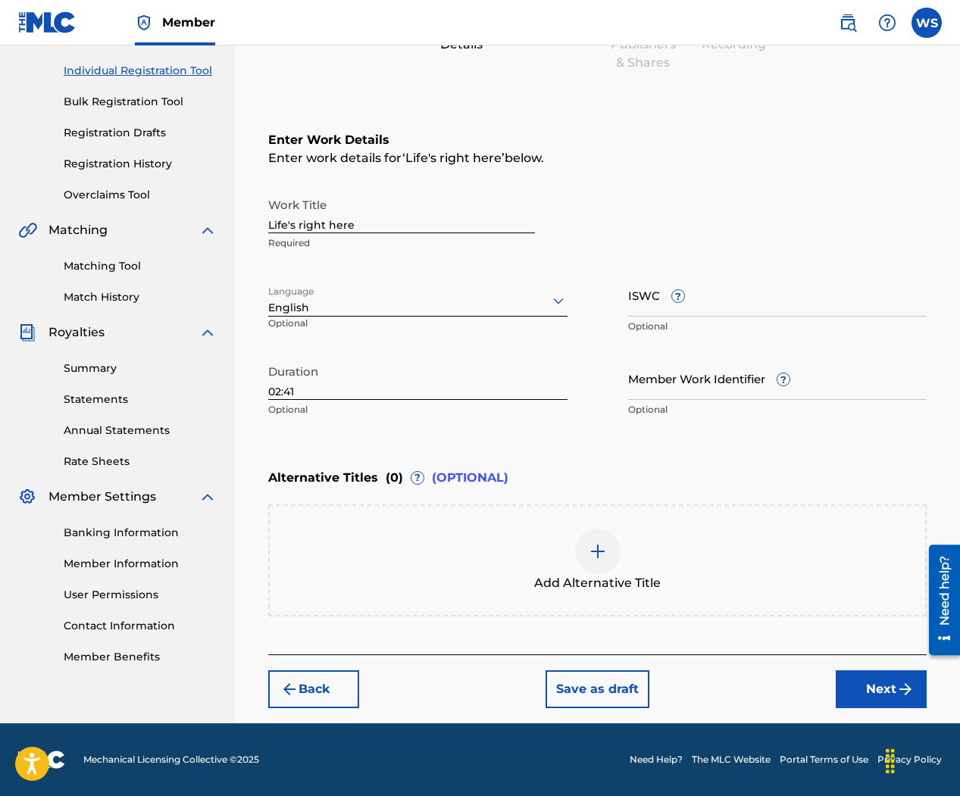
scroll to position [183, 0]
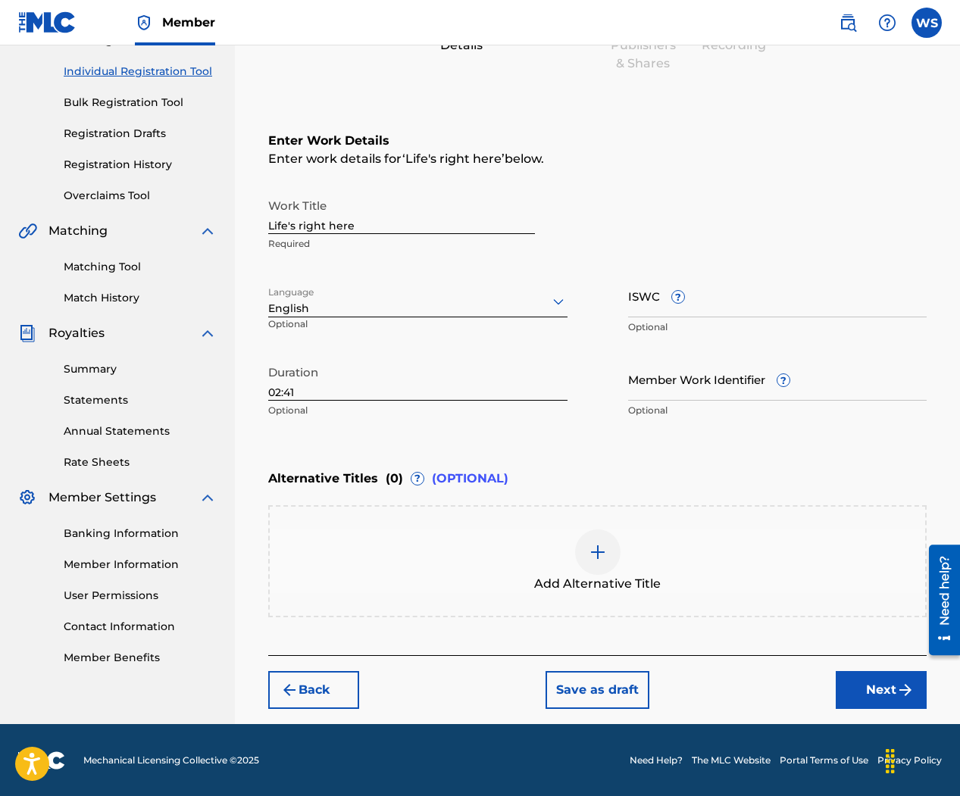
click at [872, 692] on button "Next" at bounding box center [880, 690] width 91 height 38
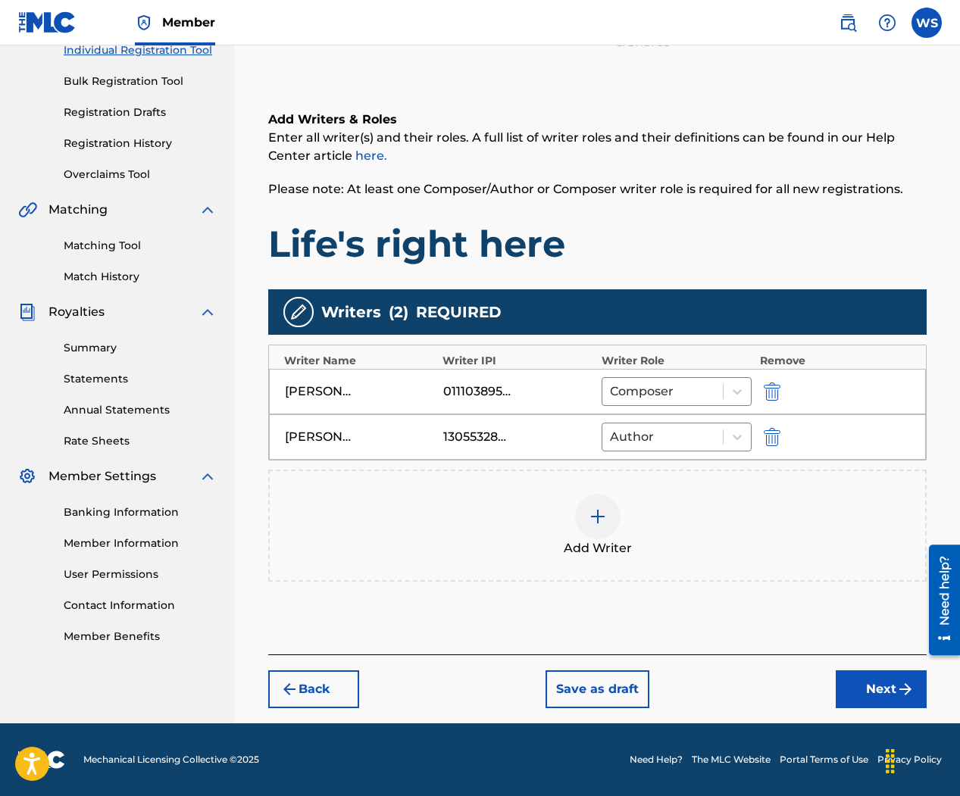
click at [867, 680] on button "Next" at bounding box center [880, 689] width 91 height 38
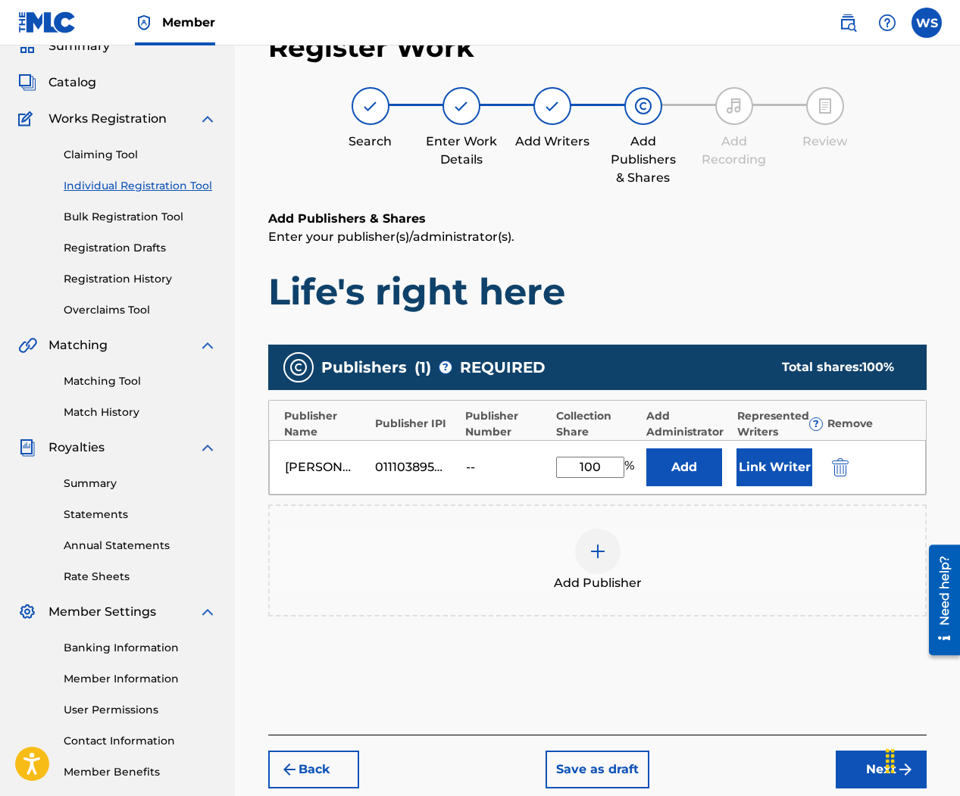
scroll to position [68, 0]
click at [864, 761] on button "Next" at bounding box center [880, 770] width 91 height 38
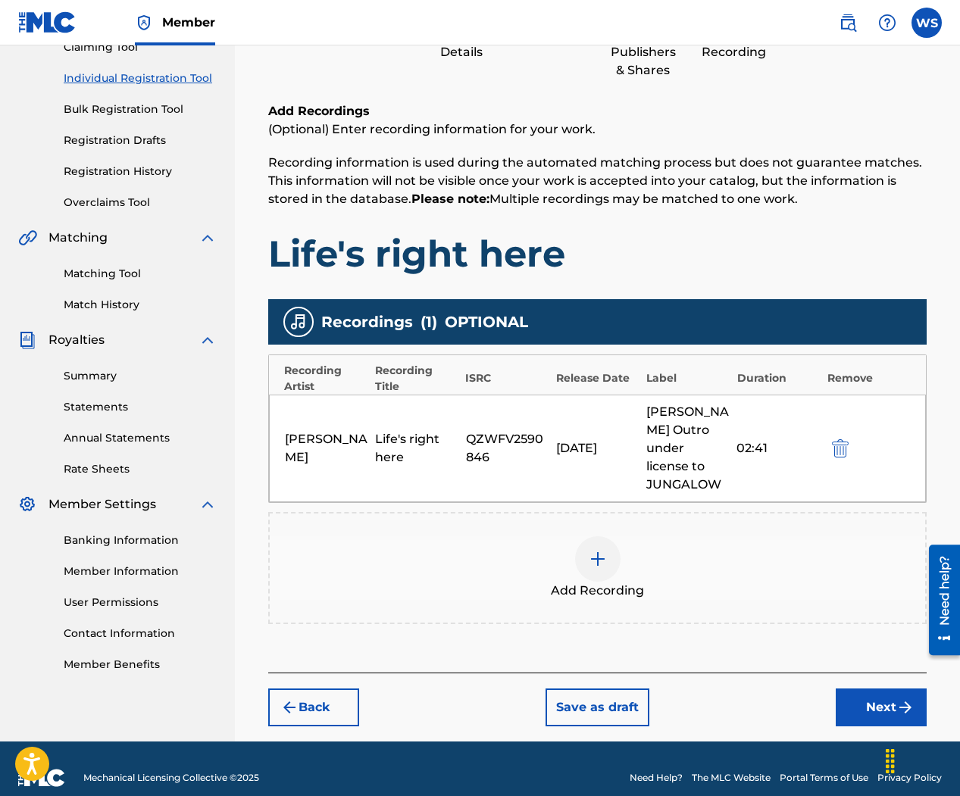
click at [861, 690] on button "Next" at bounding box center [880, 707] width 91 height 38
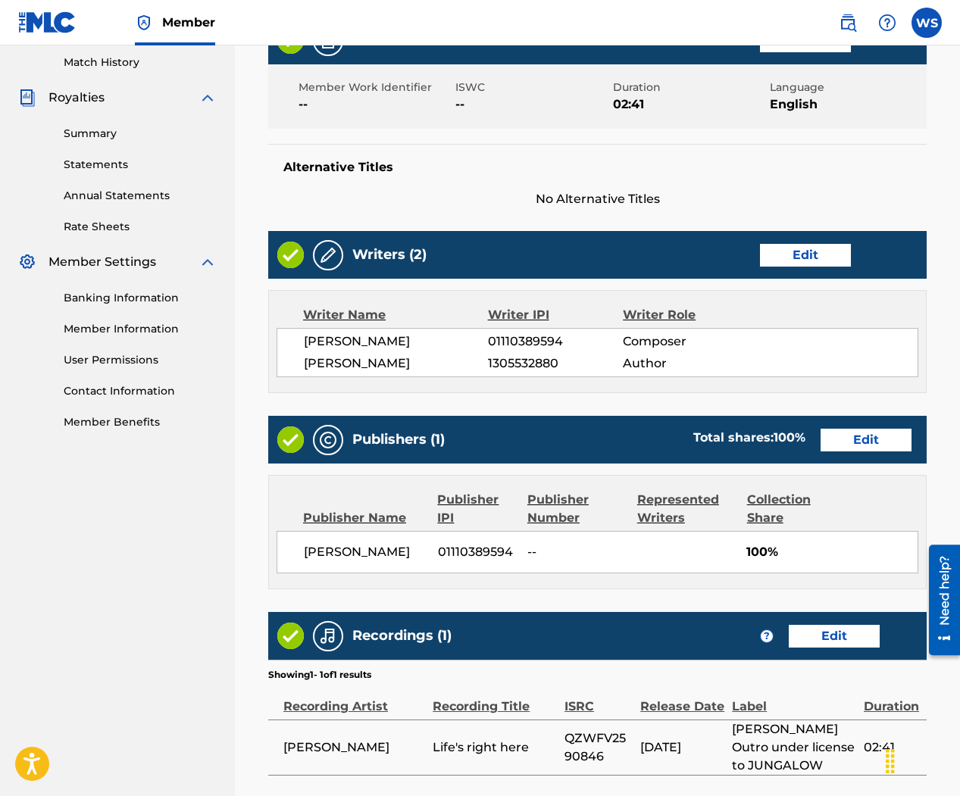
scroll to position [560, 0]
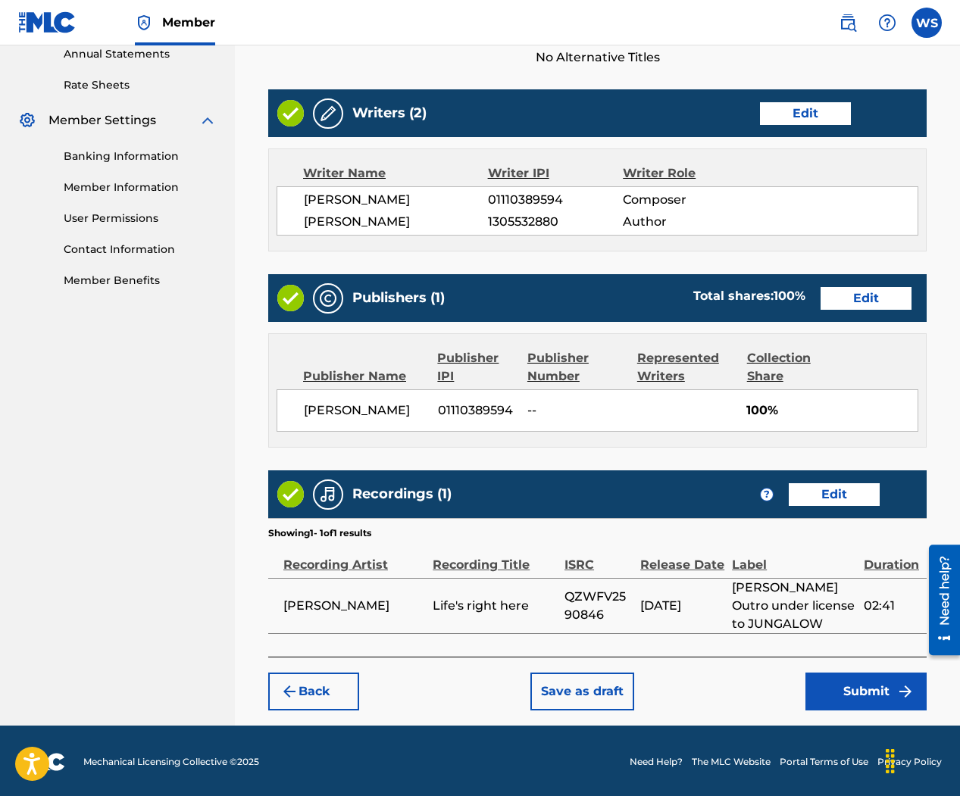
click at [841, 685] on button "Submit" at bounding box center [865, 692] width 121 height 38
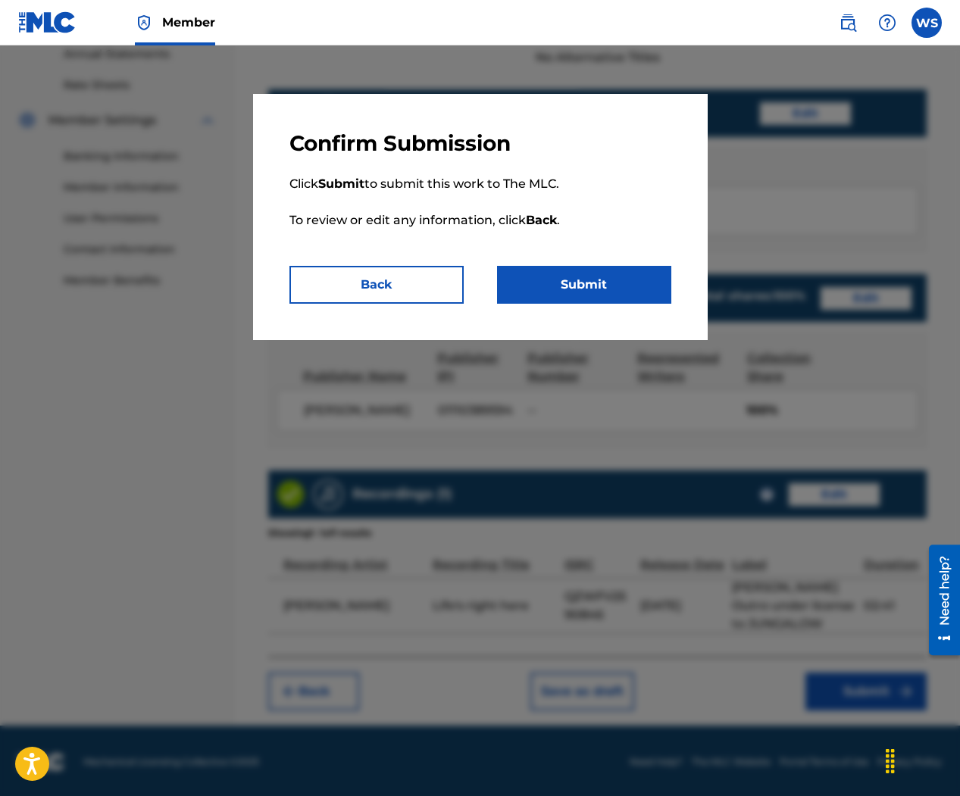
click at [599, 286] on button "Submit" at bounding box center [584, 285] width 174 height 38
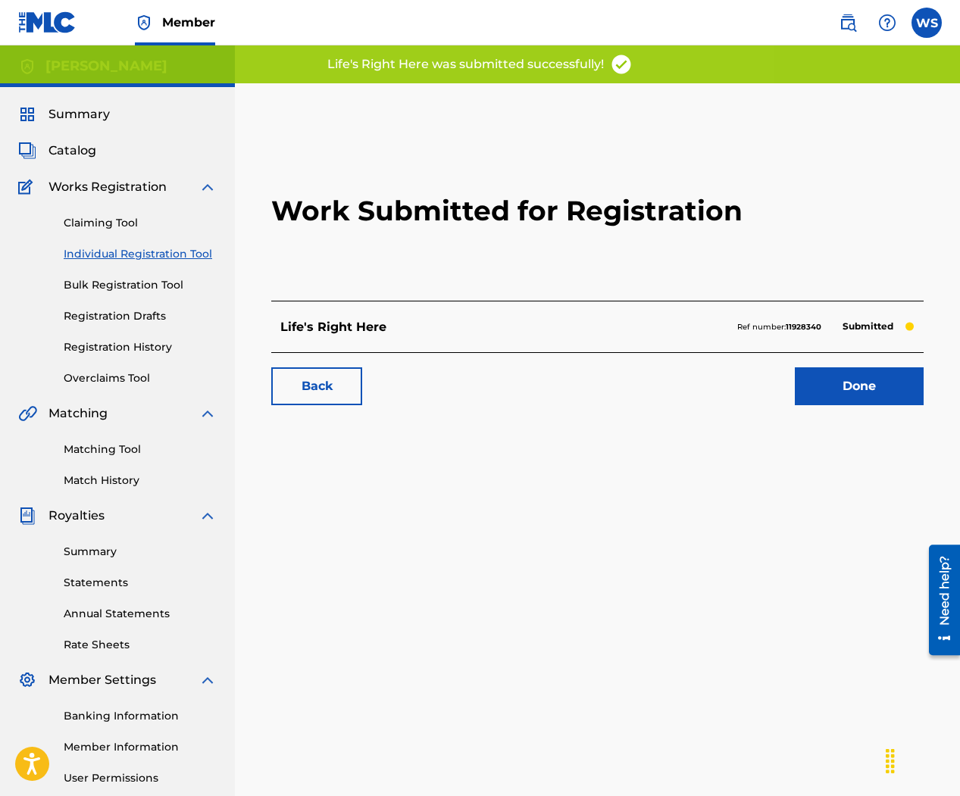
click at [84, 156] on span "Catalog" at bounding box center [72, 151] width 48 height 18
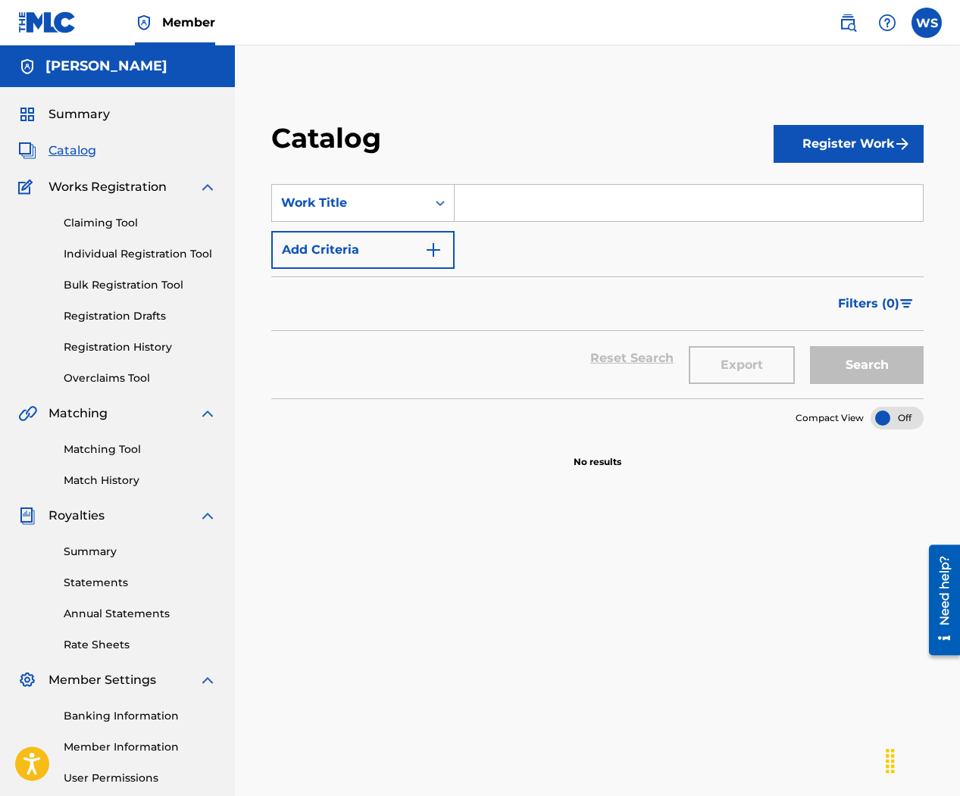
click at [127, 347] on link "Registration History" at bounding box center [140, 347] width 153 height 16
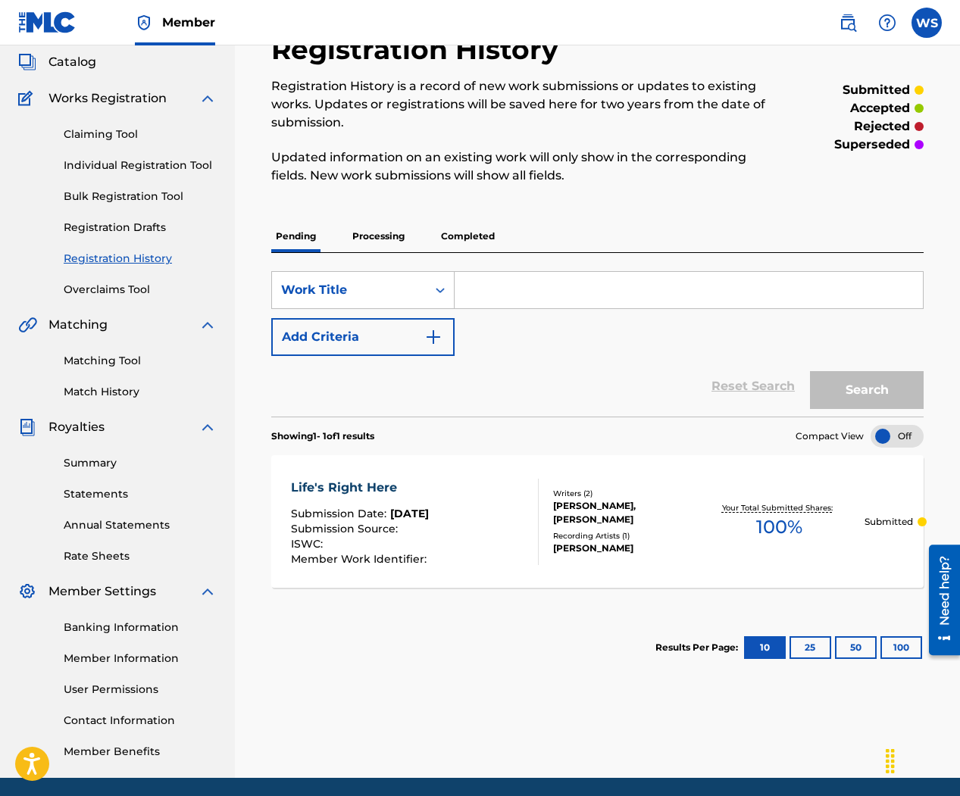
scroll to position [58, 0]
